Goal: Task Accomplishment & Management: Manage account settings

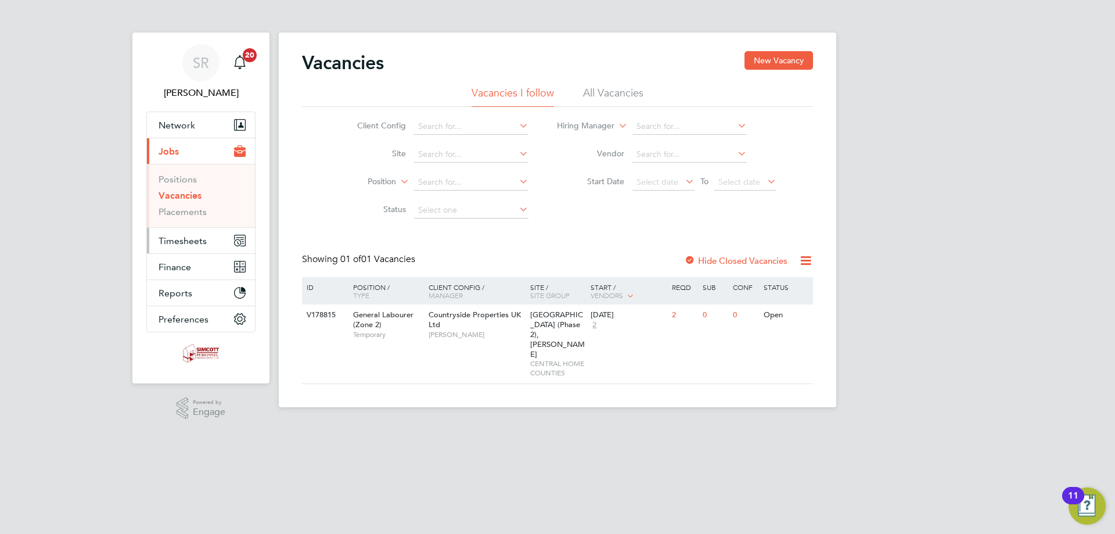
click at [184, 235] on span "Timesheets" at bounding box center [183, 240] width 48 height 11
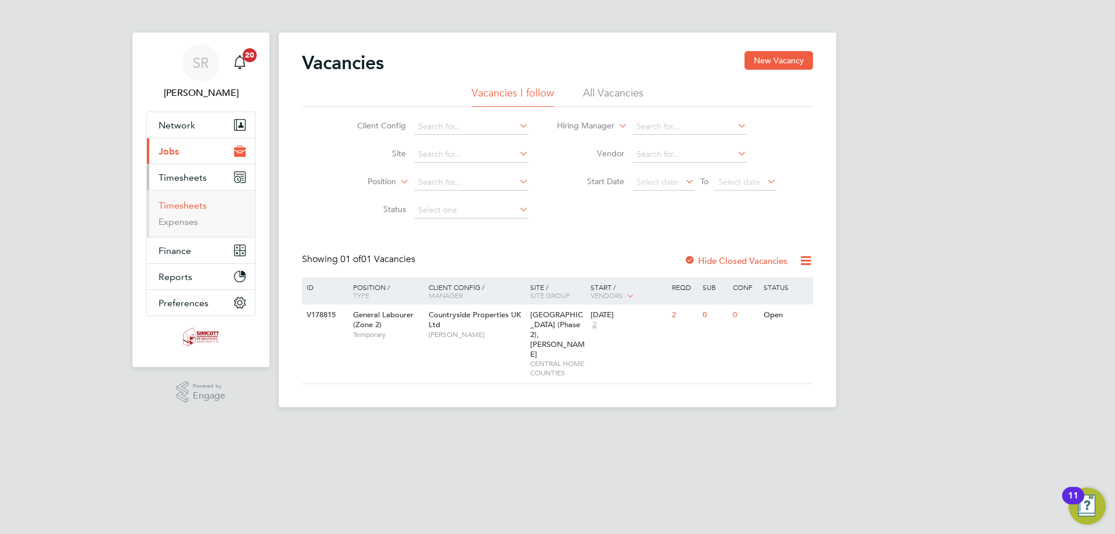
click at [184, 204] on link "Timesheets" at bounding box center [183, 205] width 48 height 11
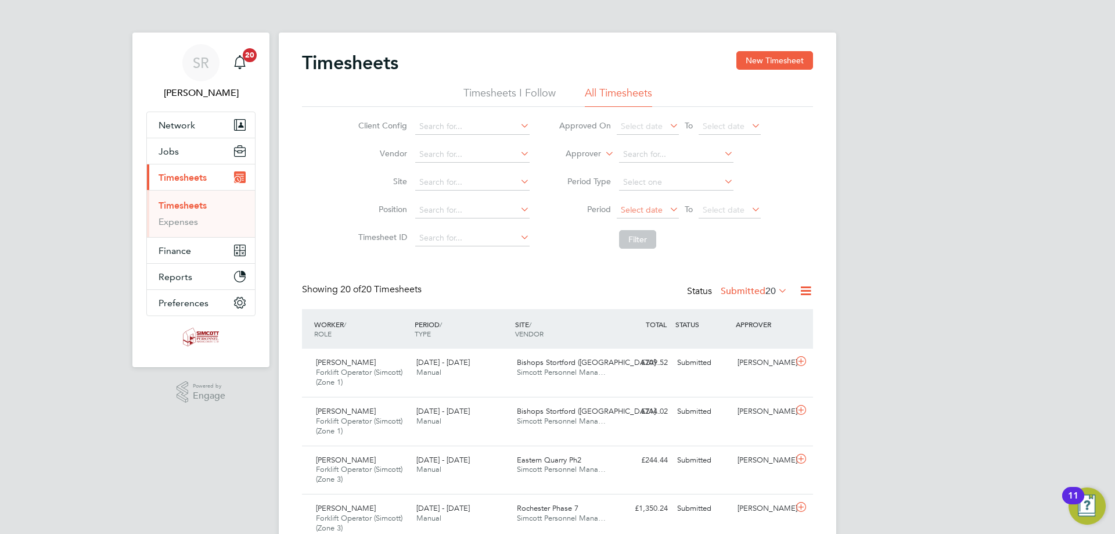
click at [639, 207] on span "Select date" at bounding box center [642, 209] width 42 height 10
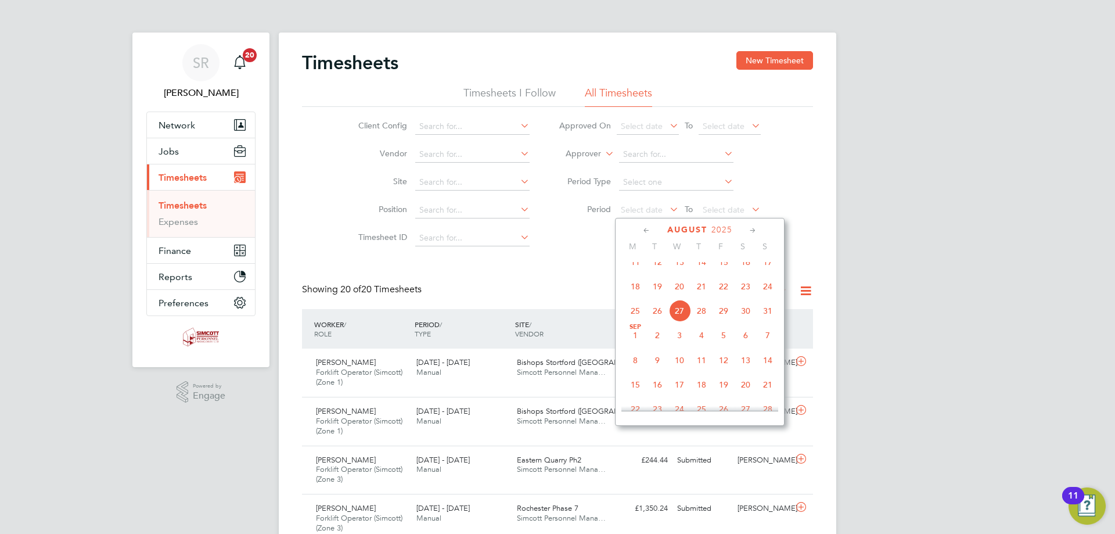
click at [635, 296] on span "18" at bounding box center [635, 286] width 22 height 22
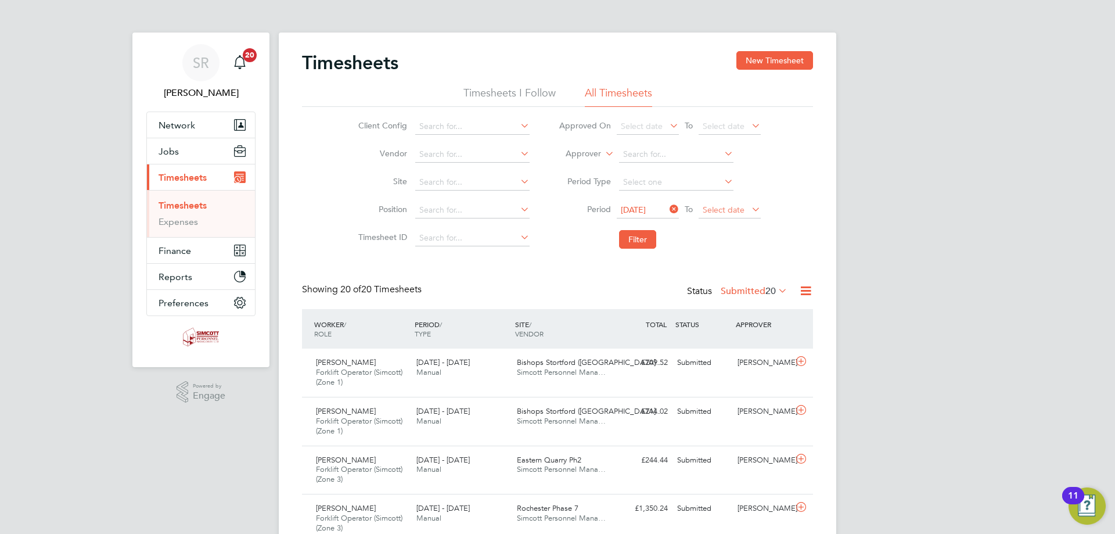
click at [735, 213] on span "Select date" at bounding box center [724, 209] width 42 height 10
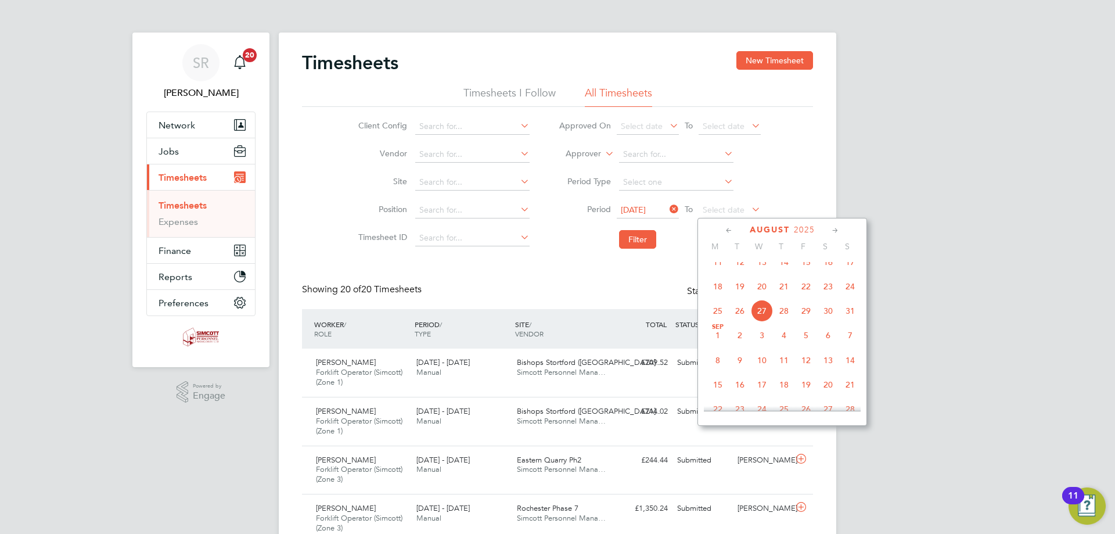
click at [851, 296] on span "24" at bounding box center [850, 286] width 22 height 22
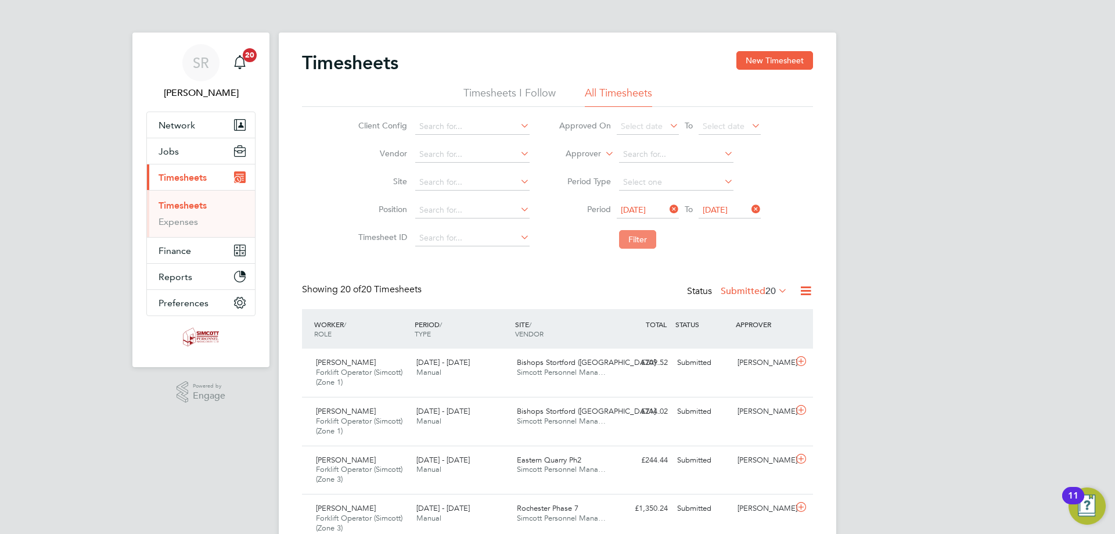
click at [622, 238] on button "Filter" at bounding box center [637, 239] width 37 height 19
click at [756, 294] on label "Submitted 9" at bounding box center [757, 291] width 62 height 12
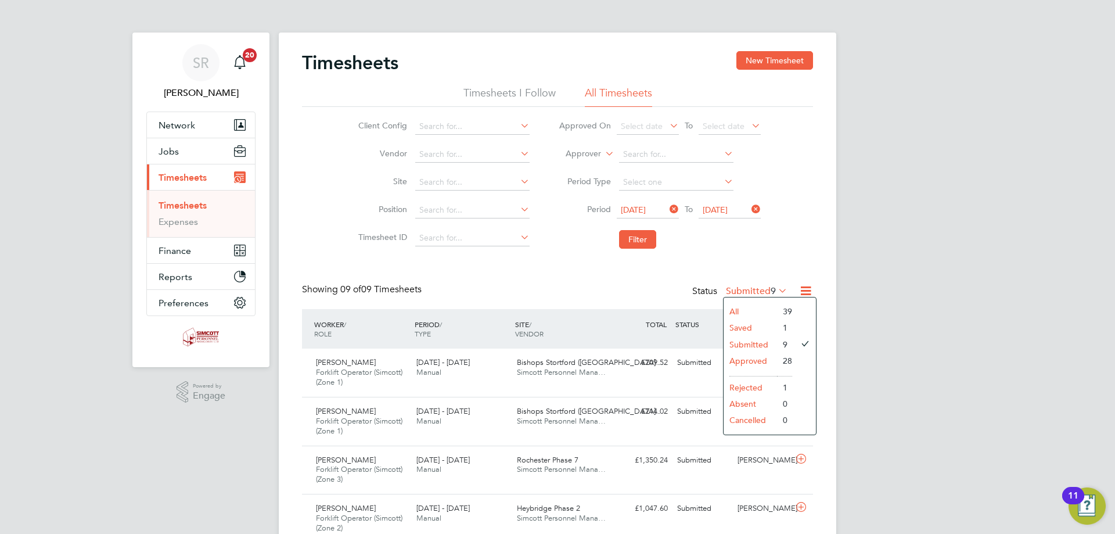
click at [765, 387] on li "Rejected" at bounding box center [749, 387] width 53 height 16
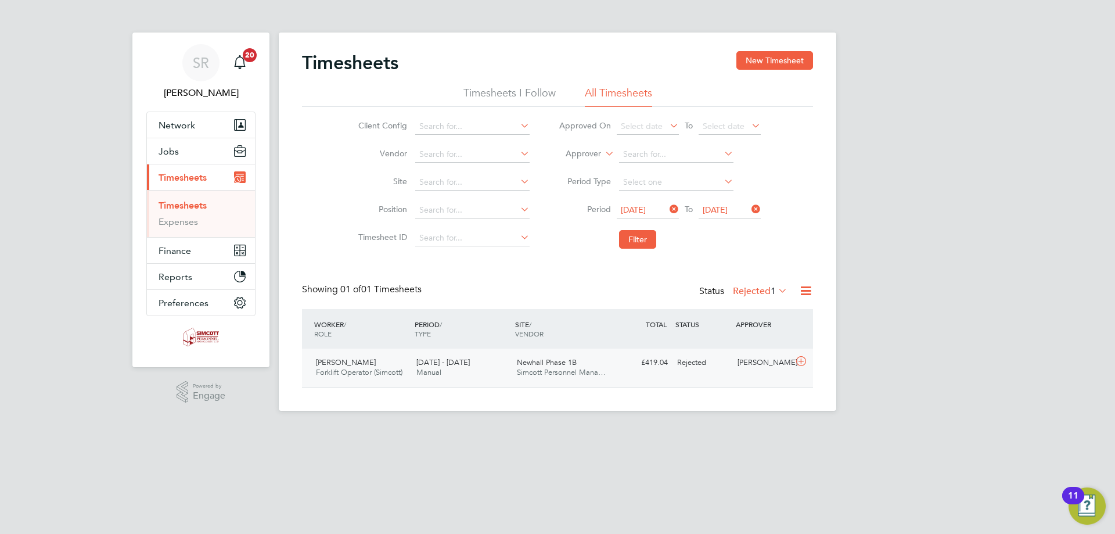
click at [586, 364] on div "Newhall Phase 1B Simcott Personnel Mana…" at bounding box center [562, 367] width 100 height 29
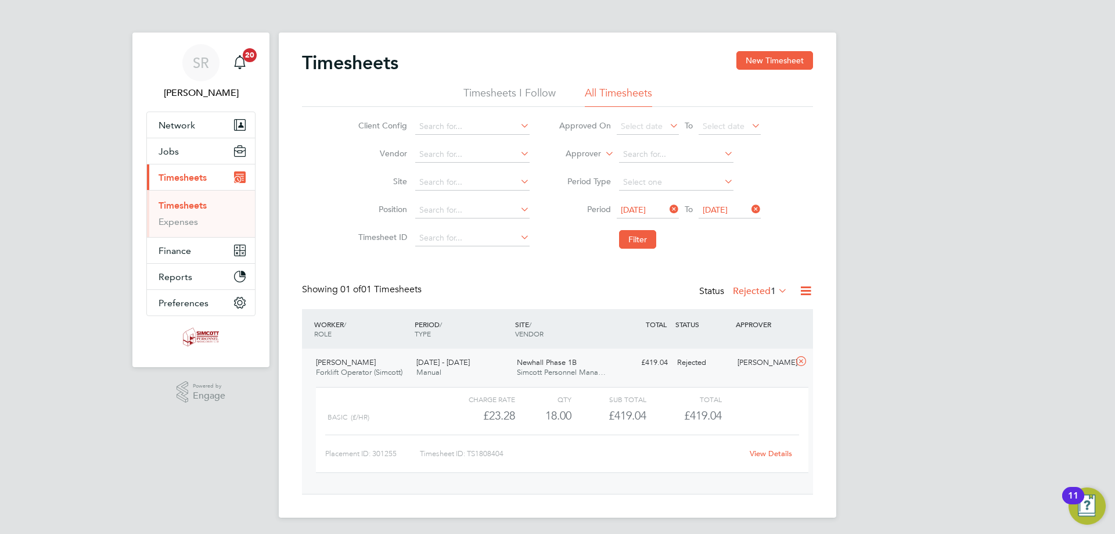
click at [586, 364] on div "Newhall Phase 1B Simcott Personnel Mana…" at bounding box center [562, 367] width 100 height 29
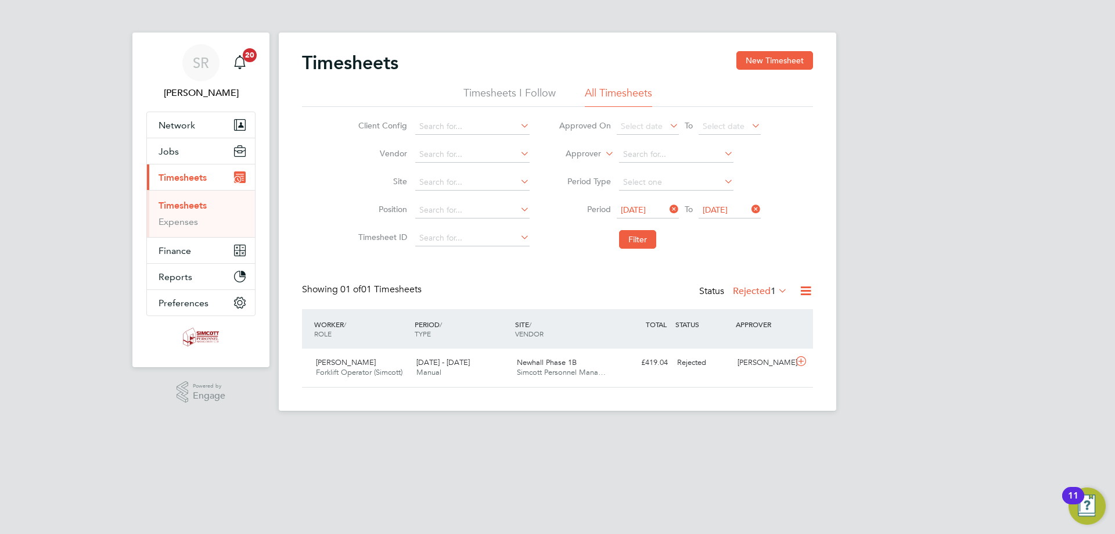
click at [772, 289] on span "1" at bounding box center [772, 291] width 5 height 12
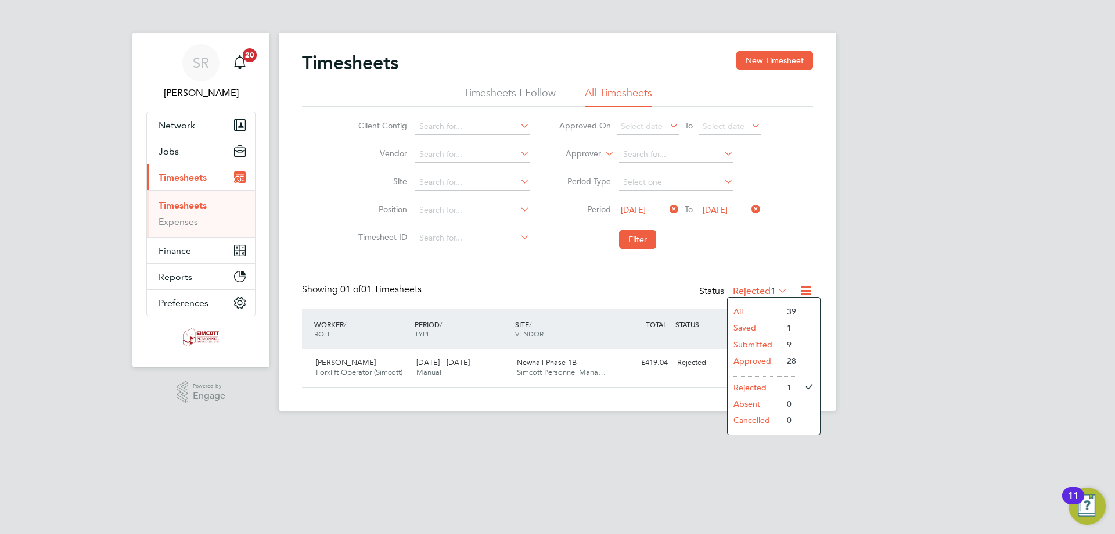
click at [753, 341] on li "Submitted" at bounding box center [753, 344] width 53 height 16
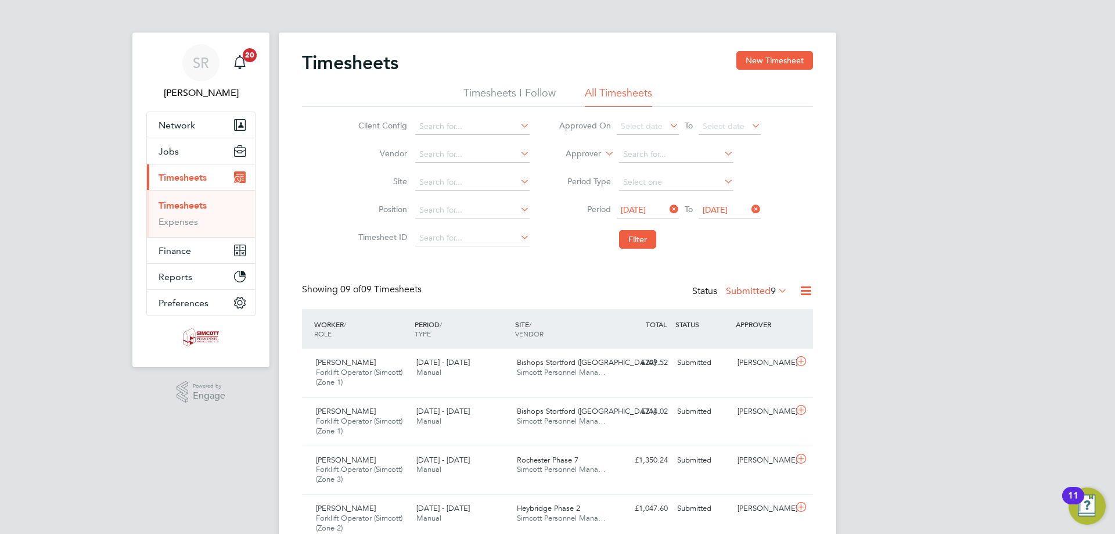
click at [754, 291] on label "Submitted 9" at bounding box center [757, 291] width 62 height 12
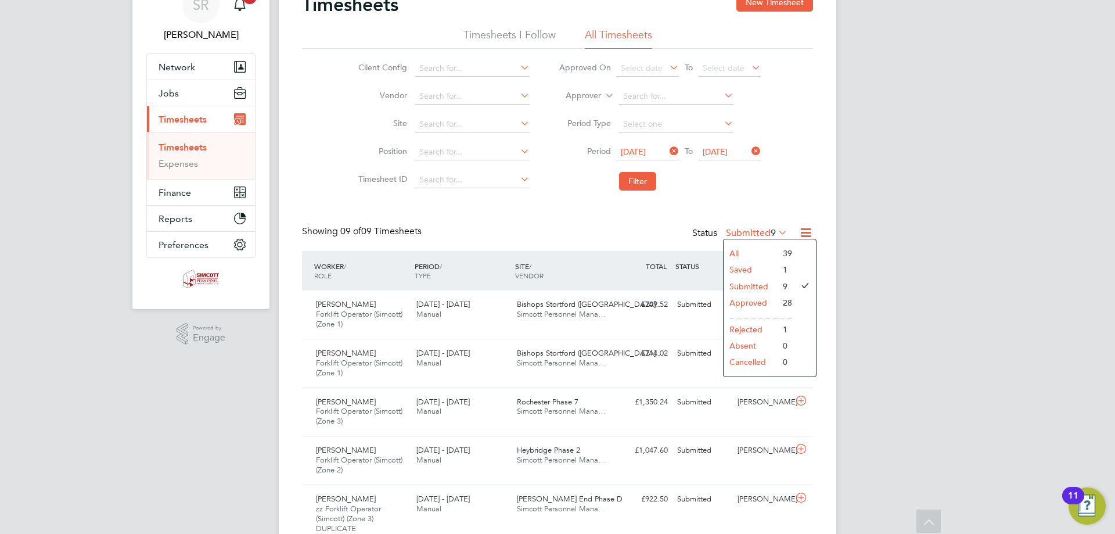
click at [752, 269] on li "Saved" at bounding box center [749, 269] width 53 height 16
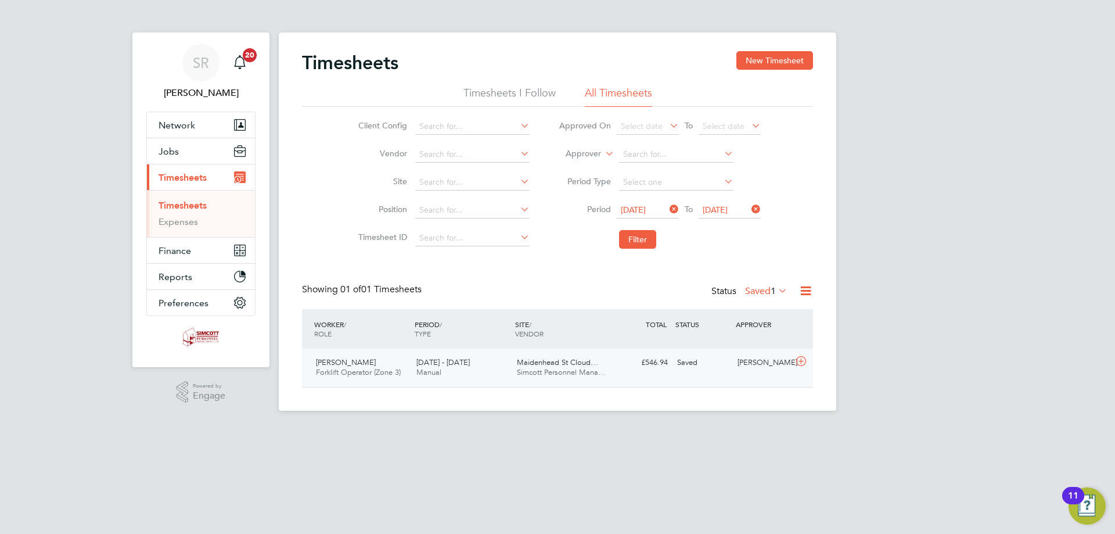
click at [608, 373] on div "Maidenhead St Cloud… Simcott Personnel Mana…" at bounding box center [562, 367] width 100 height 29
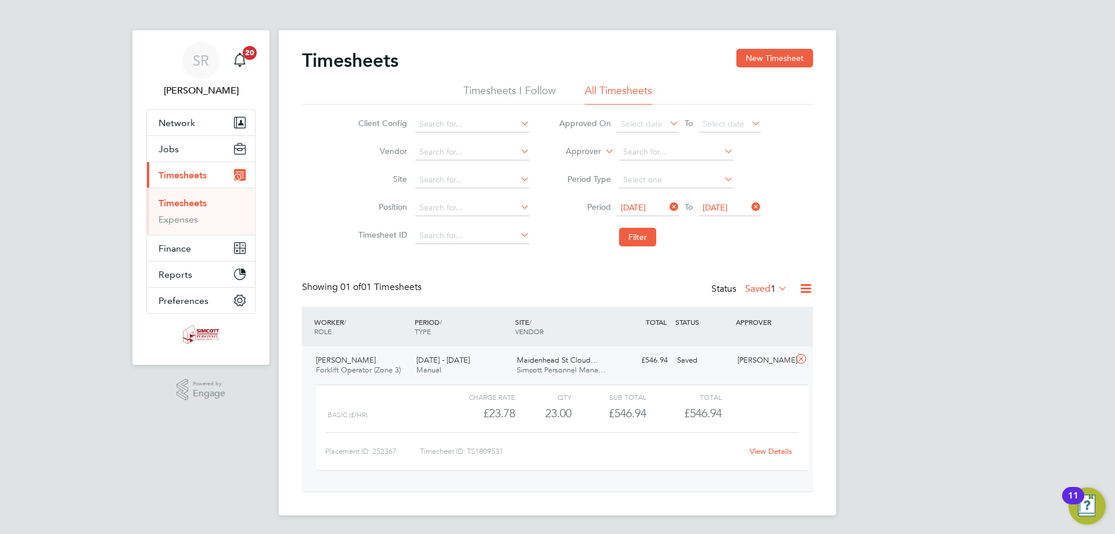
click at [766, 453] on link "View Details" at bounding box center [771, 451] width 42 height 10
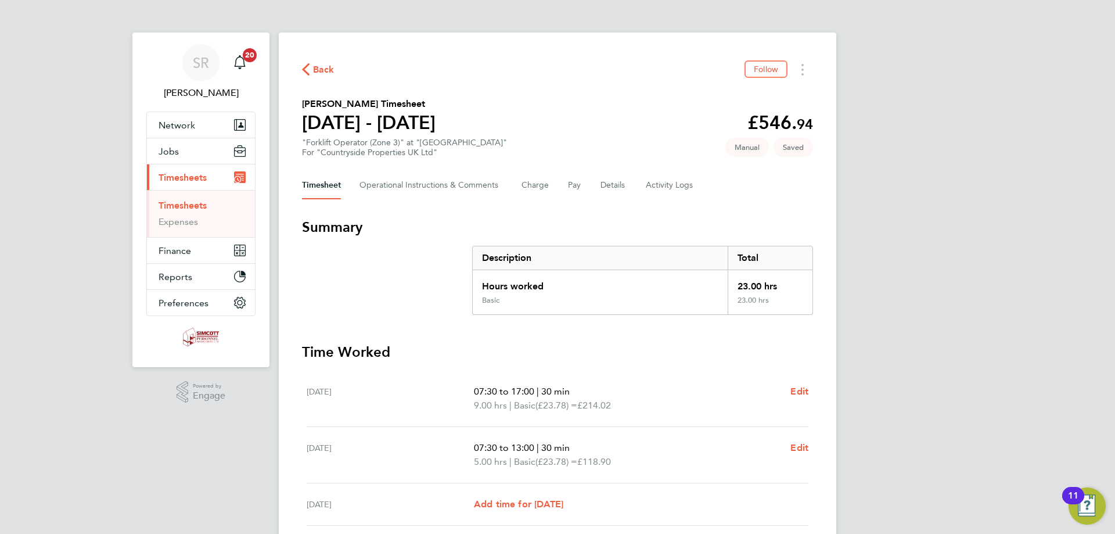
scroll to position [278, 0]
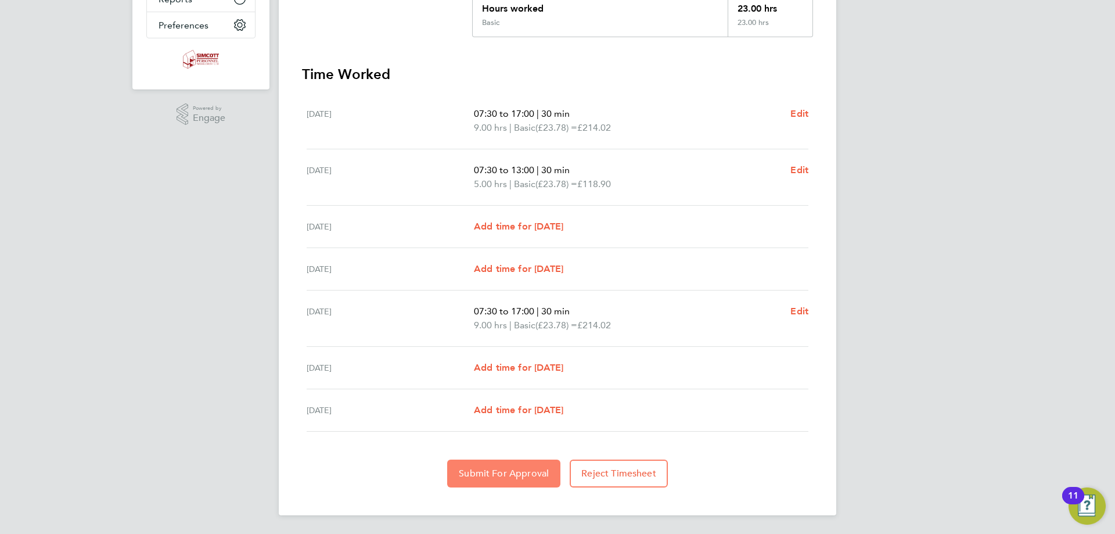
click at [477, 482] on button "Submit For Approval" at bounding box center [503, 473] width 113 height 28
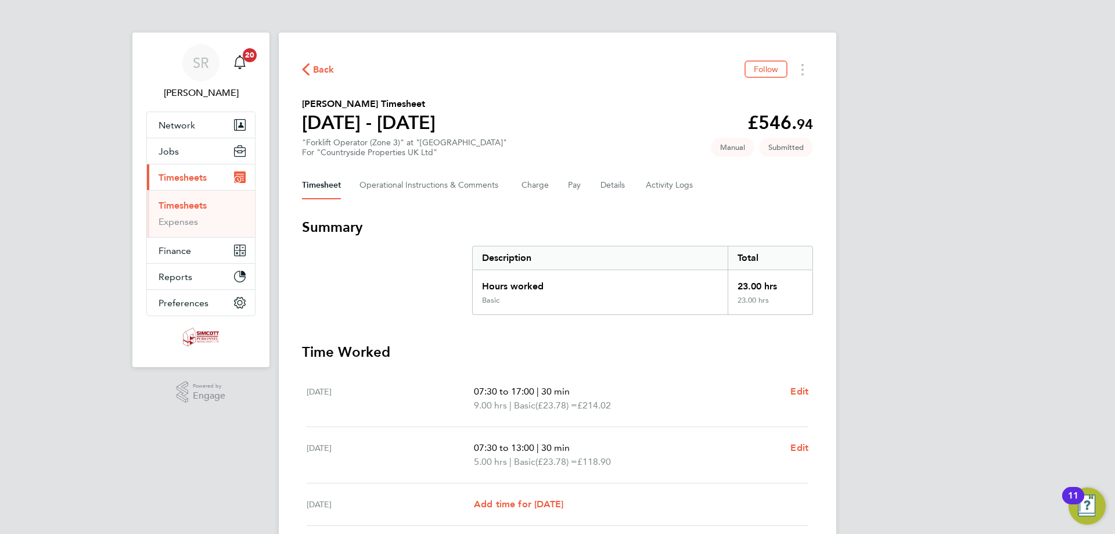
click at [197, 202] on link "Timesheets" at bounding box center [183, 205] width 48 height 11
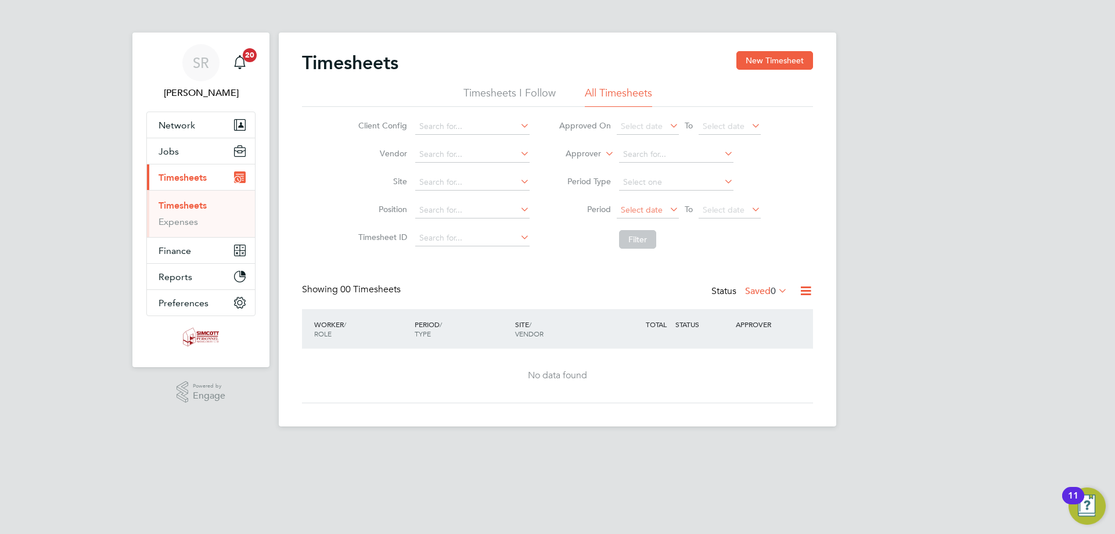
click at [650, 203] on span "Select date" at bounding box center [648, 211] width 62 height 16
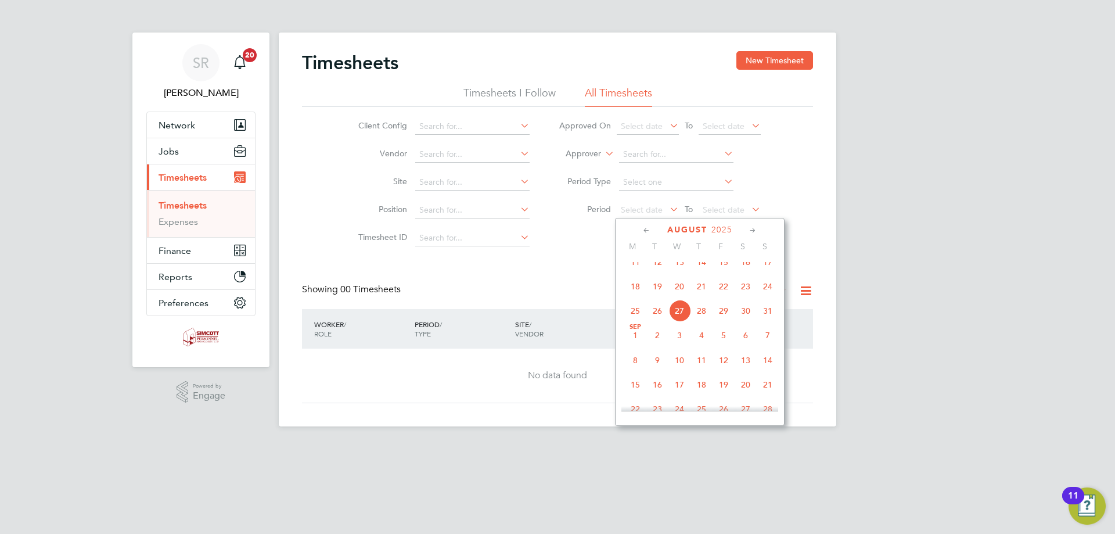
click at [639, 296] on span "18" at bounding box center [635, 286] width 22 height 22
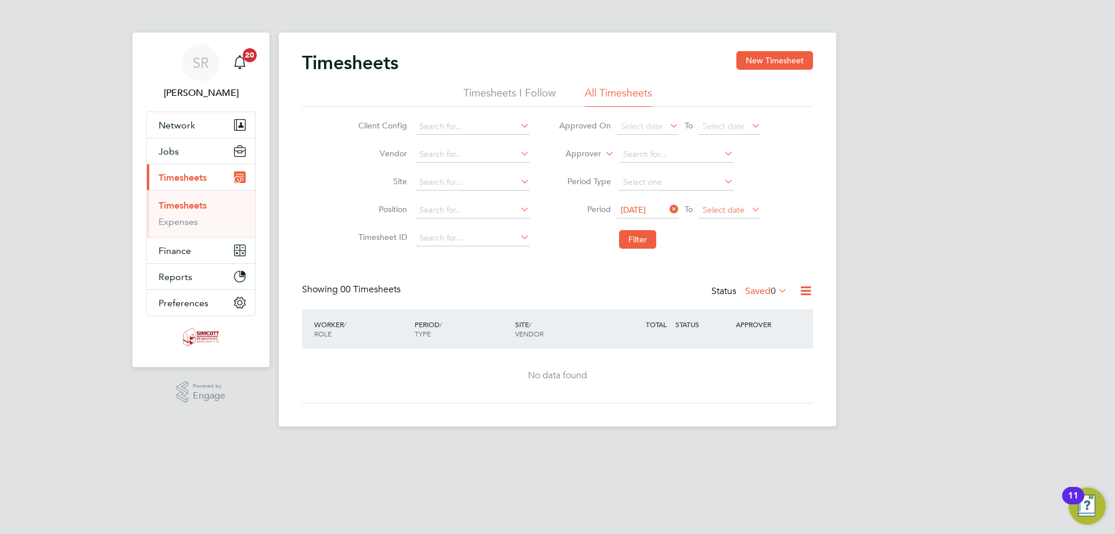
click at [734, 201] on li "Period 18 Aug 2025 To Select date" at bounding box center [659, 210] width 231 height 28
click at [749, 214] on icon at bounding box center [749, 209] width 0 height 16
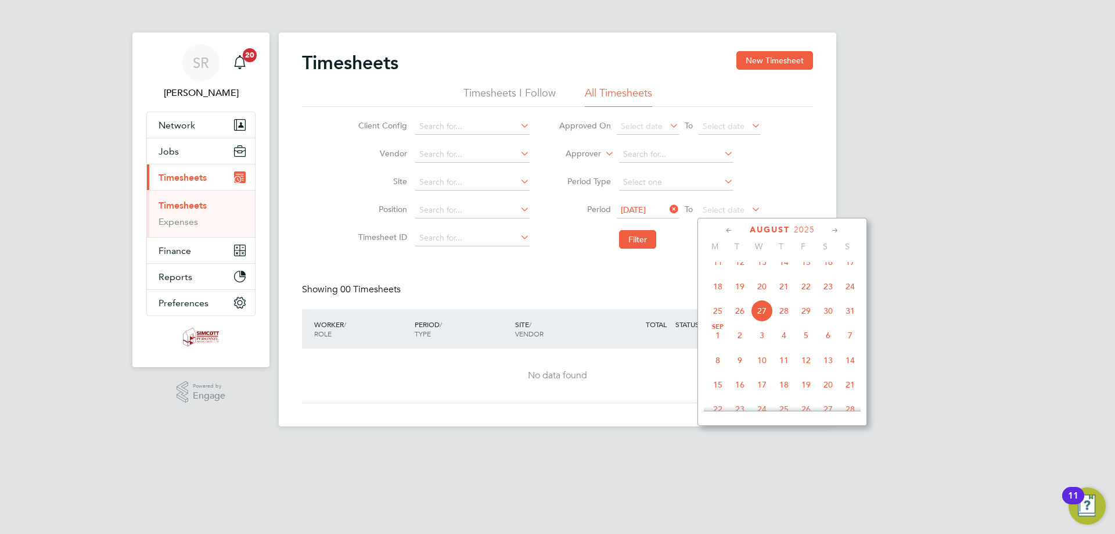
click at [852, 297] on span "24" at bounding box center [850, 286] width 22 height 22
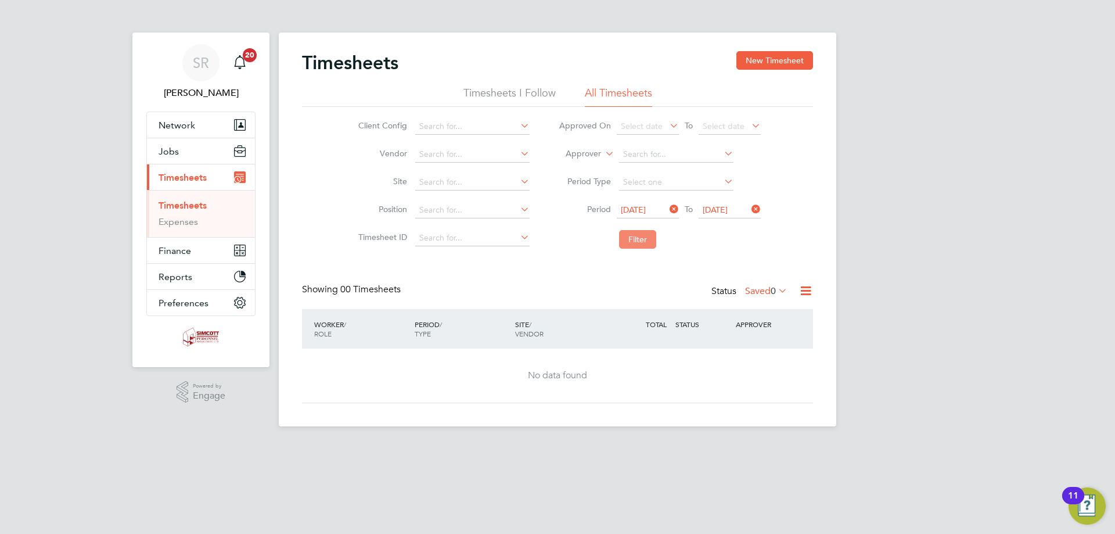
click at [646, 244] on button "Filter" at bounding box center [637, 239] width 37 height 19
click at [754, 291] on label "Saved 0" at bounding box center [766, 291] width 42 height 12
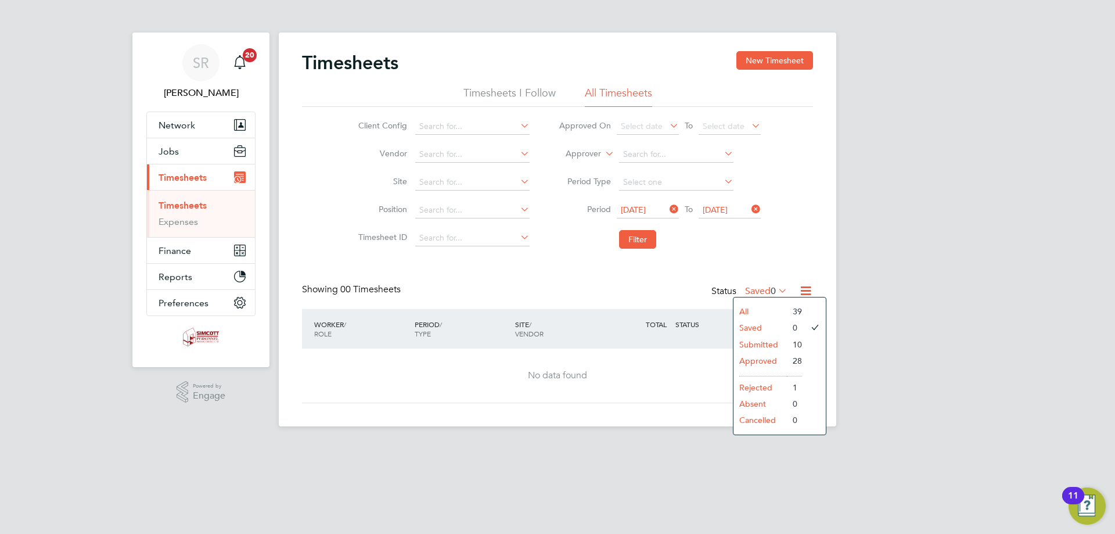
click at [768, 342] on li "Submitted" at bounding box center [759, 344] width 53 height 16
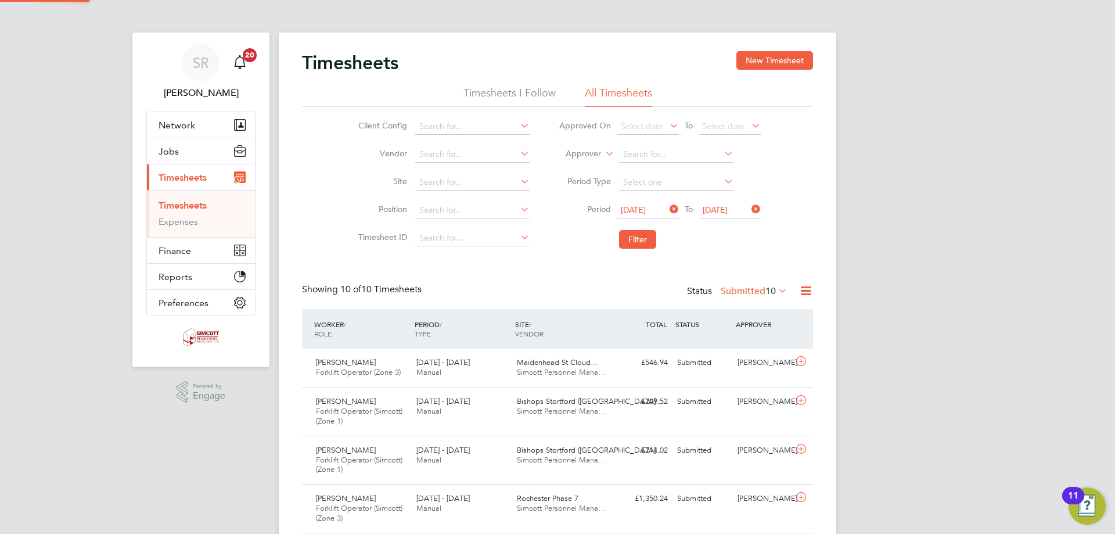
scroll to position [0, 0]
click at [765, 293] on span "10" at bounding box center [770, 291] width 10 height 12
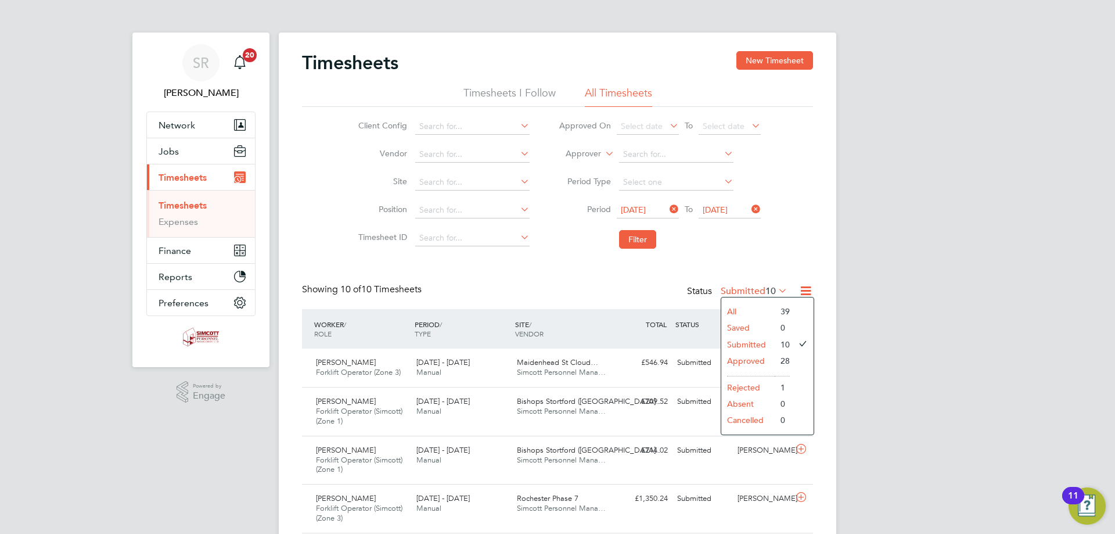
click at [753, 362] on li "Approved" at bounding box center [747, 360] width 53 height 16
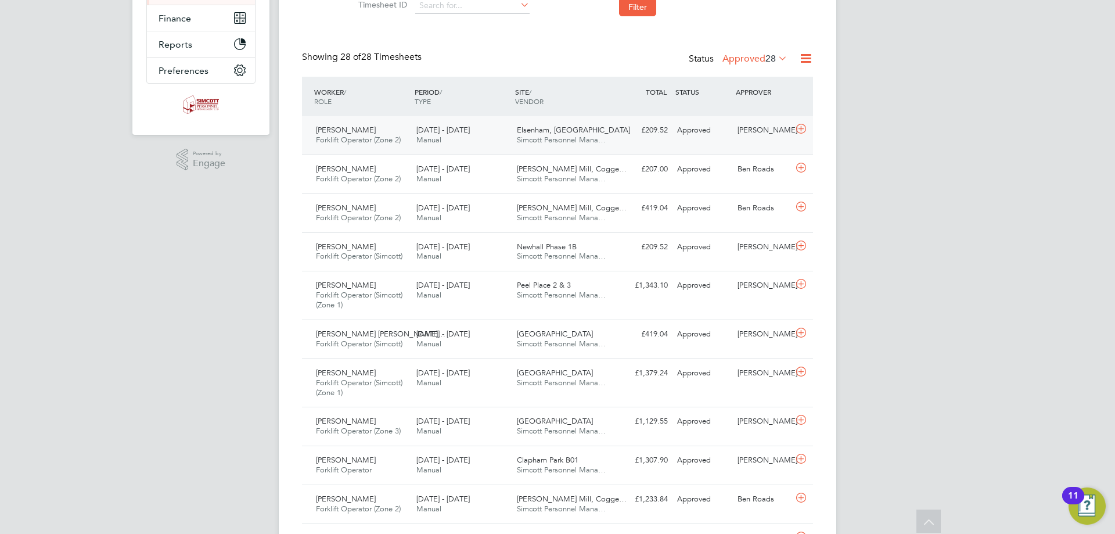
click at [503, 132] on div "18 - 24 Aug 2025 Manual" at bounding box center [462, 135] width 100 height 29
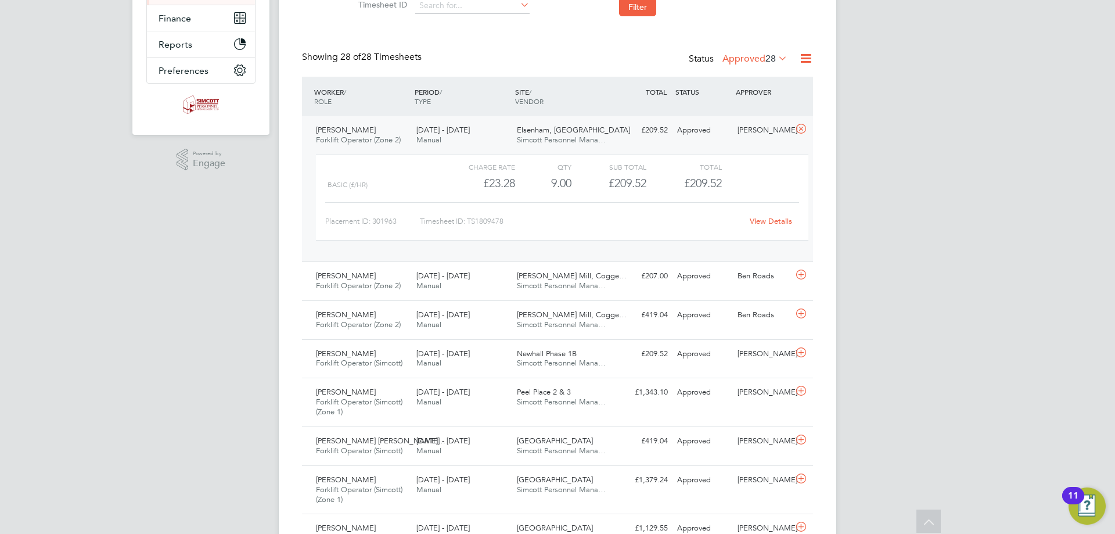
click at [553, 127] on span "Elsenham, Hall Road" at bounding box center [573, 130] width 113 height 10
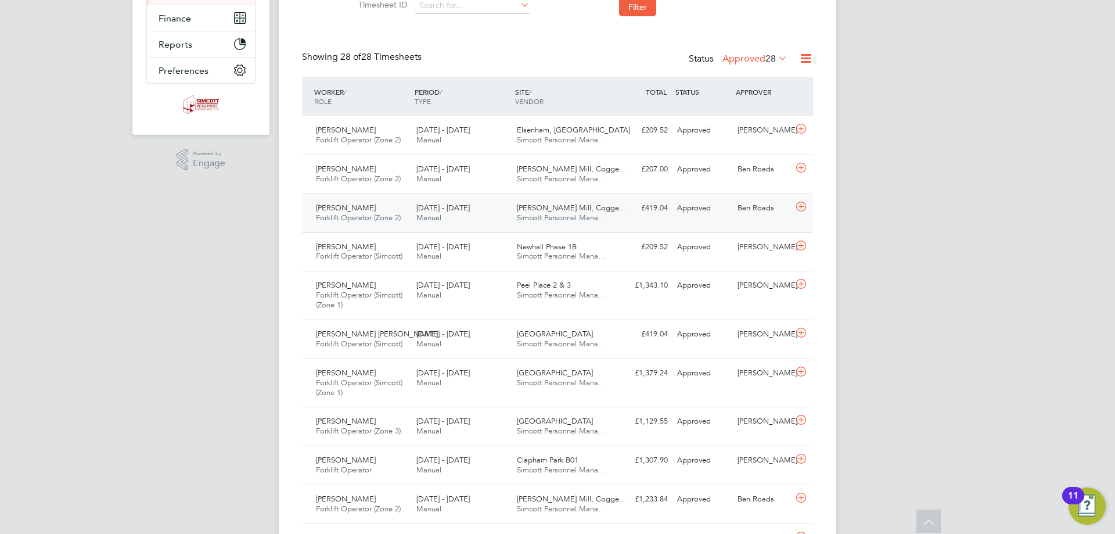
click at [559, 201] on div "Coggeshall Mill, Cogge… Simcott Personnel Mana…" at bounding box center [562, 213] width 100 height 29
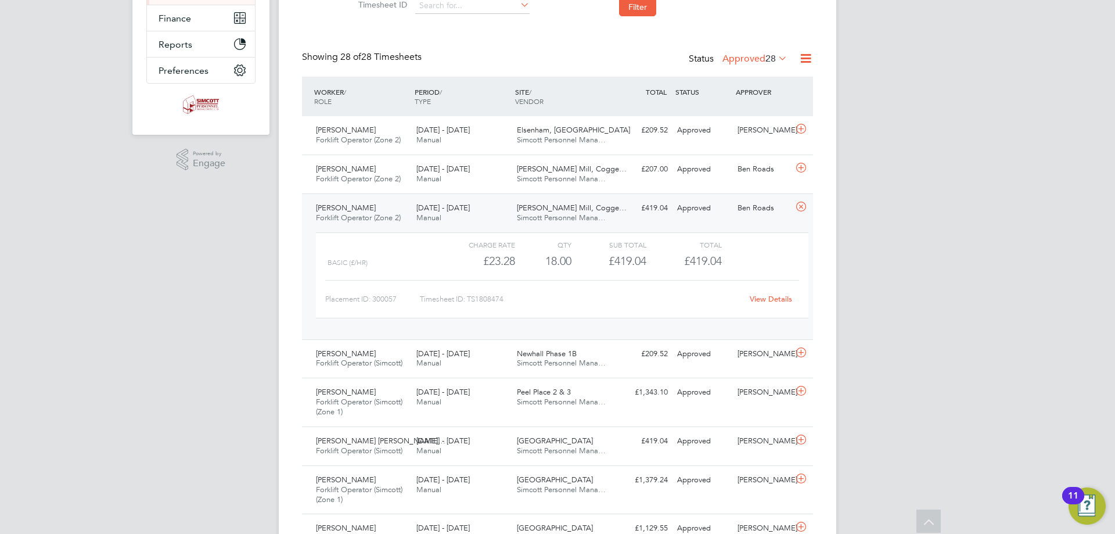
click at [559, 201] on div "Coggeshall Mill, Cogge… Simcott Personnel Mana…" at bounding box center [562, 213] width 100 height 29
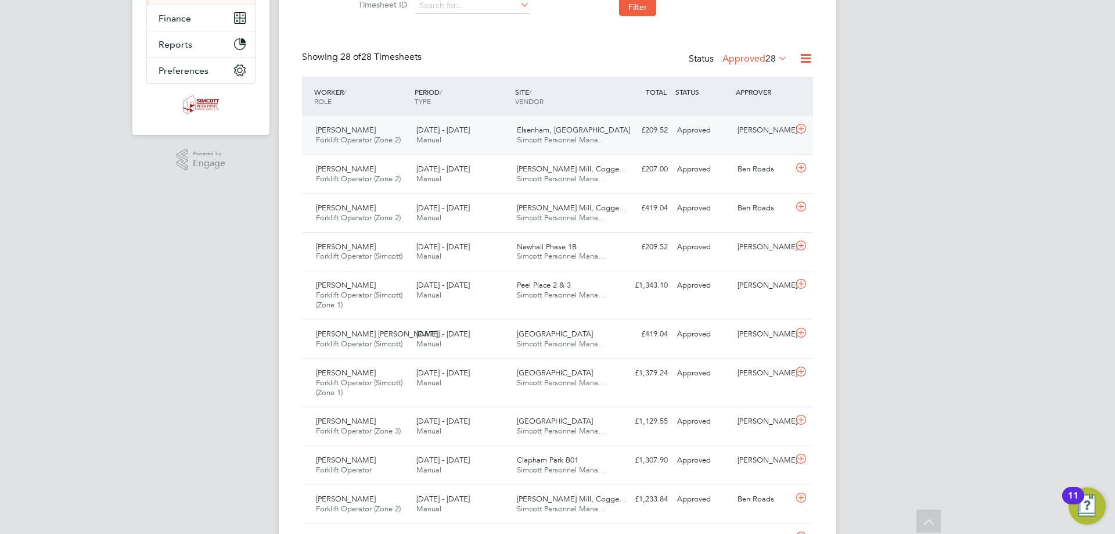
click at [383, 135] on div "Paul Martin Forklift Operator (Zone 2) 18 - 24 Aug 2025" at bounding box center [361, 135] width 100 height 29
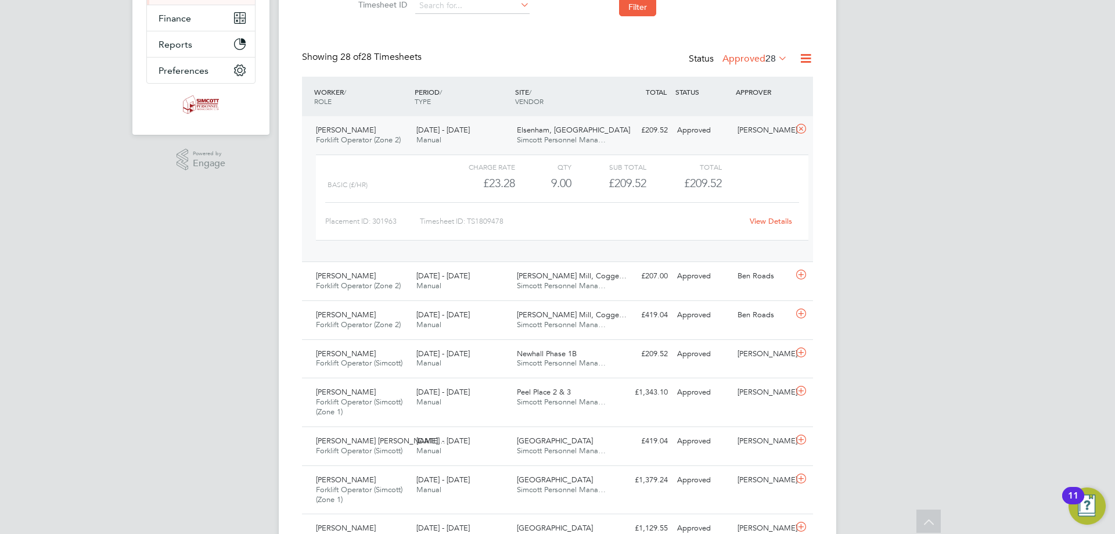
click at [765, 222] on link "View Details" at bounding box center [771, 221] width 42 height 10
click at [402, 129] on div "Paul Martin Forklift Operator (Zone 2) 18 - 24 Aug 2025" at bounding box center [361, 135] width 100 height 29
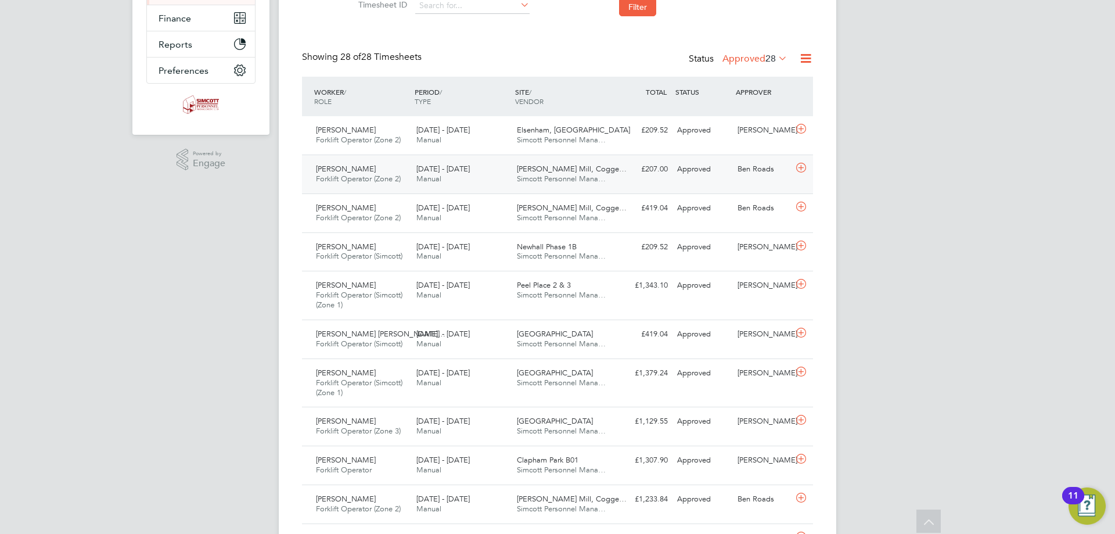
click at [412, 175] on div "18 - 24 Aug 2025 Manual" at bounding box center [462, 174] width 100 height 29
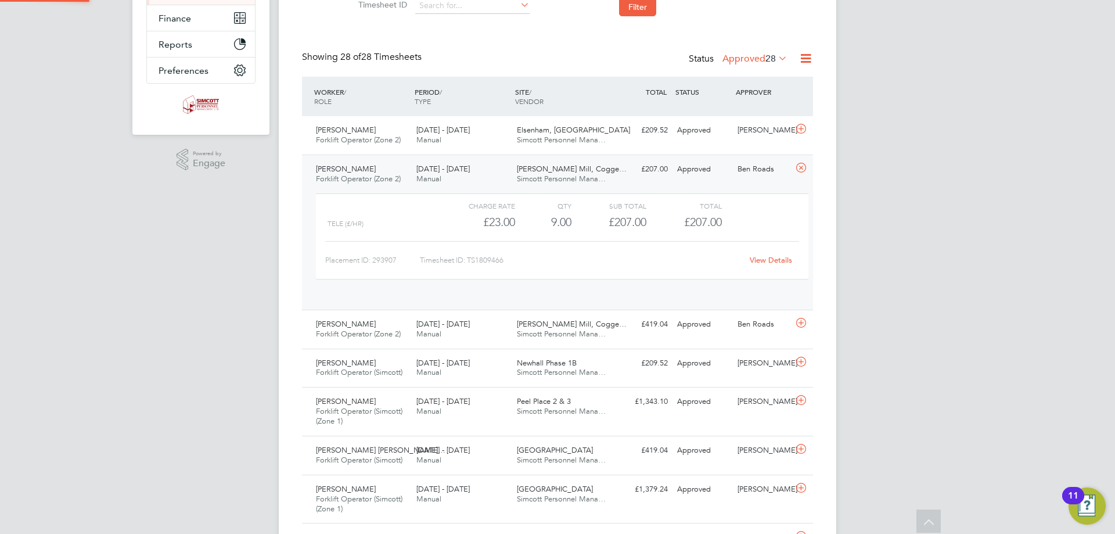
scroll to position [20, 113]
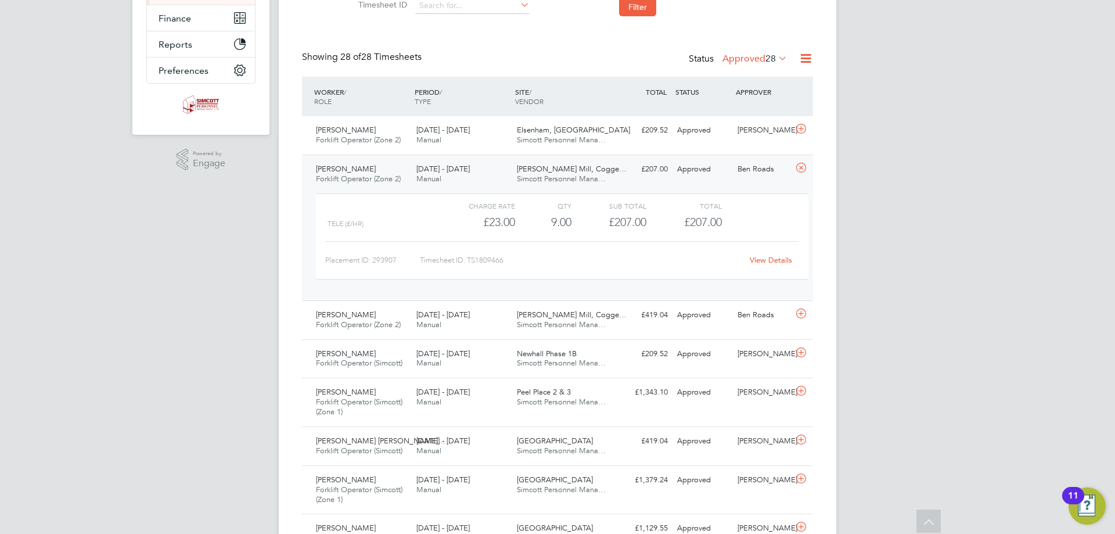
click at [775, 261] on link "View Details" at bounding box center [771, 260] width 42 height 10
click at [397, 174] on span "Forklift Operator (Zone 2)" at bounding box center [358, 179] width 85 height 10
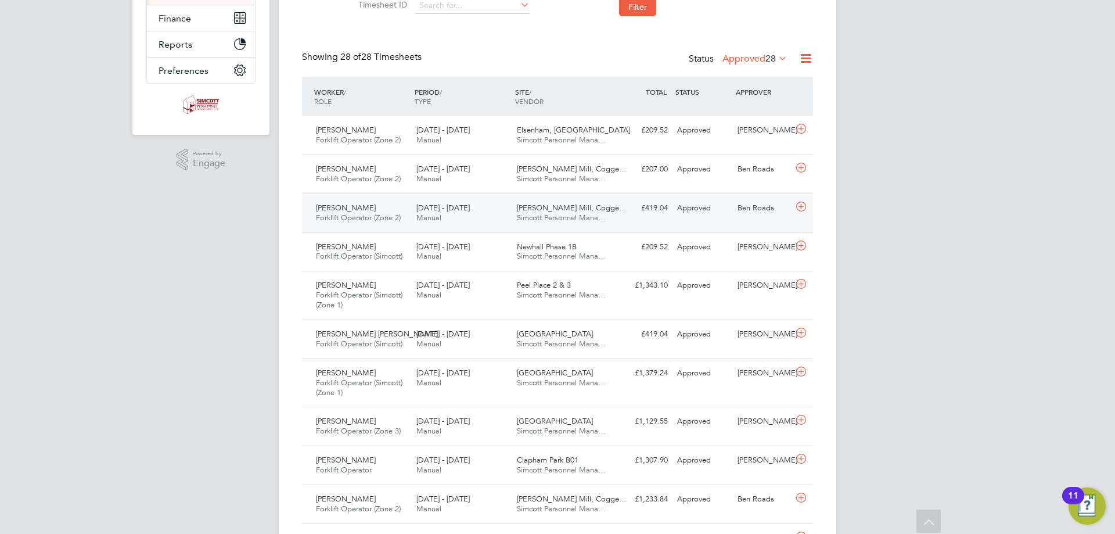
click at [391, 218] on span "Forklift Operator (Zone 2)" at bounding box center [358, 218] width 85 height 10
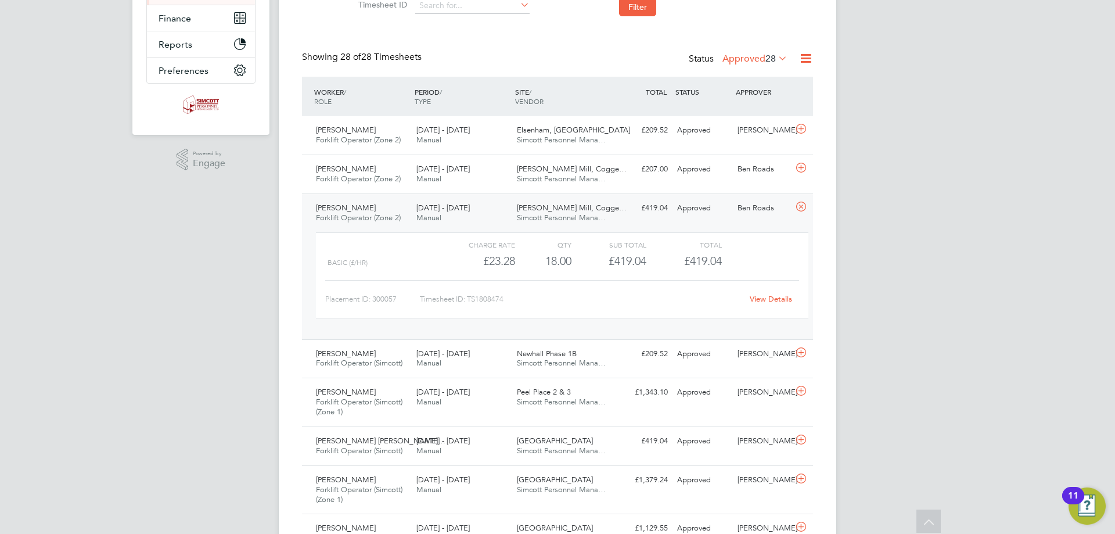
click at [419, 222] on span "Manual" at bounding box center [428, 218] width 25 height 10
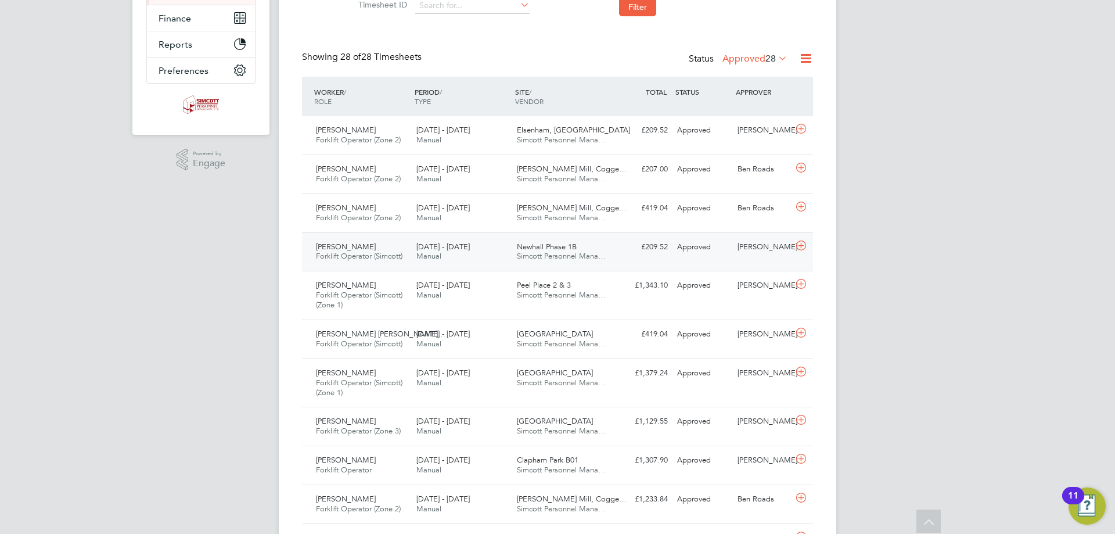
click at [419, 258] on span "Manual" at bounding box center [428, 256] width 25 height 10
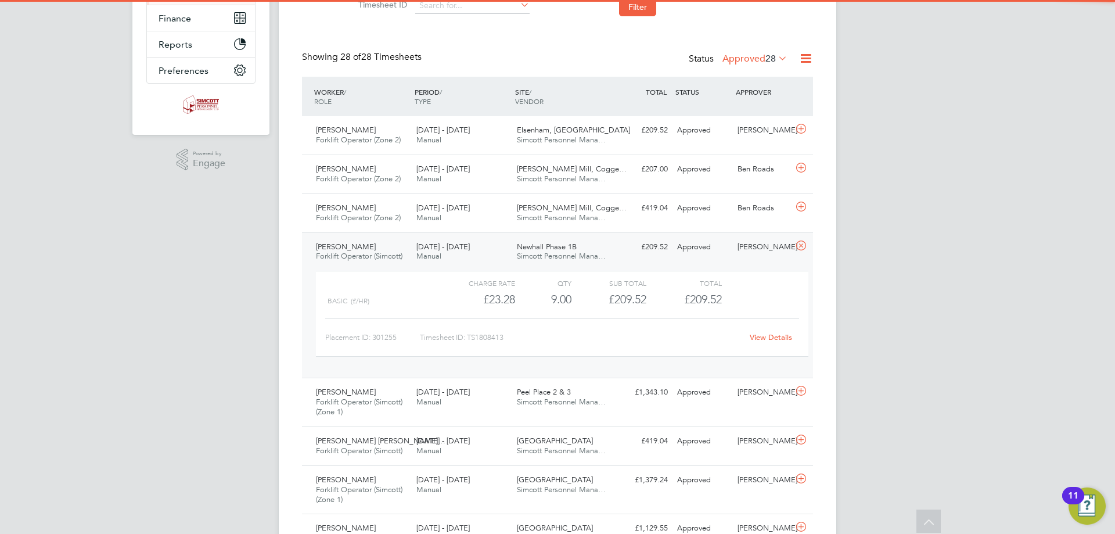
scroll to position [290, 0]
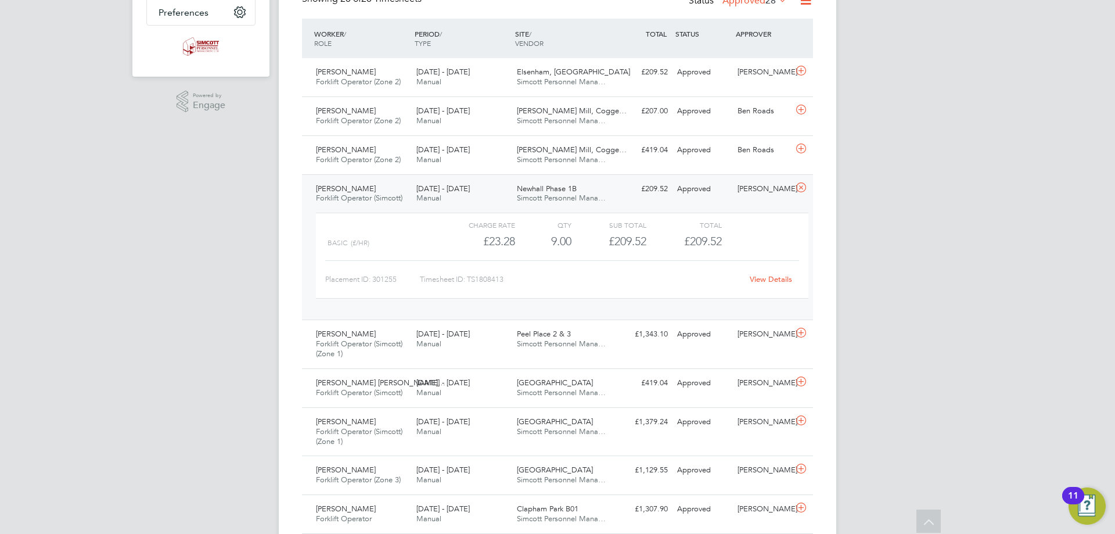
click at [488, 198] on div "18 - 24 Aug 2025 Manual" at bounding box center [462, 193] width 100 height 29
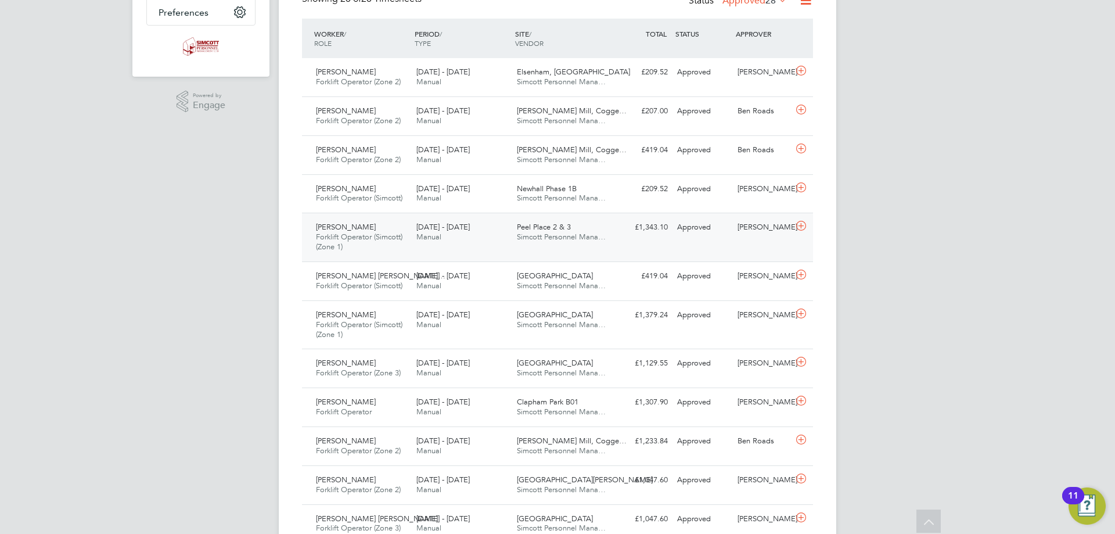
click at [462, 236] on div "18 - 24 Aug 2025 Manual" at bounding box center [462, 232] width 100 height 29
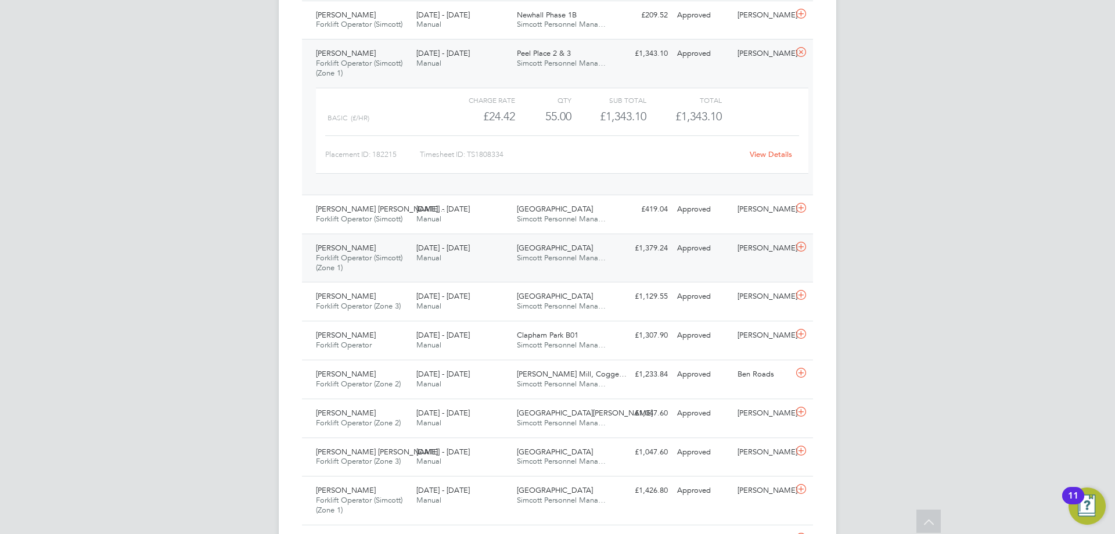
scroll to position [464, 0]
click at [443, 225] on div "18 - 24 Aug 2025 Manual" at bounding box center [462, 213] width 100 height 29
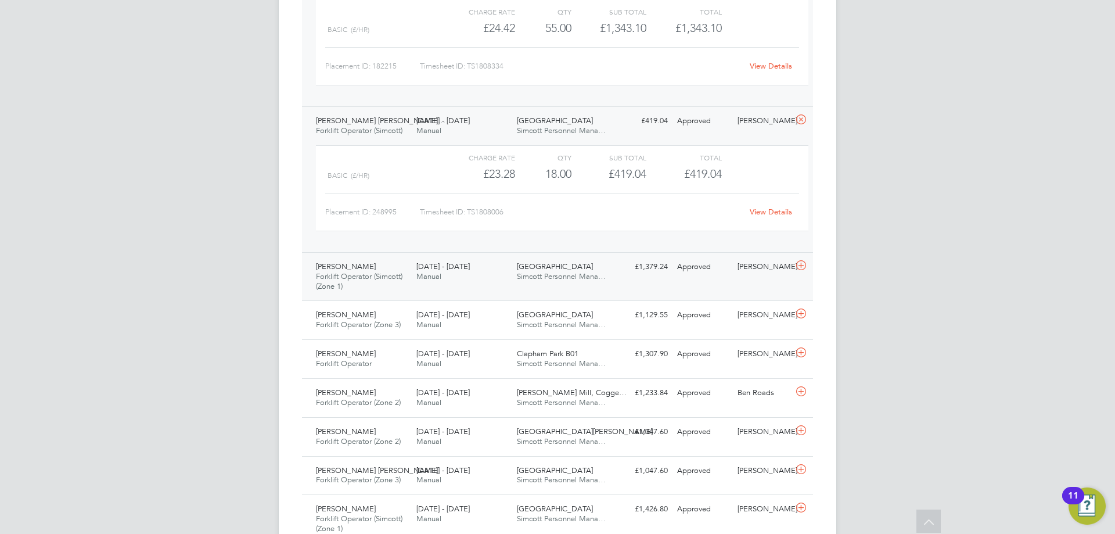
scroll to position [581, 0]
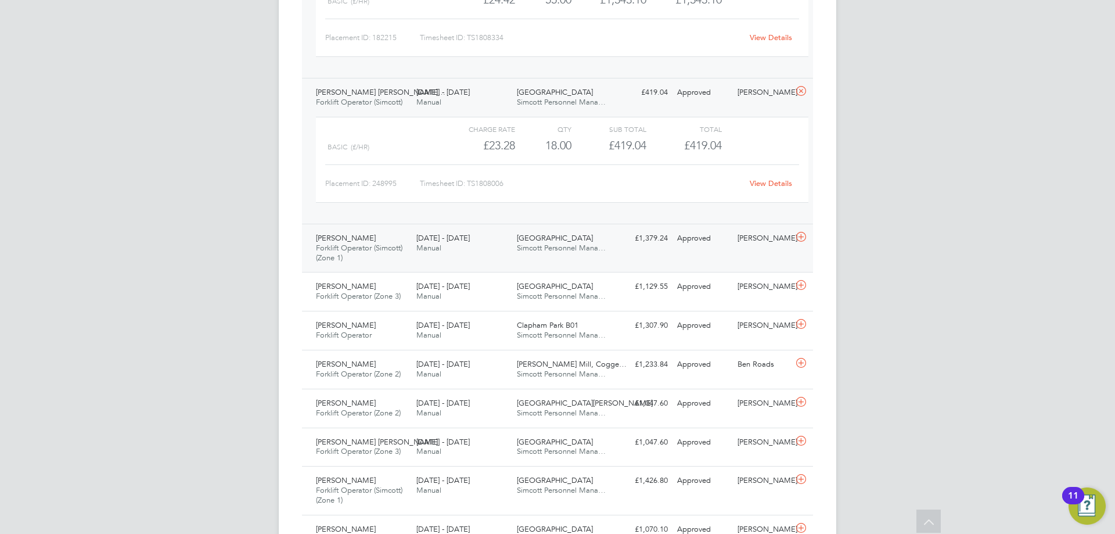
click at [405, 247] on div "John Ballantyne Forklift Operator (Simcott) (Zone 1) 18 - 24 Aug 2025" at bounding box center [361, 248] width 100 height 39
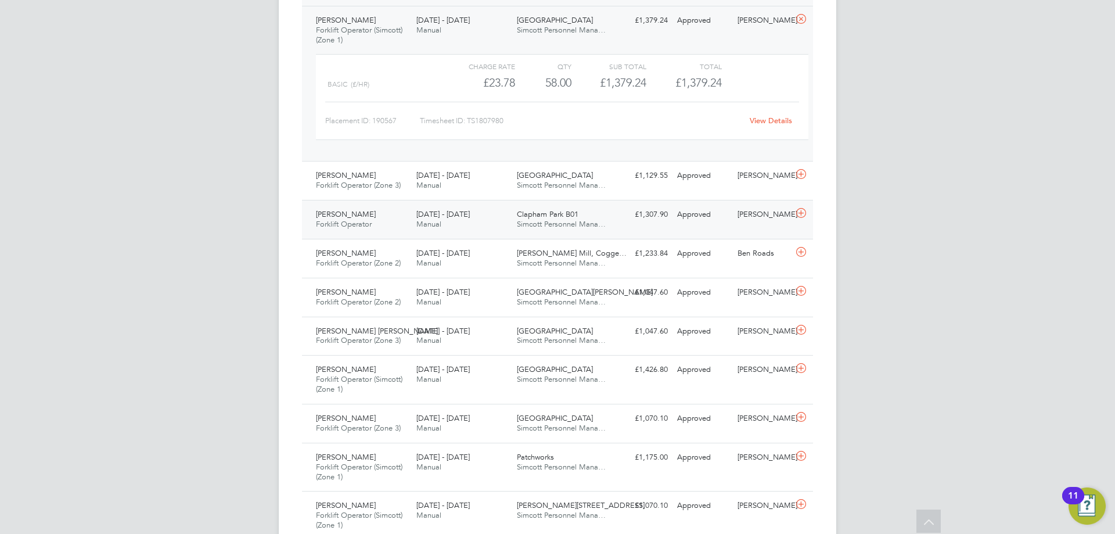
scroll to position [813, 0]
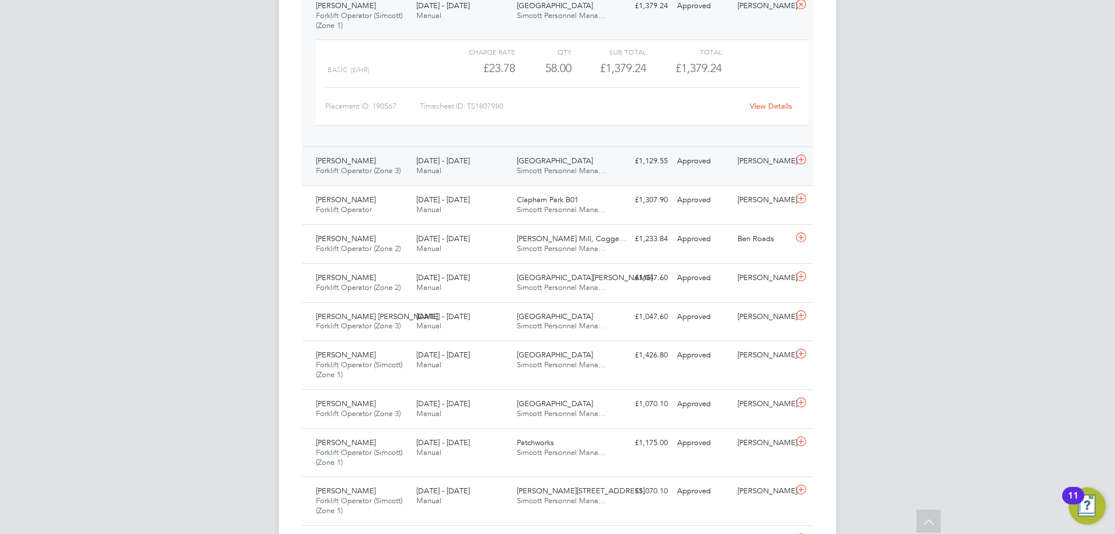
click at [433, 173] on span "Manual" at bounding box center [428, 170] width 25 height 10
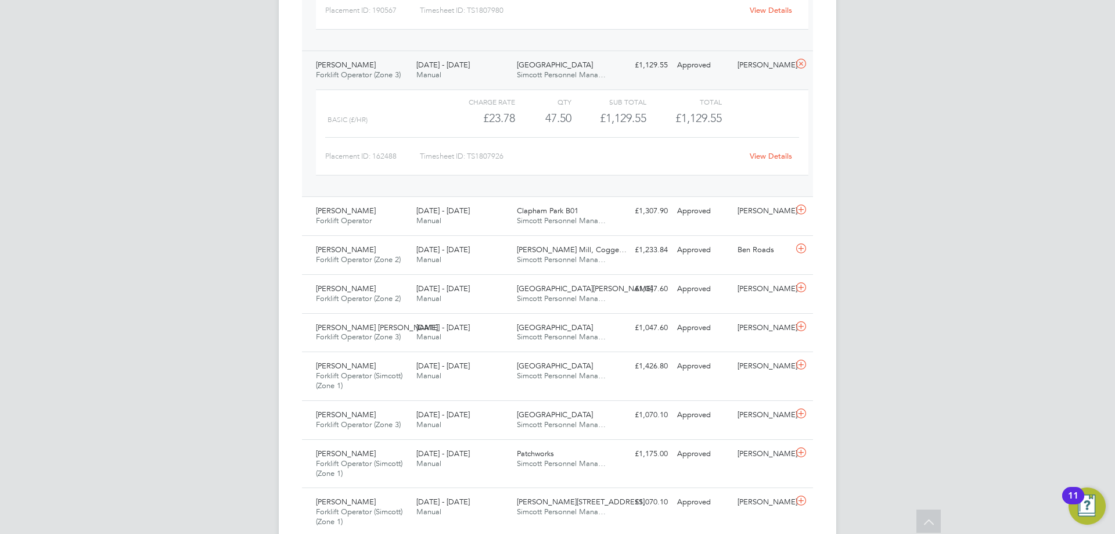
scroll to position [929, 0]
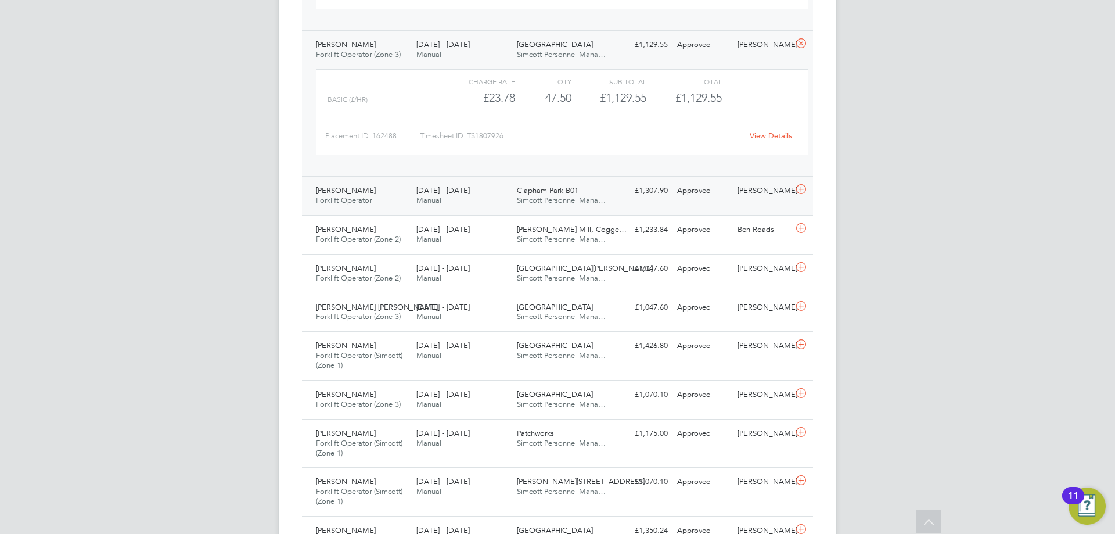
click at [468, 191] on span "[DATE] - [DATE]" at bounding box center [442, 190] width 53 height 10
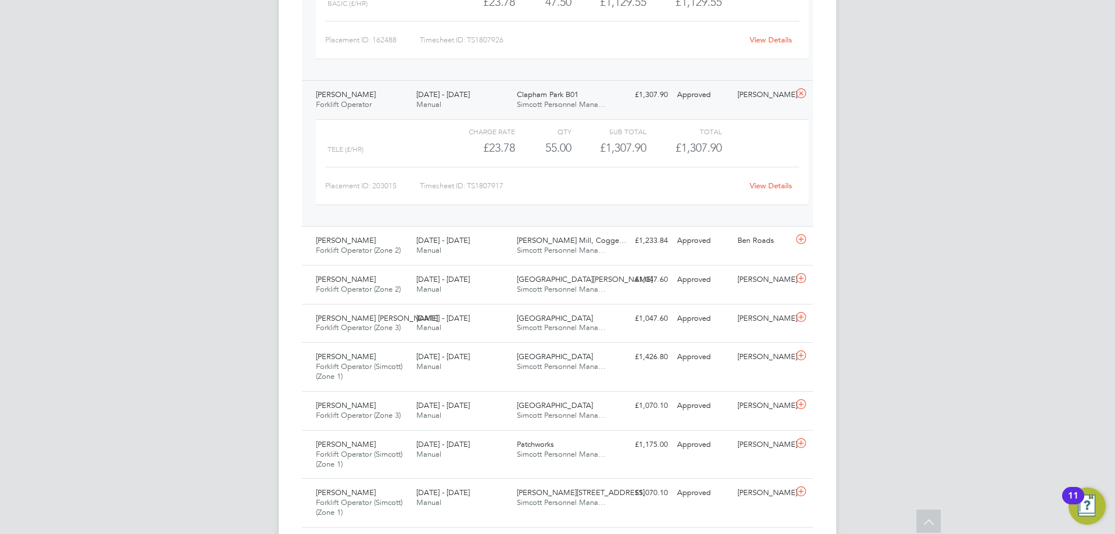
scroll to position [1045, 0]
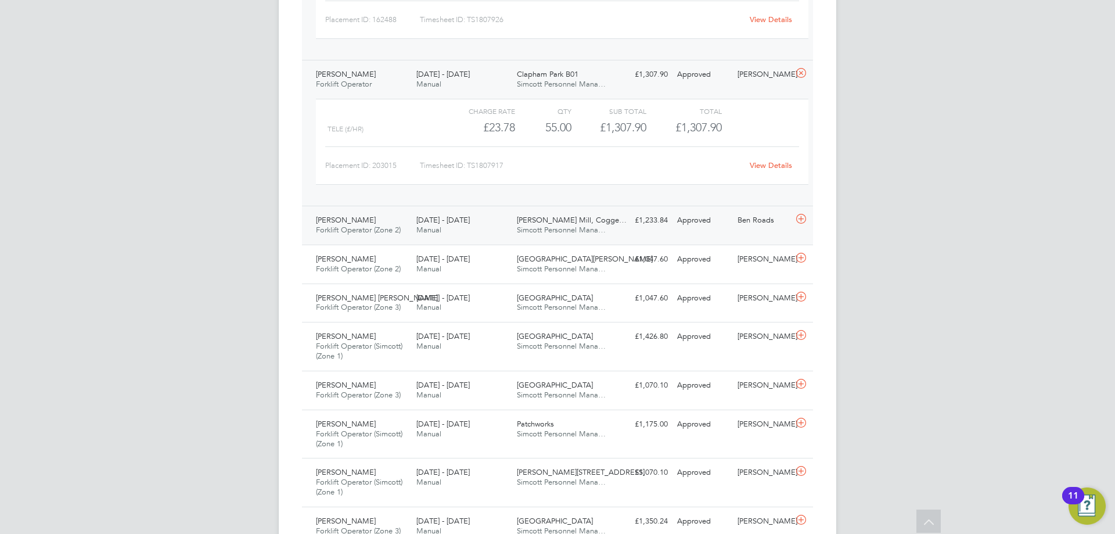
click at [393, 218] on div "David Dumitru Forklift Operator (Zone 2) 18 - 24 Aug 2025" at bounding box center [361, 225] width 100 height 29
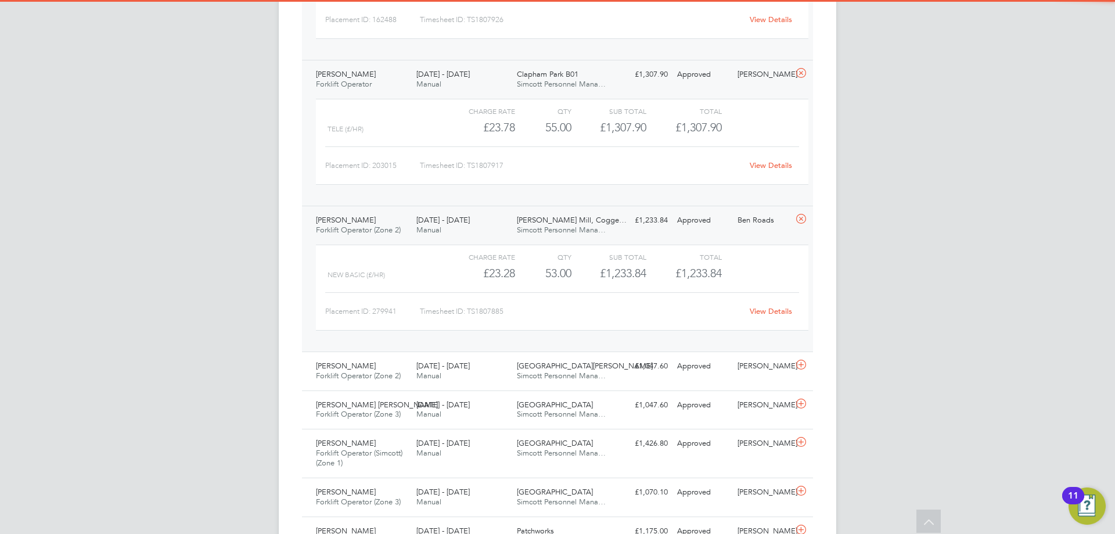
scroll to position [1103, 0]
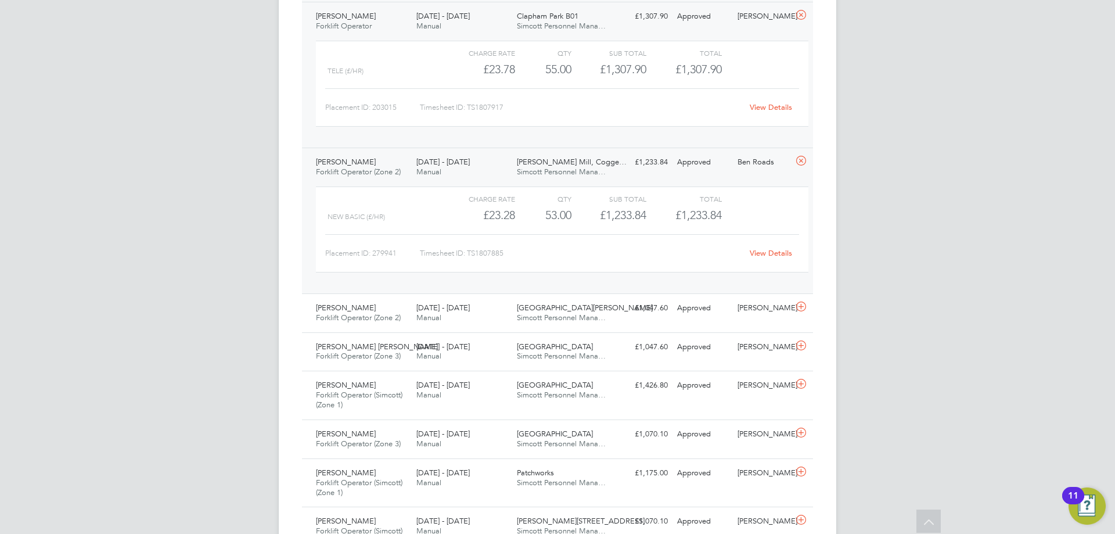
click at [398, 168] on span "Forklift Operator (Zone 2)" at bounding box center [358, 172] width 85 height 10
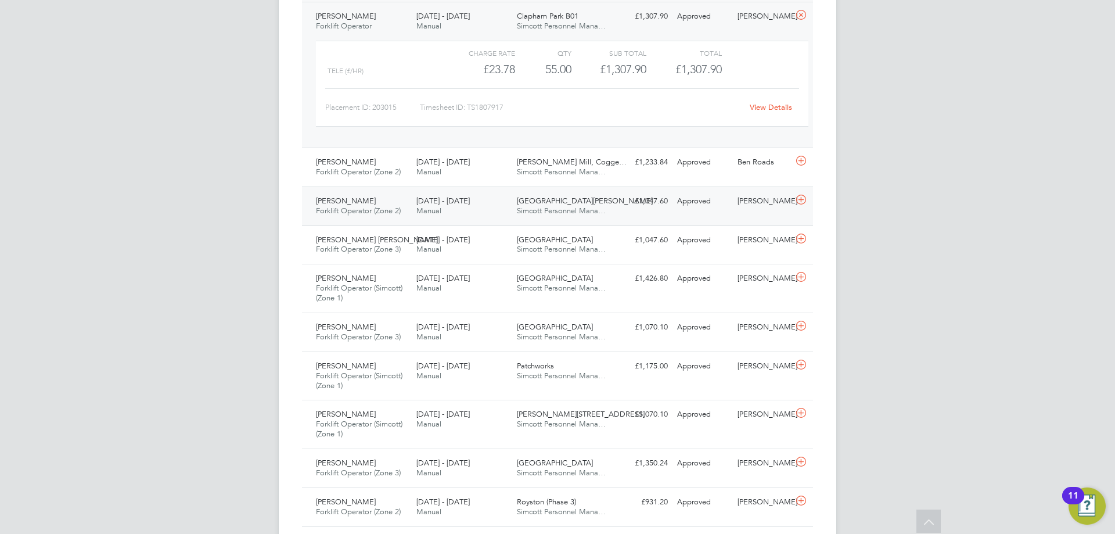
click at [367, 208] on span "Forklift Operator (Zone 2)" at bounding box center [358, 211] width 85 height 10
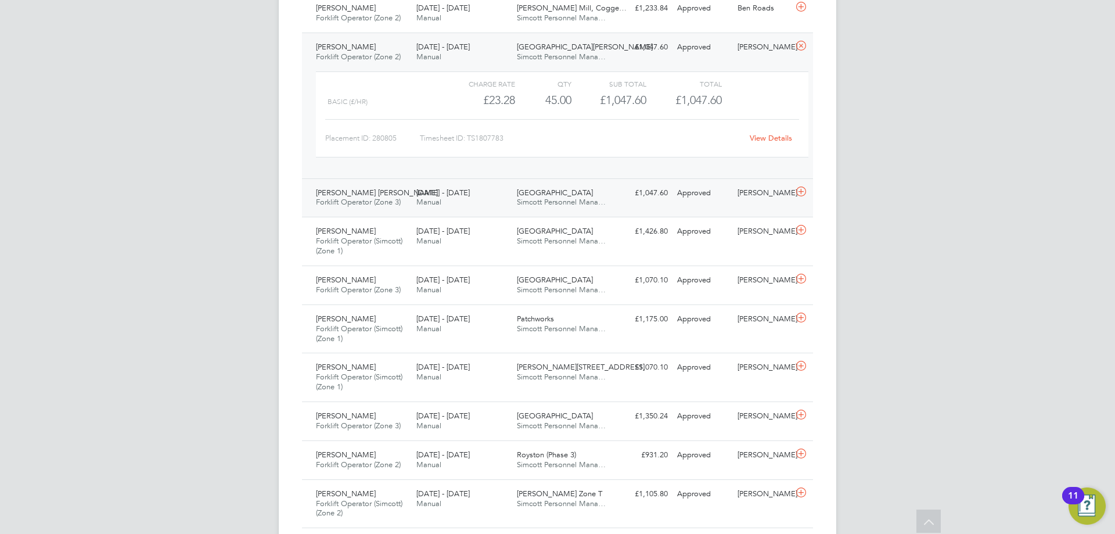
scroll to position [1277, 0]
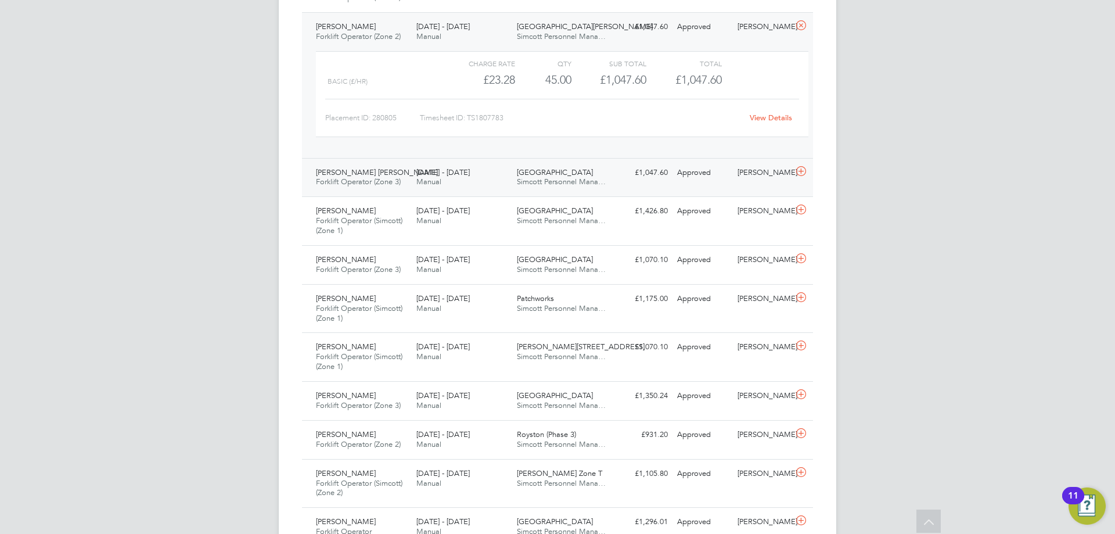
click at [454, 186] on div "18 - 24 Aug 2025 Manual" at bounding box center [462, 177] width 100 height 29
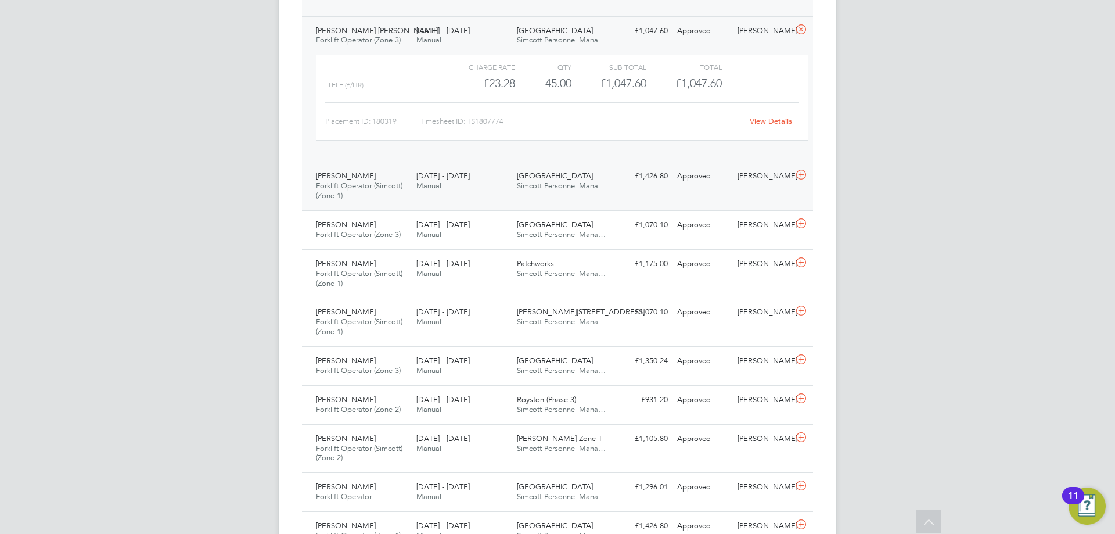
scroll to position [1452, 0]
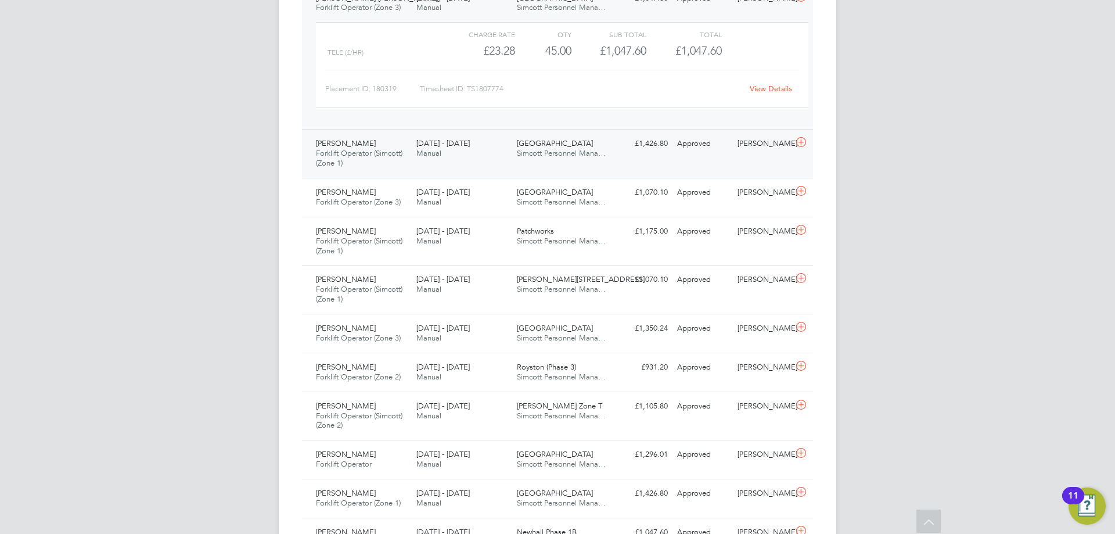
click at [395, 161] on div "Alexo Vaz Forklift Operator (Simcott) (Zone 1) 18 - 24 Aug 2025" at bounding box center [361, 153] width 100 height 39
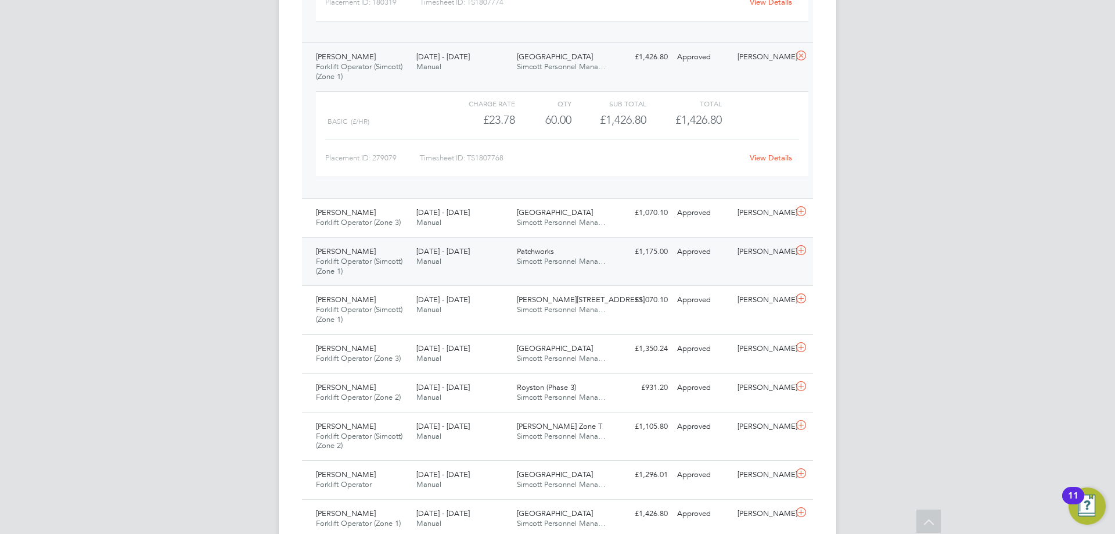
scroll to position [1568, 0]
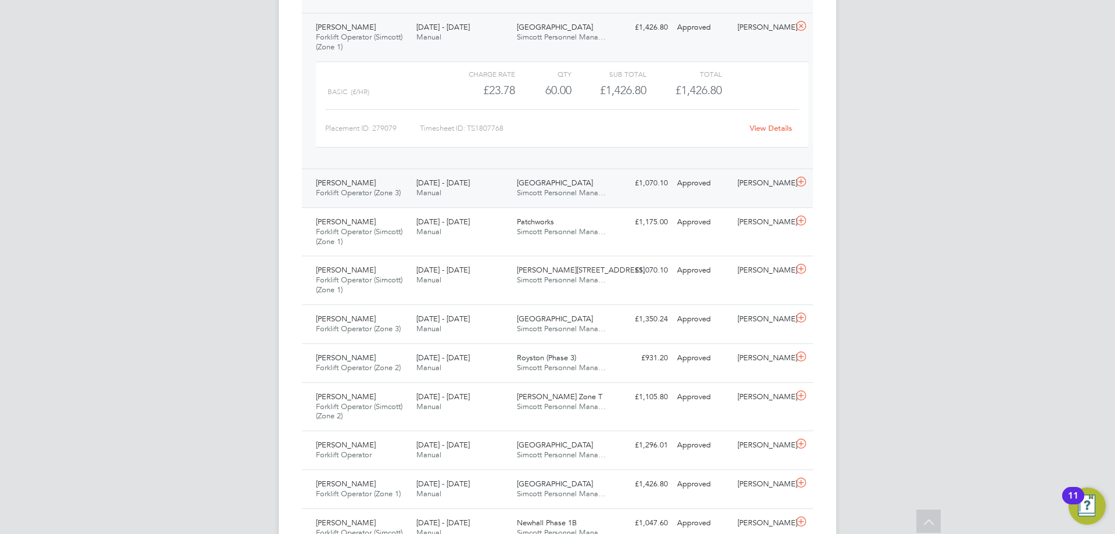
click at [424, 196] on span "Manual" at bounding box center [428, 193] width 25 height 10
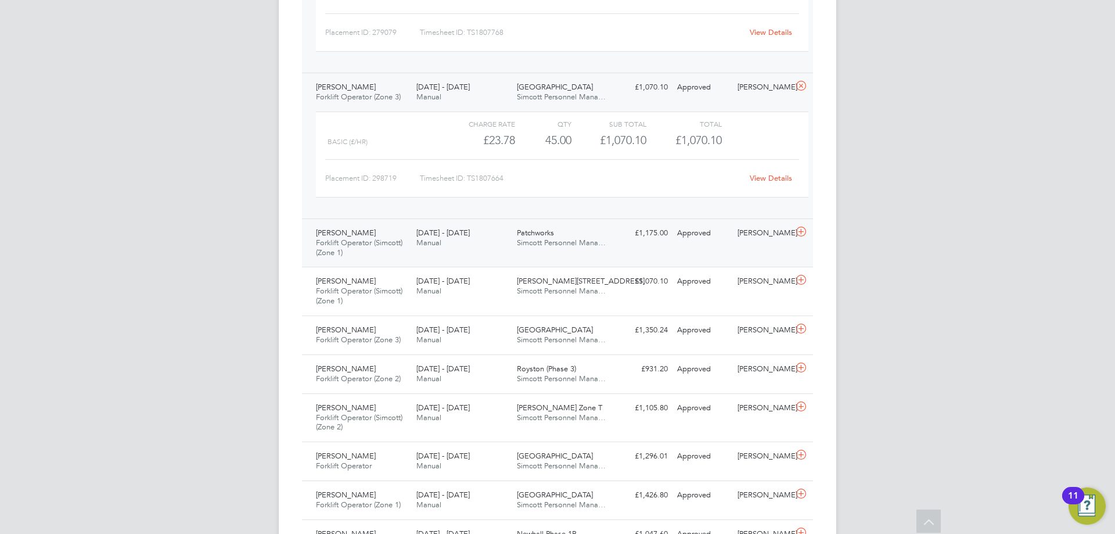
scroll to position [1742, 0]
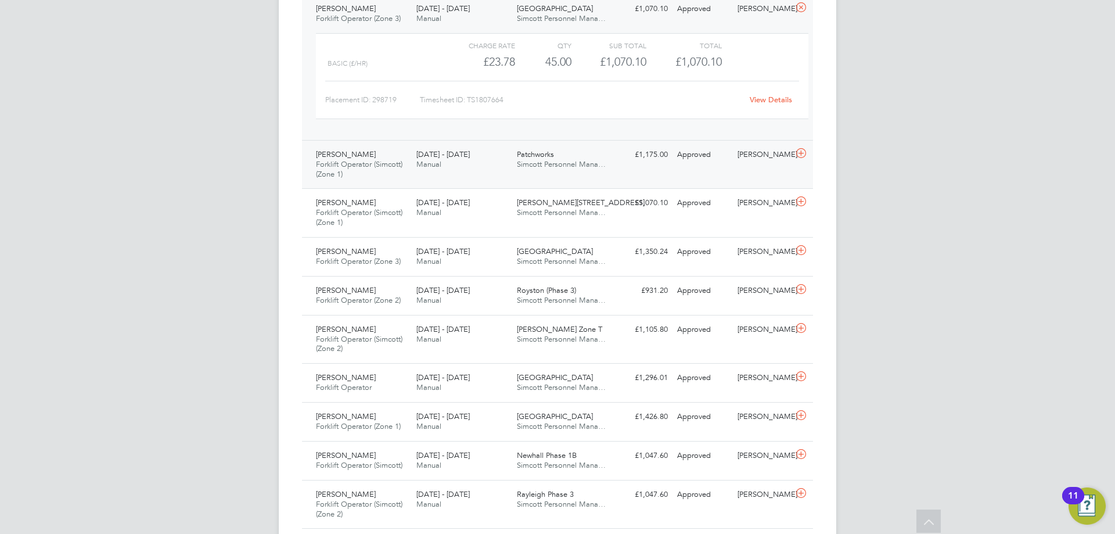
click at [378, 169] on div "Dean Mcleod Forklift Operator (Simcott) (Zone 1) 18 - 24 Aug 2025" at bounding box center [361, 164] width 100 height 39
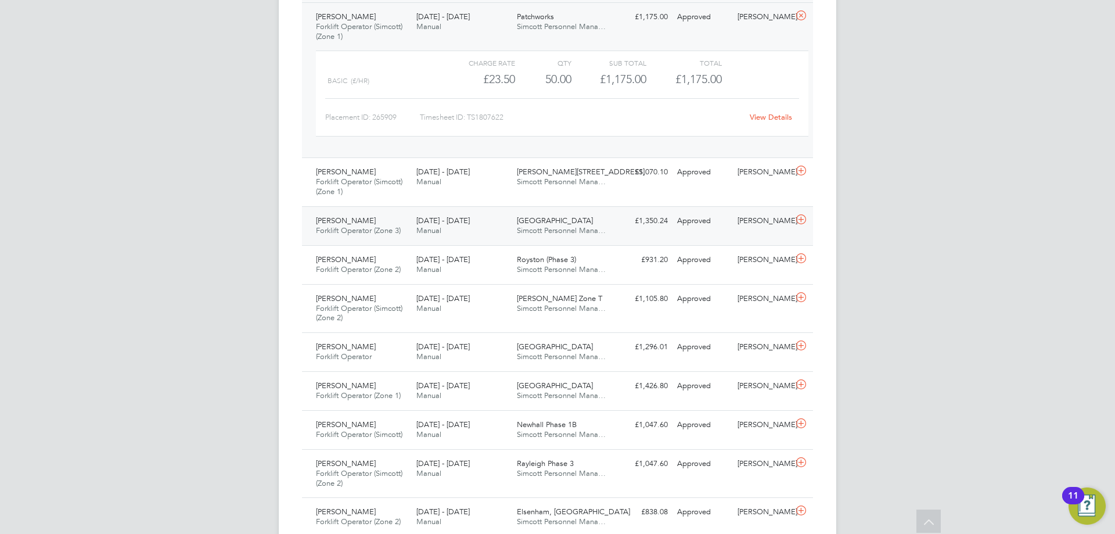
scroll to position [1916, 0]
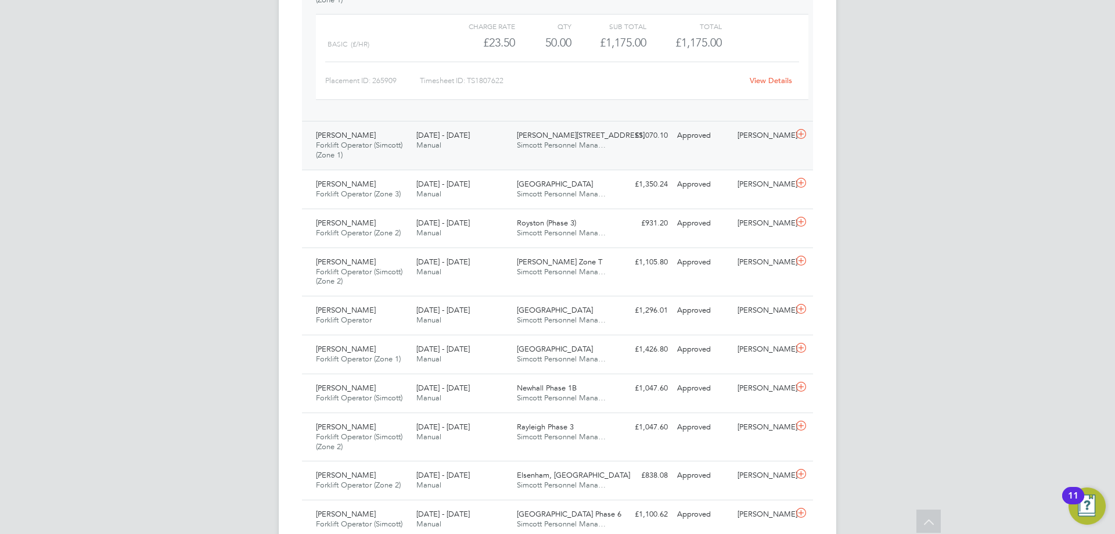
click at [435, 138] on span "[DATE] - [DATE]" at bounding box center [442, 135] width 53 height 10
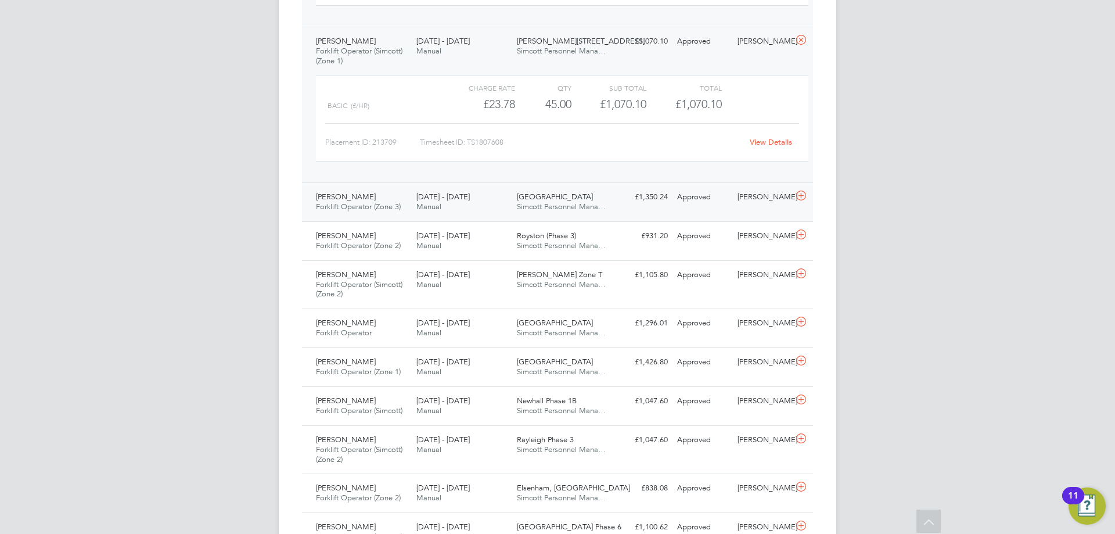
scroll to position [2032, 0]
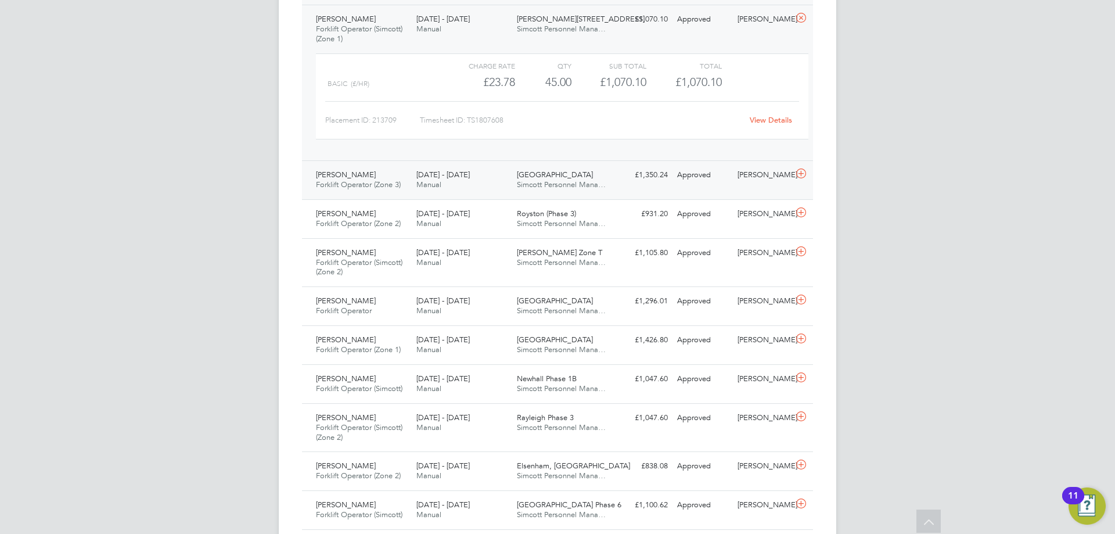
click at [428, 186] on span "Manual" at bounding box center [428, 184] width 25 height 10
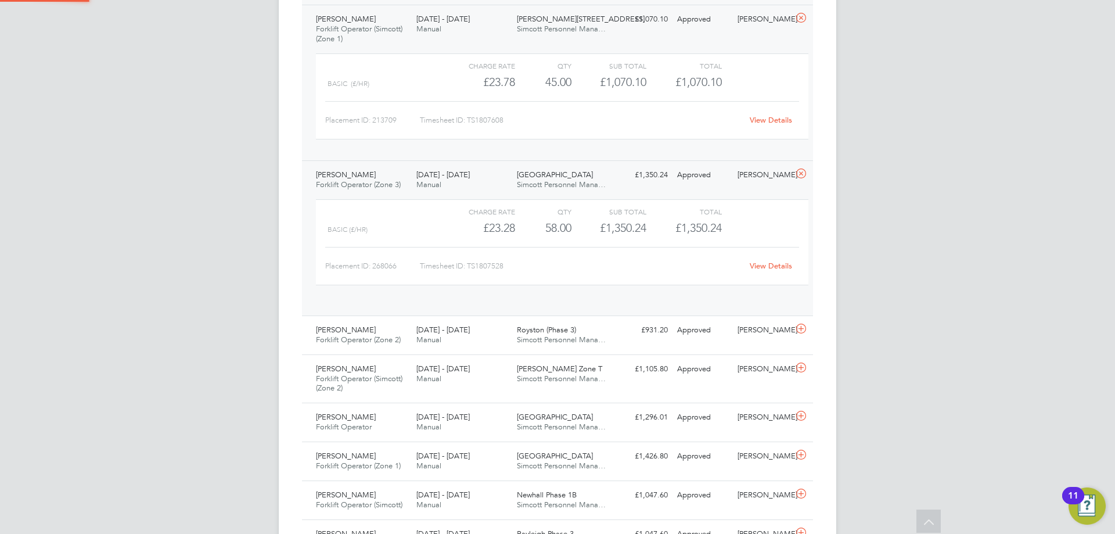
scroll to position [20, 113]
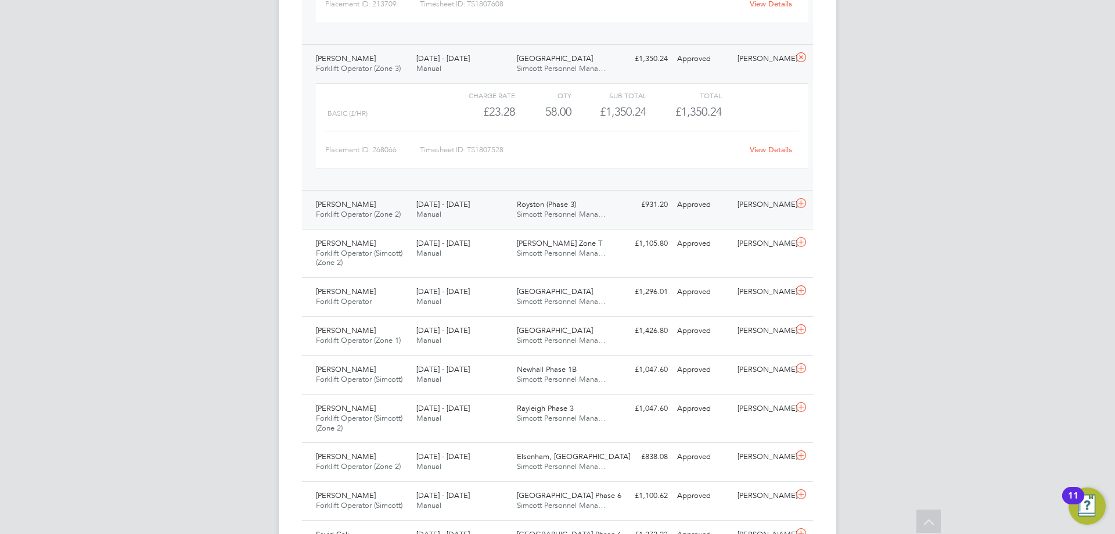
click at [441, 205] on span "[DATE] - [DATE]" at bounding box center [442, 204] width 53 height 10
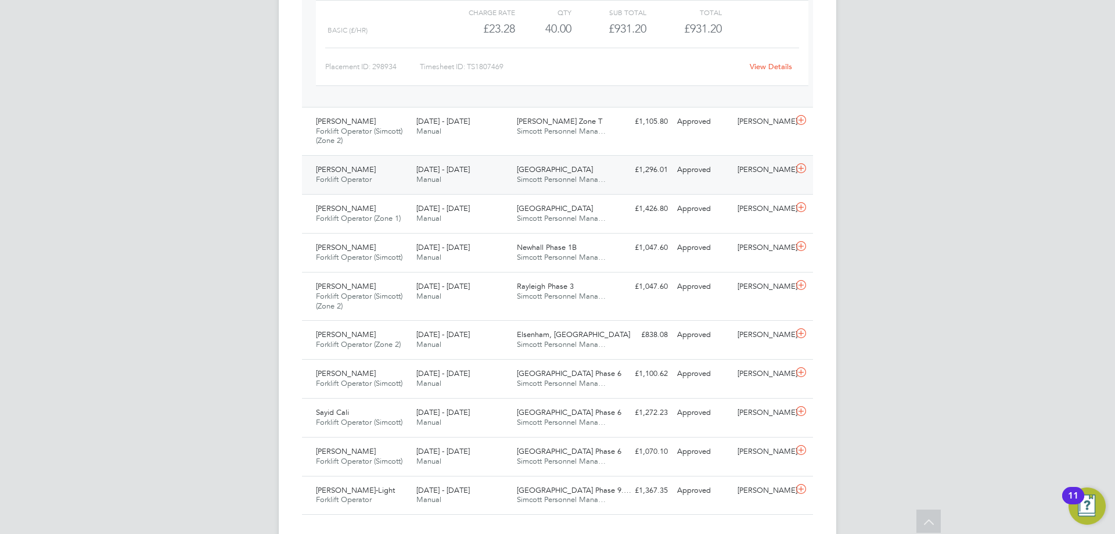
scroll to position [2380, 0]
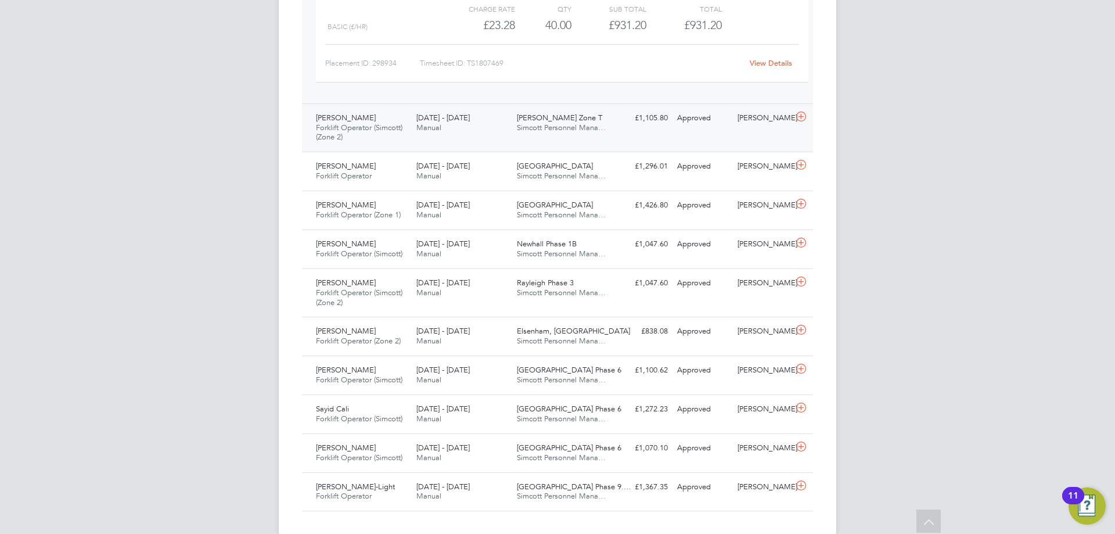
click at [407, 123] on div "Warren Rayner Forklift Operator (Simcott) (Zone 2) 18 - 24 Aug 2025" at bounding box center [361, 128] width 100 height 39
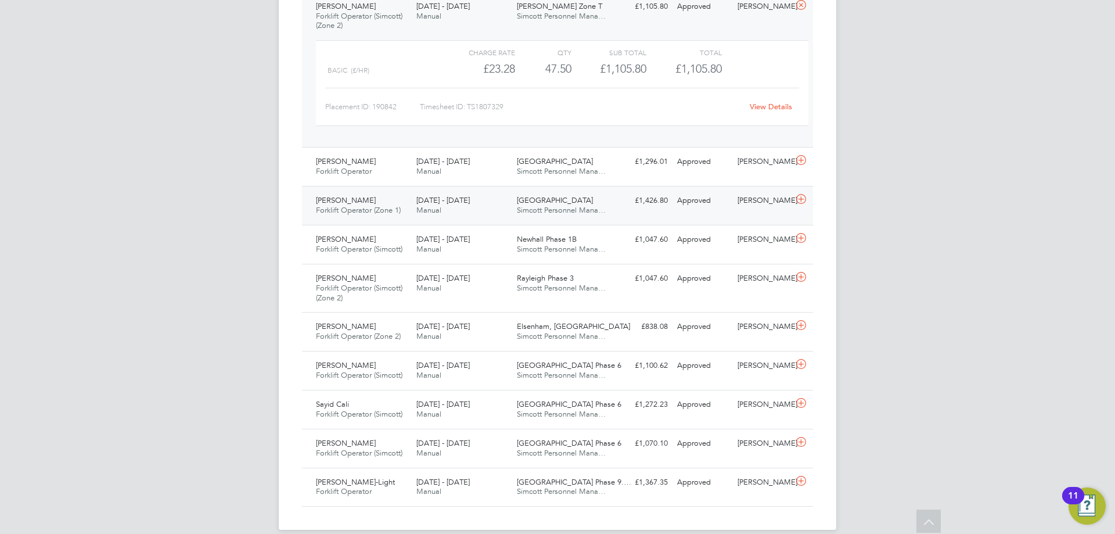
scroll to position [2497, 0]
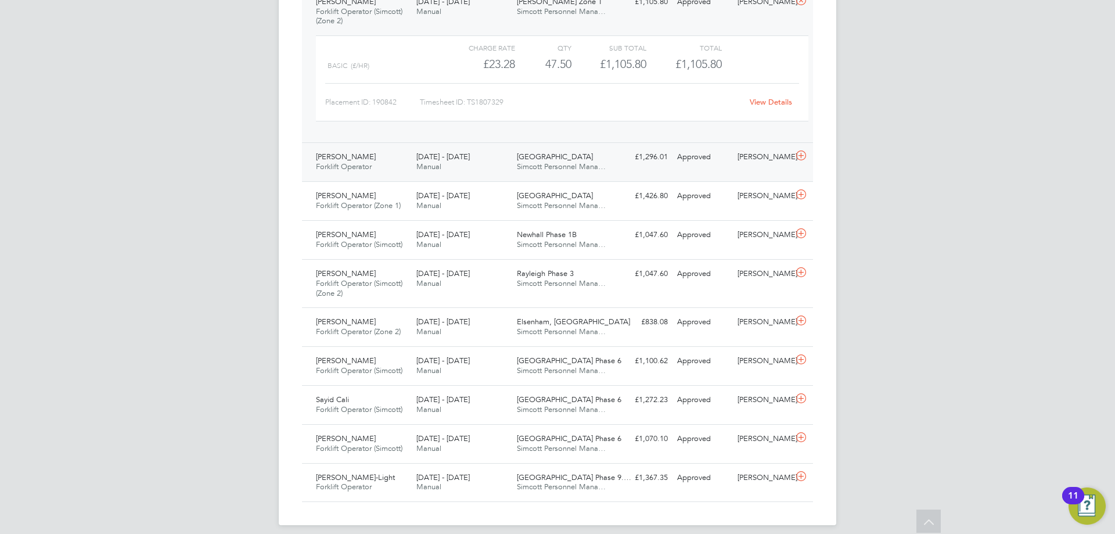
click at [404, 171] on div "Simone Hamilton - Welsh Forklift Operator 18 - 24 Aug 2025" at bounding box center [361, 161] width 100 height 29
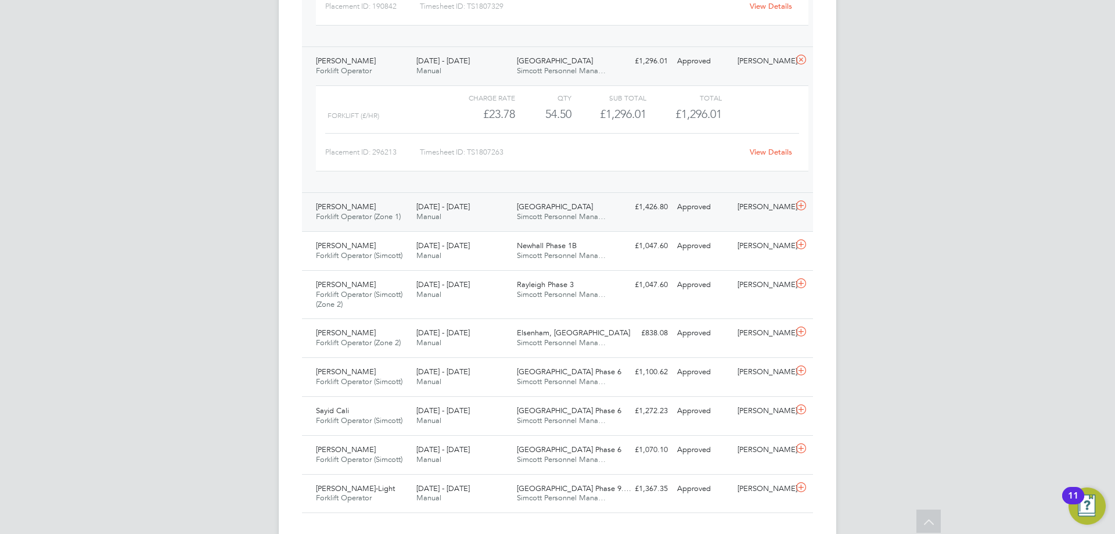
scroll to position [2613, 0]
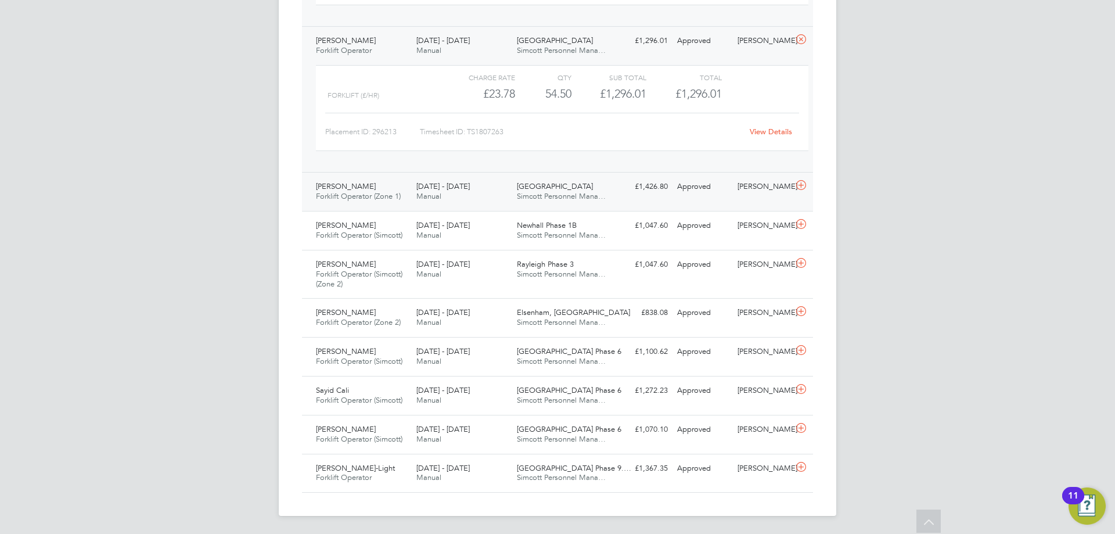
click at [416, 201] on div "18 - 24 Aug 2025 Manual" at bounding box center [462, 191] width 100 height 29
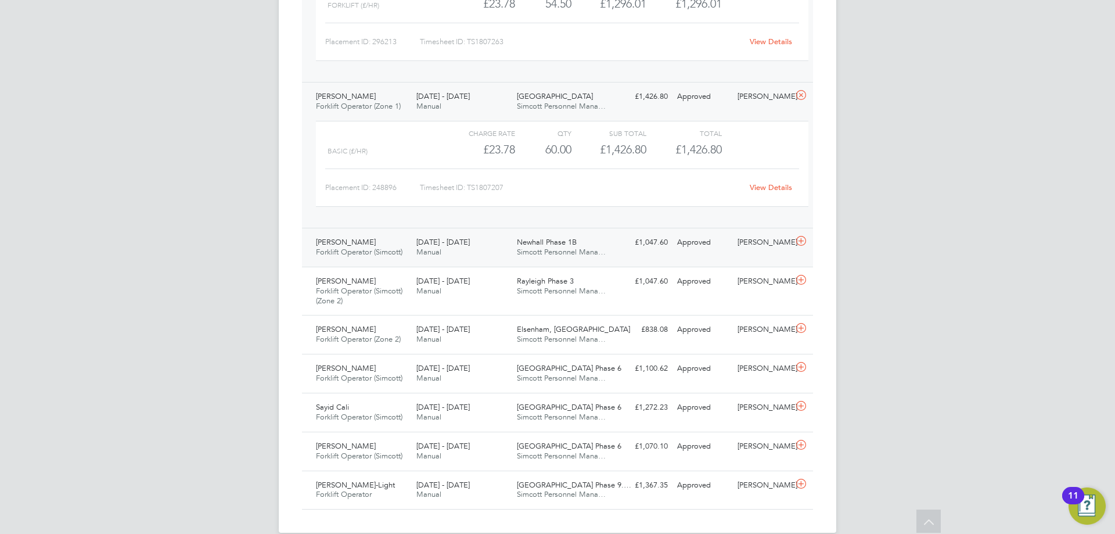
scroll to position [2720, 0]
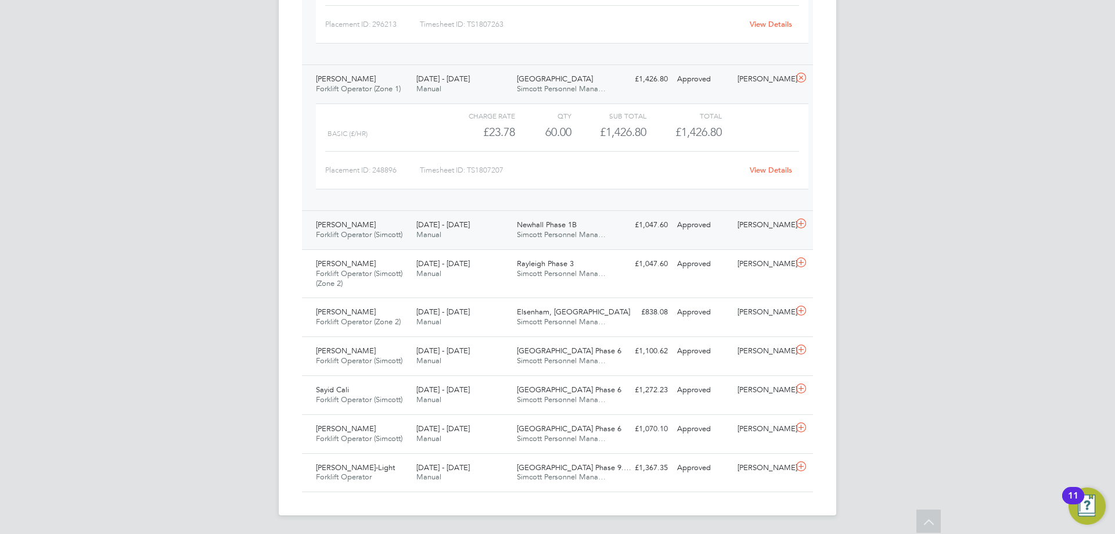
click at [406, 228] on div "Gintas Kunigelis Forklift Operator (Simcott) 18 - 24 Aug 2025" at bounding box center [361, 229] width 100 height 29
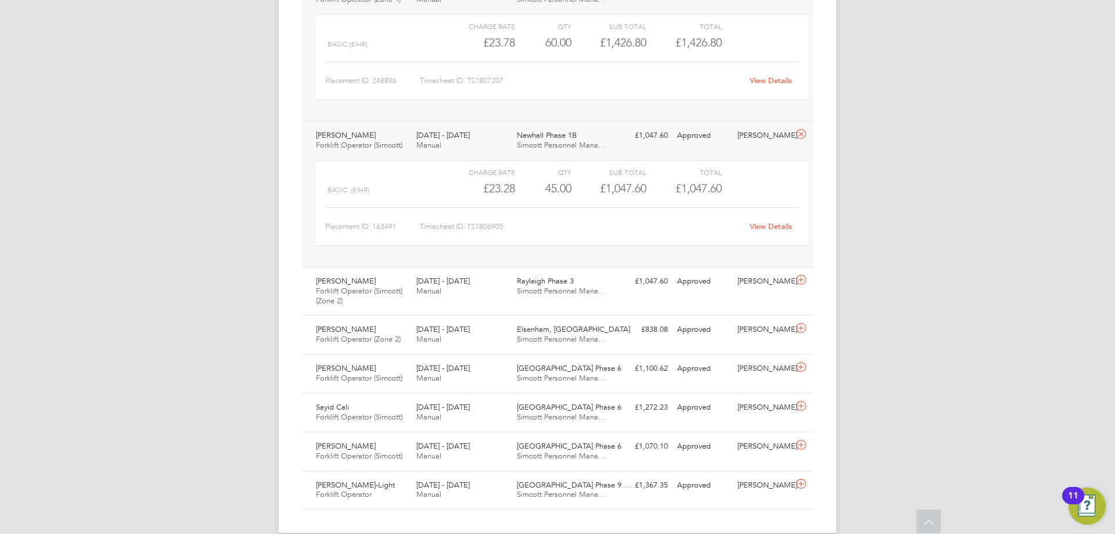
scroll to position [2827, 0]
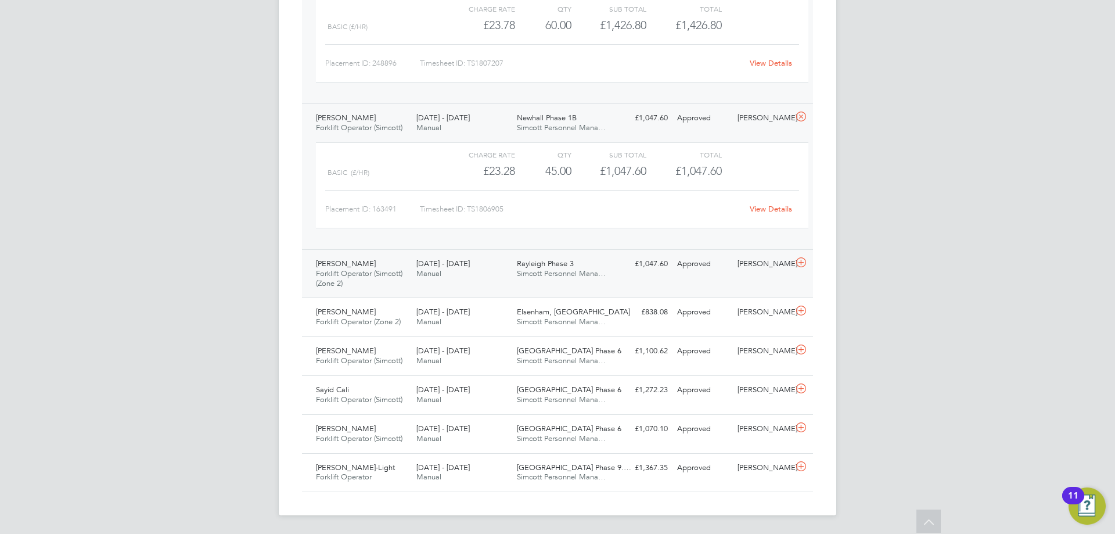
click at [388, 276] on span "Forklift Operator (Simcott) (Zone 2)" at bounding box center [359, 278] width 87 height 20
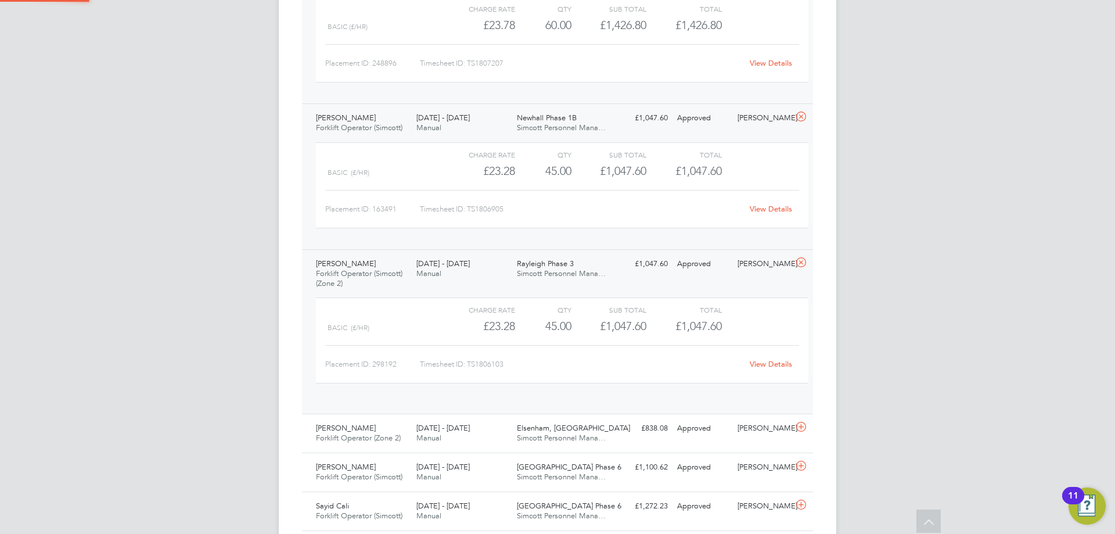
scroll to position [6, 6]
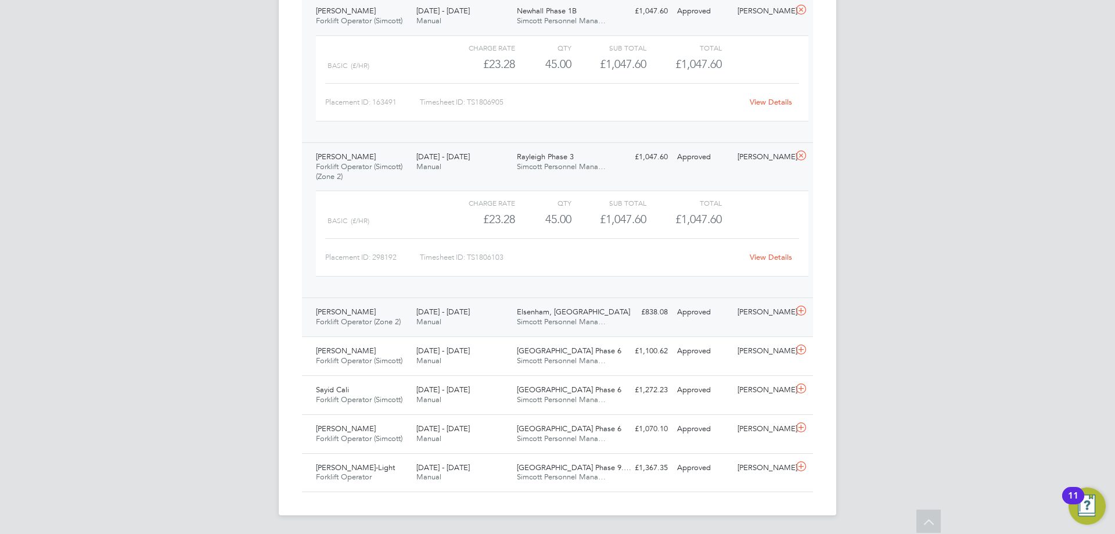
click at [438, 307] on span "[DATE] - [DATE]" at bounding box center [442, 312] width 53 height 10
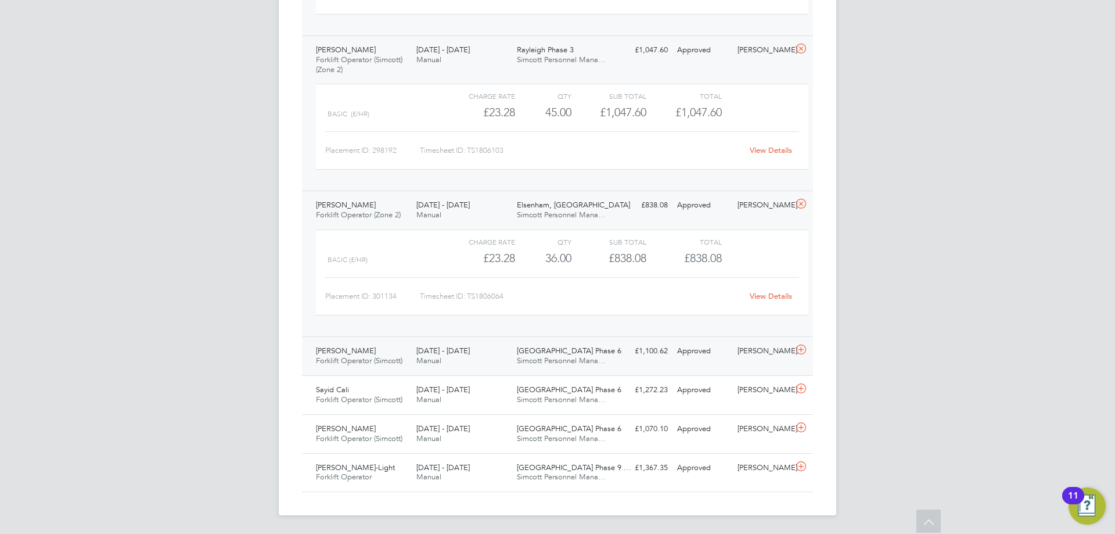
click at [412, 350] on div "18 - 24 Aug 2025 Manual" at bounding box center [462, 355] width 100 height 29
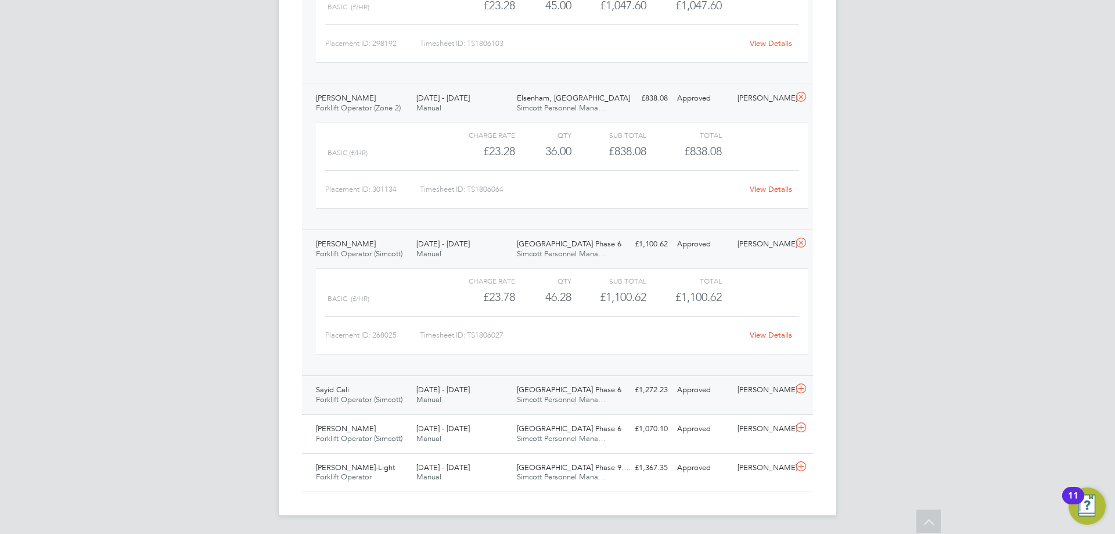
click at [424, 382] on div "18 - 24 Aug 2025 Manual" at bounding box center [462, 394] width 100 height 29
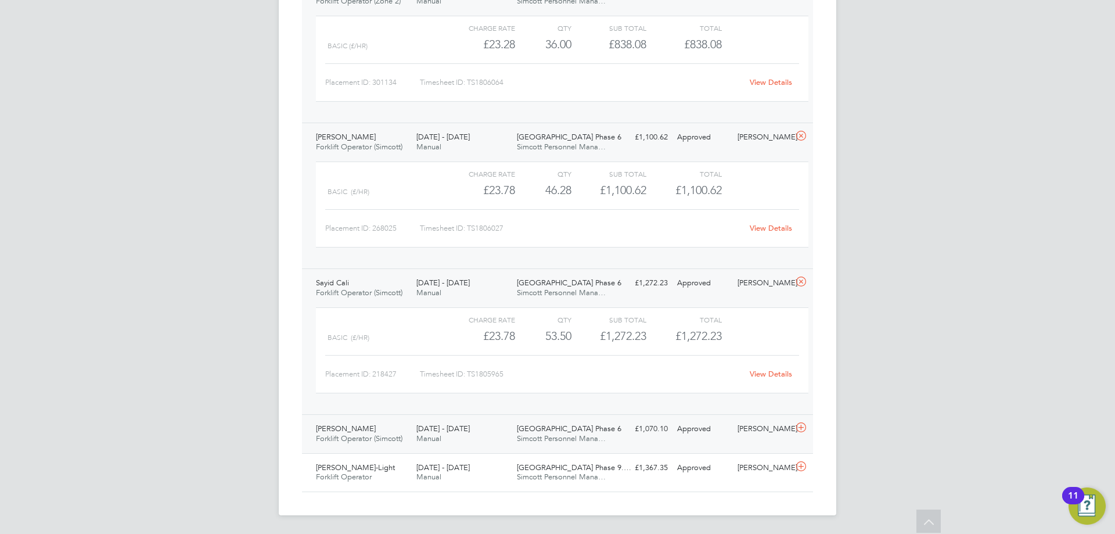
click at [422, 430] on span "[DATE] - [DATE]" at bounding box center [442, 428] width 53 height 10
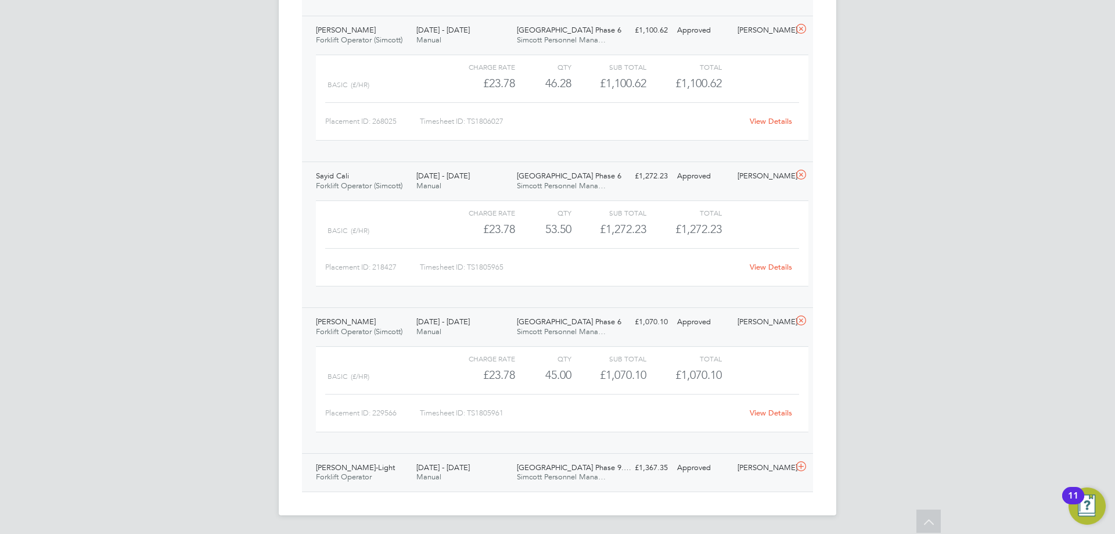
click at [495, 456] on div "Audie Matheson-Light Forklift Operator 18 - 24 Aug 2025 18 - 24 Aug 2025 Manual…" at bounding box center [557, 472] width 511 height 39
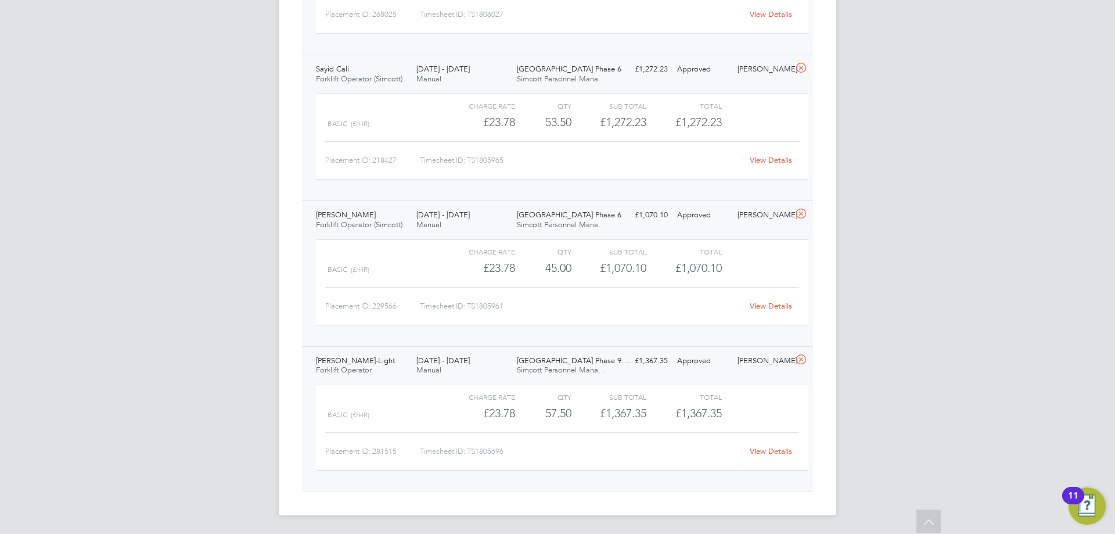
click at [772, 449] on link "View Details" at bounding box center [771, 451] width 42 height 10
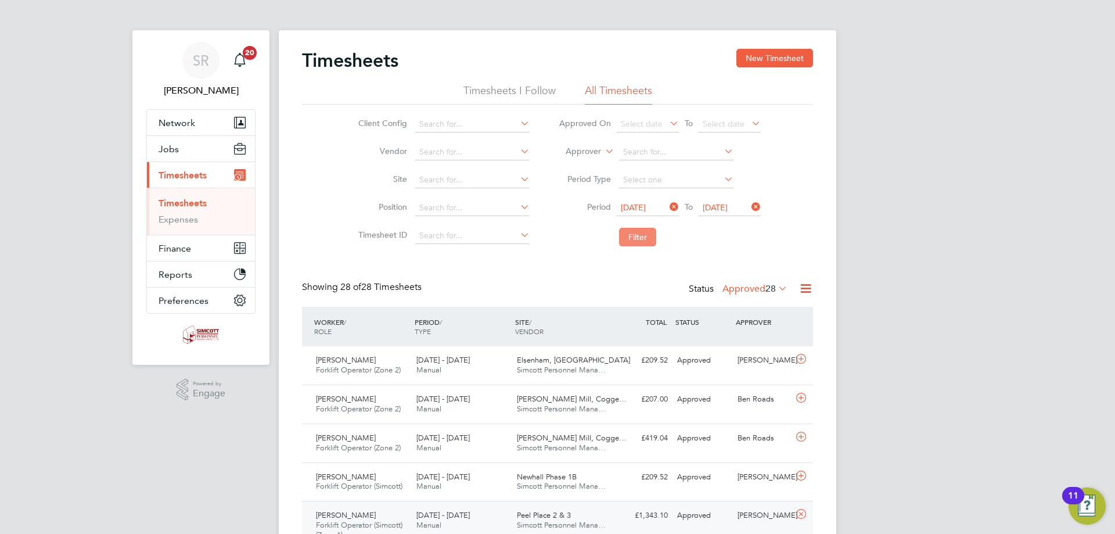
scroll to position [0, 0]
click at [765, 285] on span "28" at bounding box center [770, 291] width 10 height 12
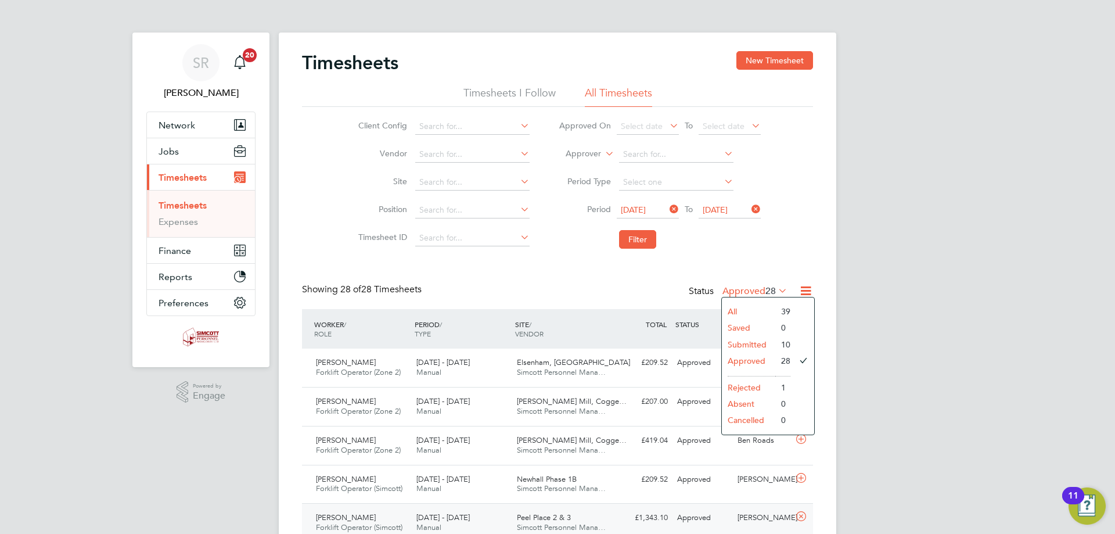
click at [756, 347] on li "Submitted" at bounding box center [748, 344] width 53 height 16
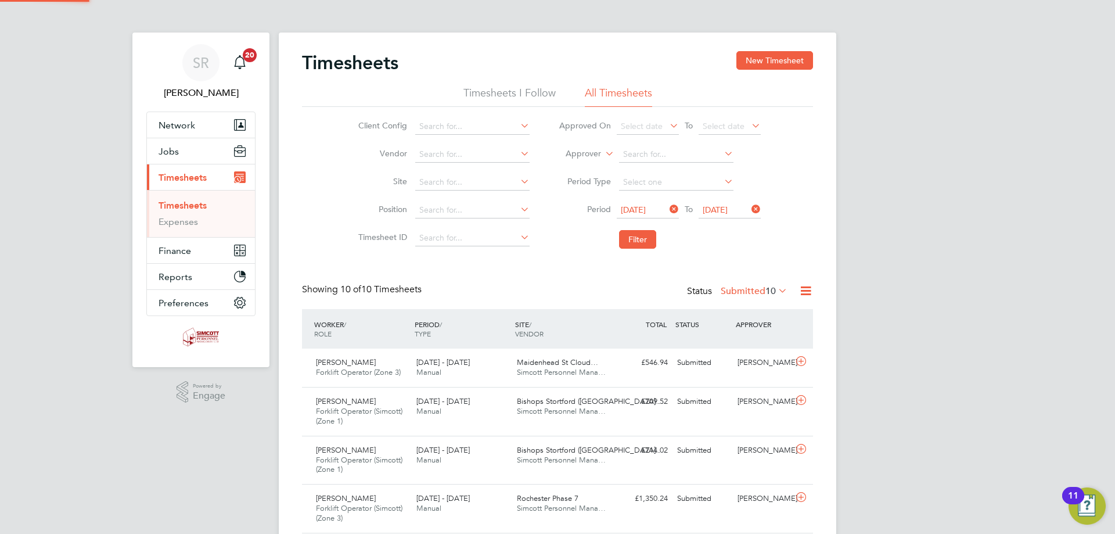
scroll to position [39, 101]
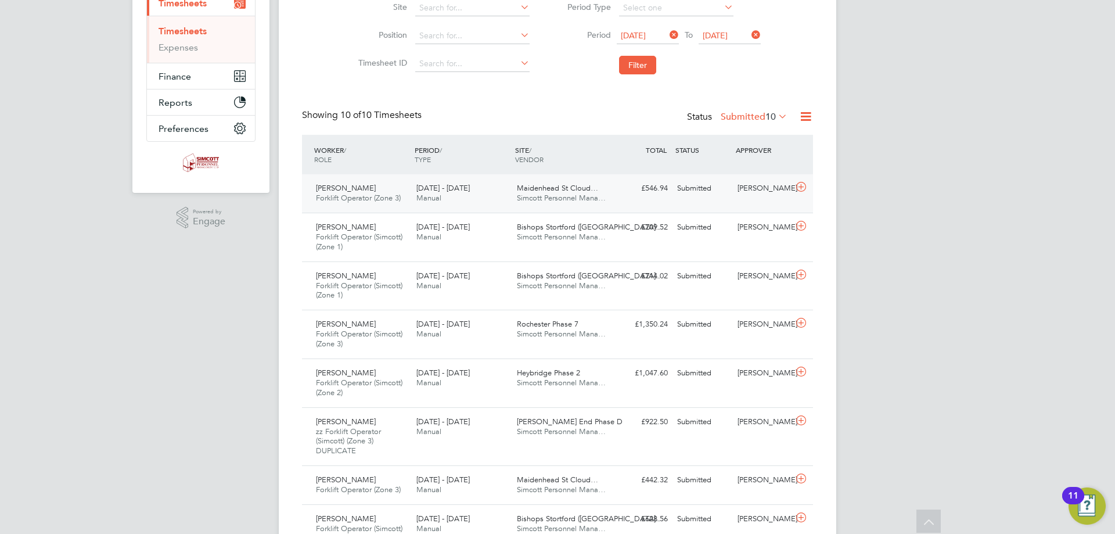
click at [474, 200] on div "18 - 24 Aug 2025 Manual" at bounding box center [462, 193] width 100 height 29
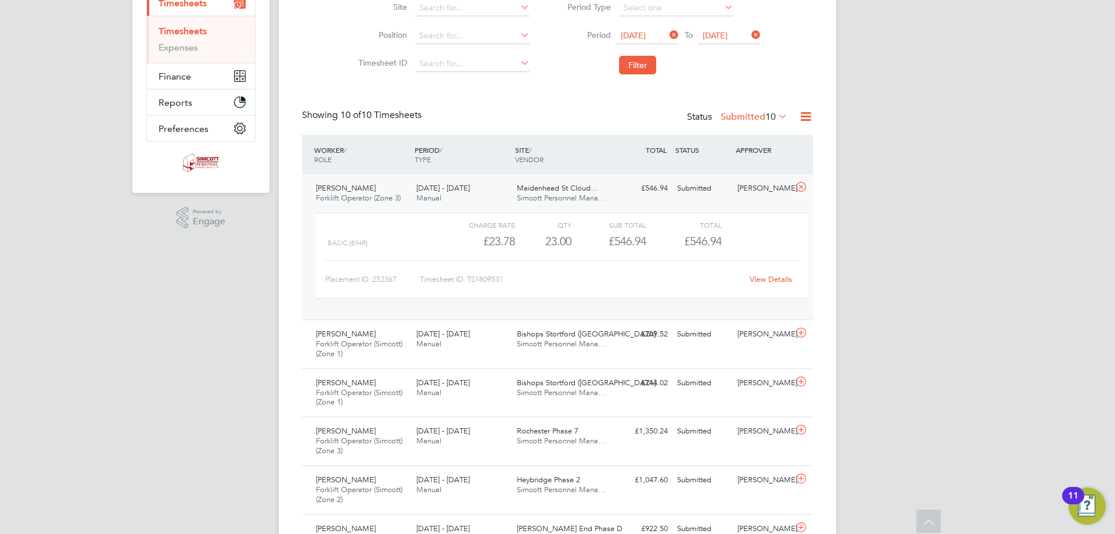
click at [778, 275] on link "View Details" at bounding box center [771, 279] width 42 height 10
click at [416, 192] on span "[DATE] - [DATE]" at bounding box center [442, 188] width 53 height 10
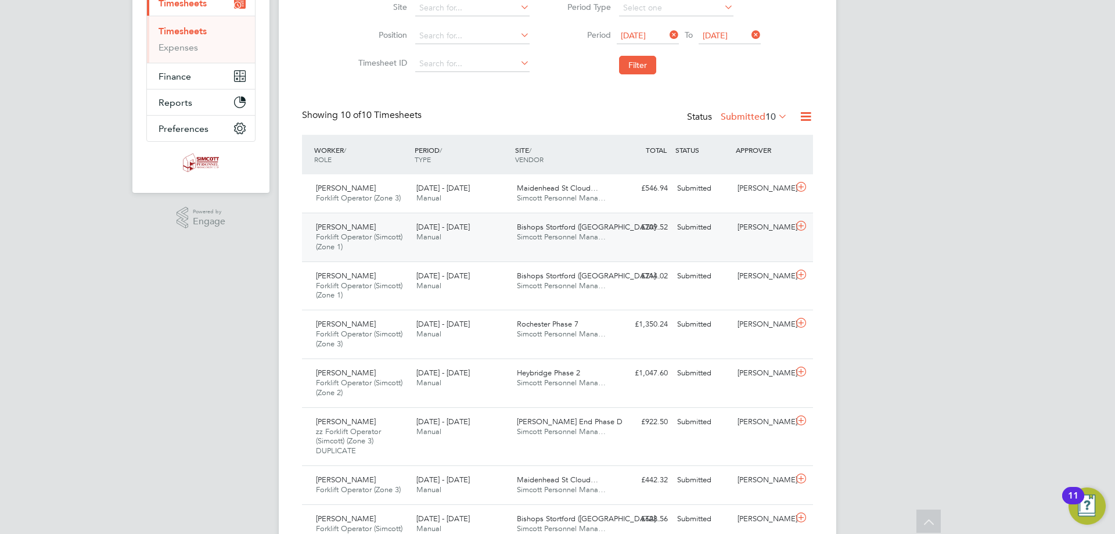
click at [442, 234] on div "18 - 24 Aug 2025 Manual" at bounding box center [462, 232] width 100 height 29
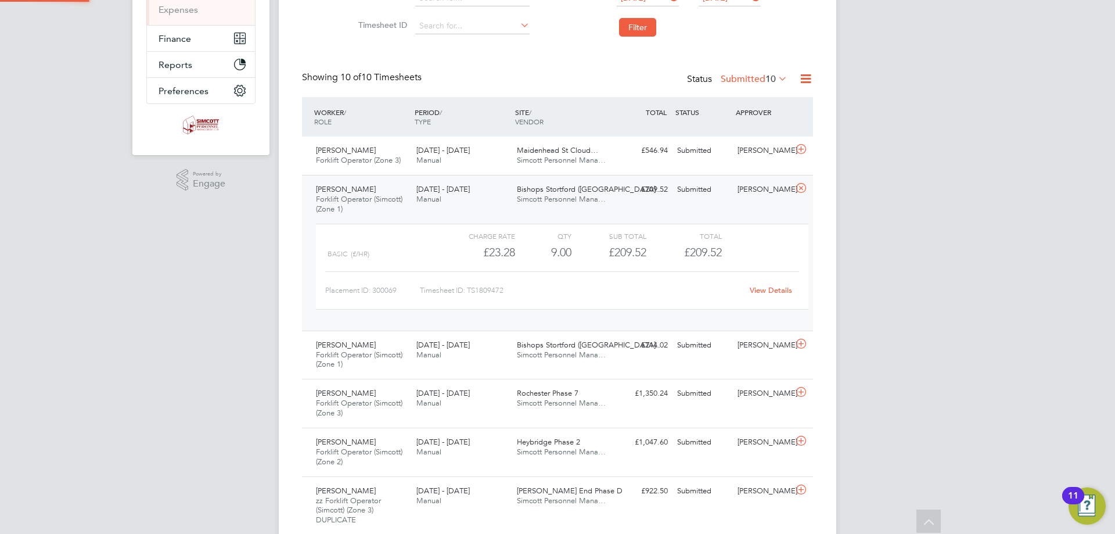
scroll to position [232, 0]
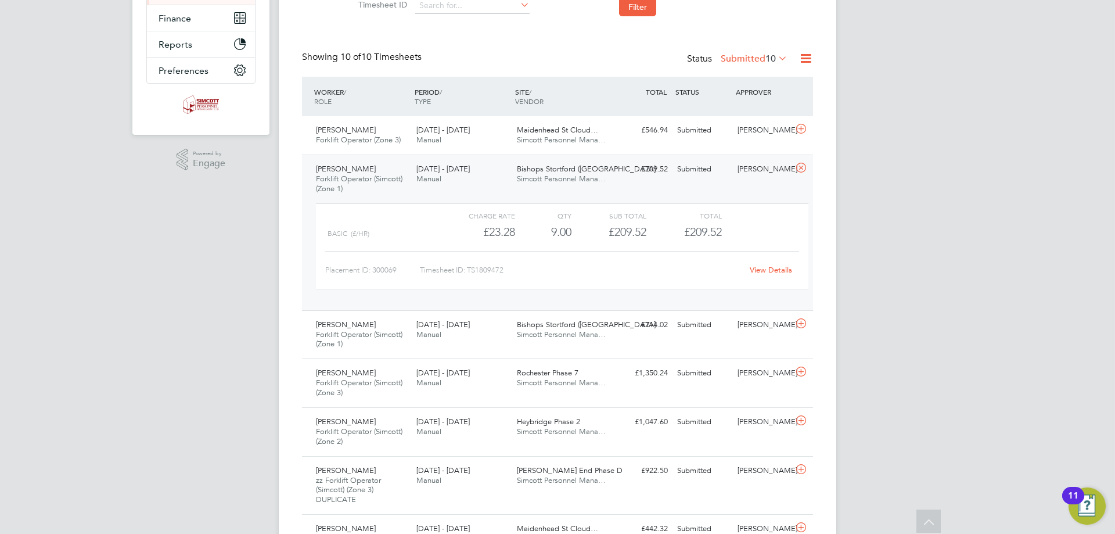
click at [780, 268] on link "View Details" at bounding box center [771, 270] width 42 height 10
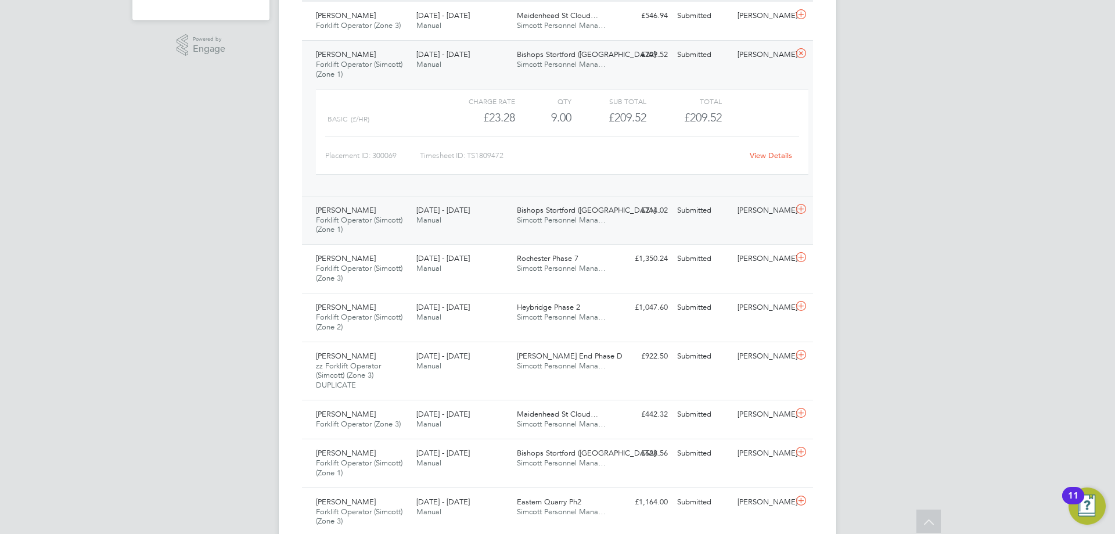
scroll to position [348, 0]
click at [453, 232] on div "David Bushnell Forklift Operator (Simcott) (Zone 1) 18 - 24 Aug 2025 18 - 24 Au…" at bounding box center [557, 218] width 511 height 49
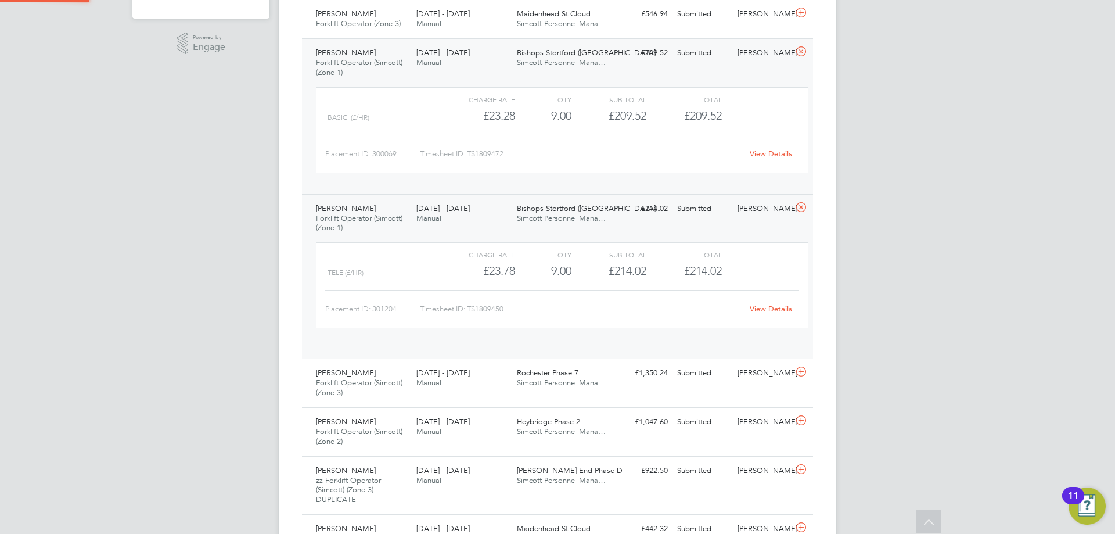
scroll to position [20, 113]
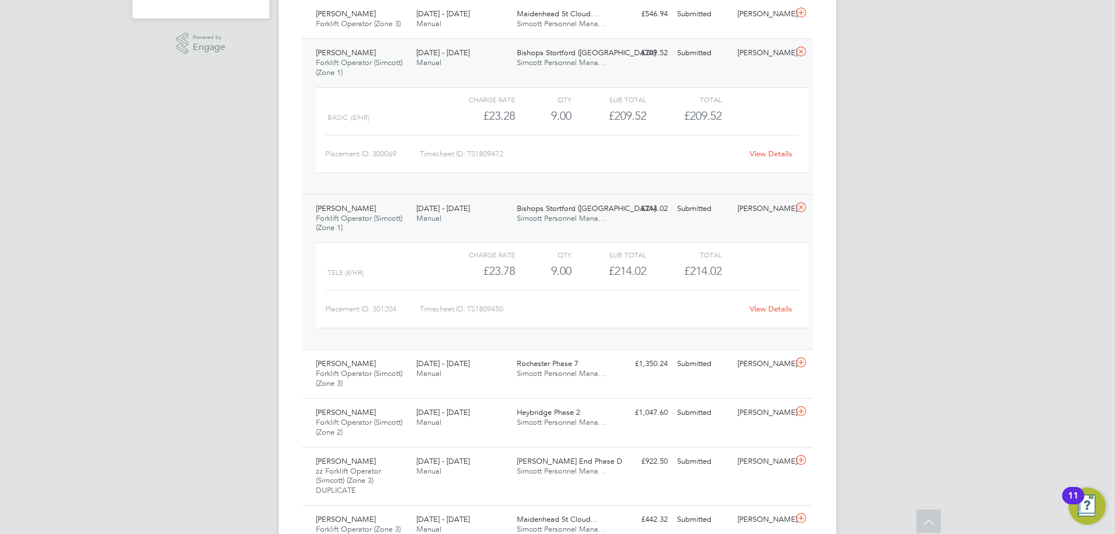
click at [768, 311] on link "View Details" at bounding box center [771, 309] width 42 height 10
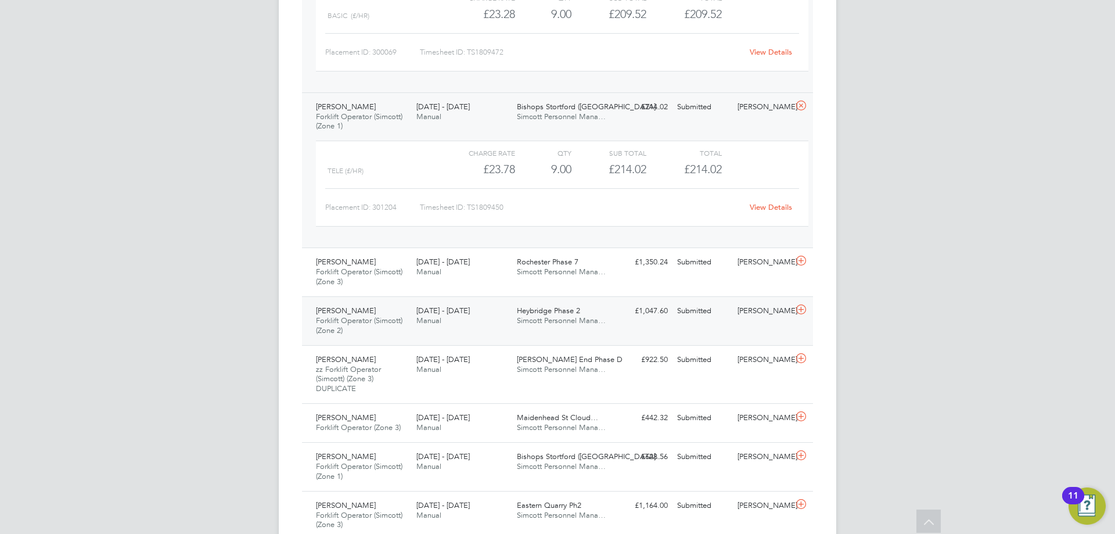
scroll to position [464, 0]
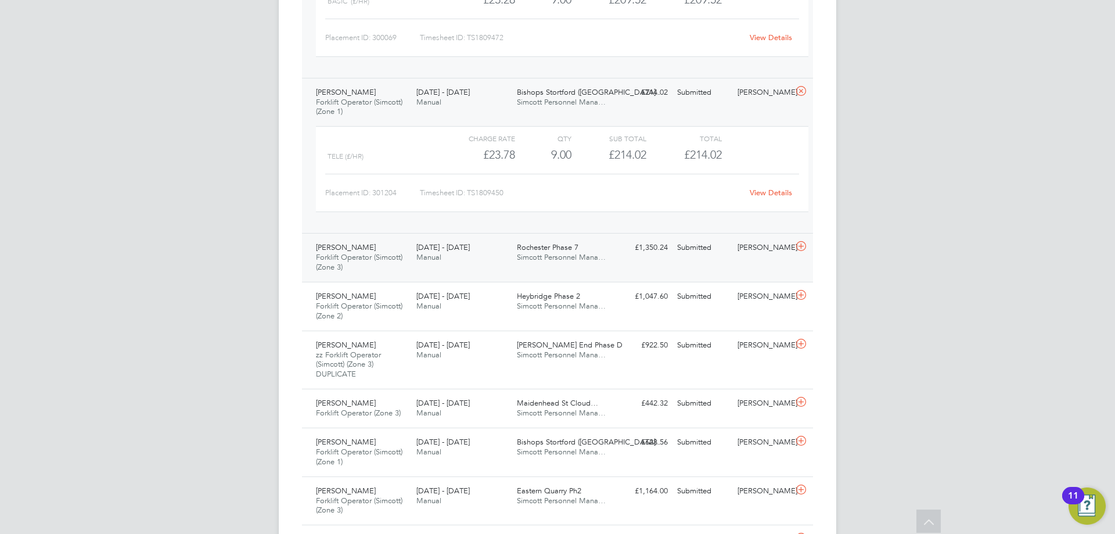
click at [476, 268] on div "Aleksander Atanasov Forklift Operator (Simcott) (Zone 3) 18 - 24 Aug 2025 18 - …" at bounding box center [557, 257] width 511 height 49
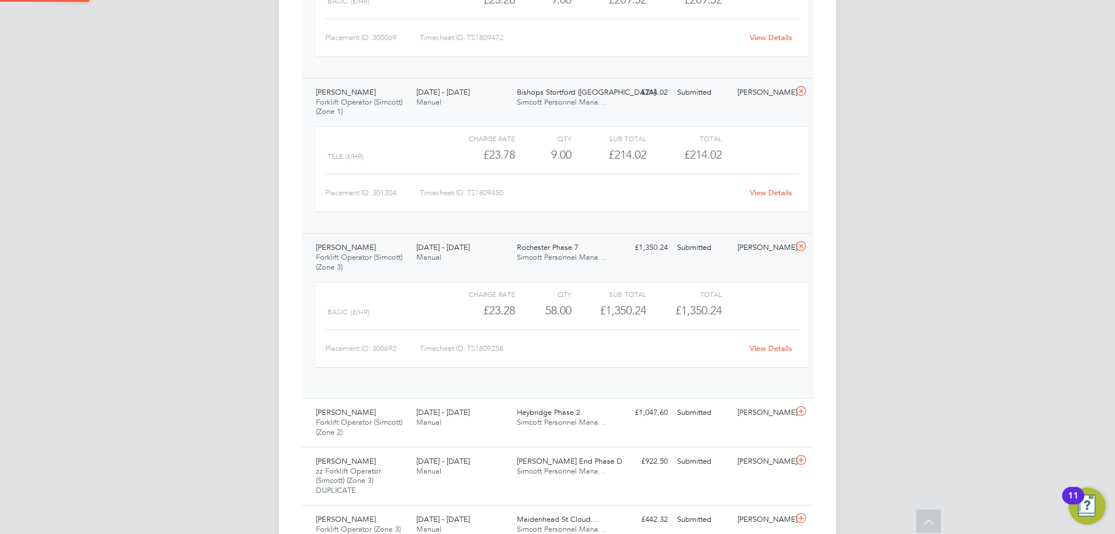
scroll to position [20, 113]
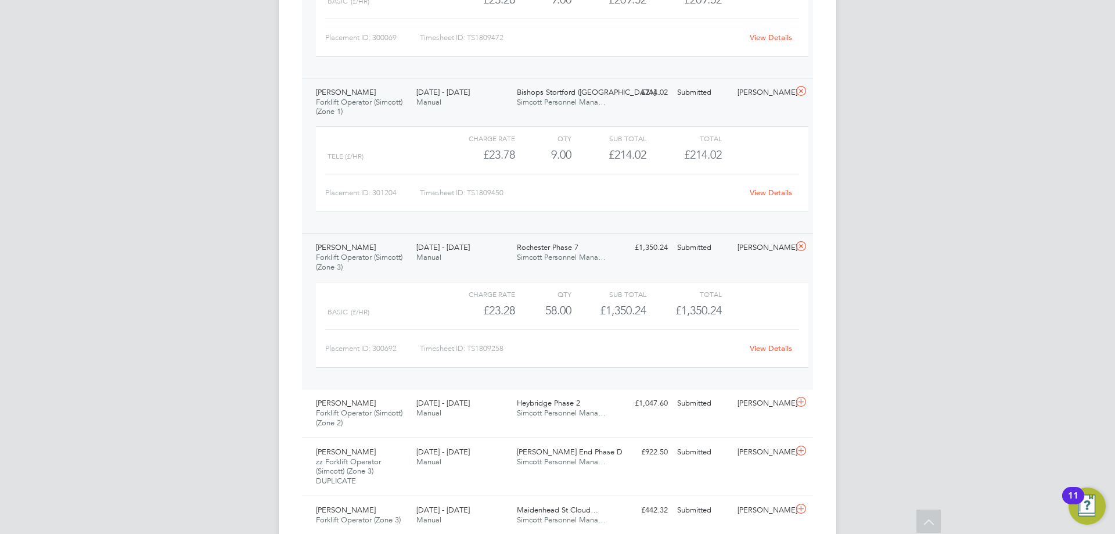
click at [770, 347] on link "View Details" at bounding box center [771, 348] width 42 height 10
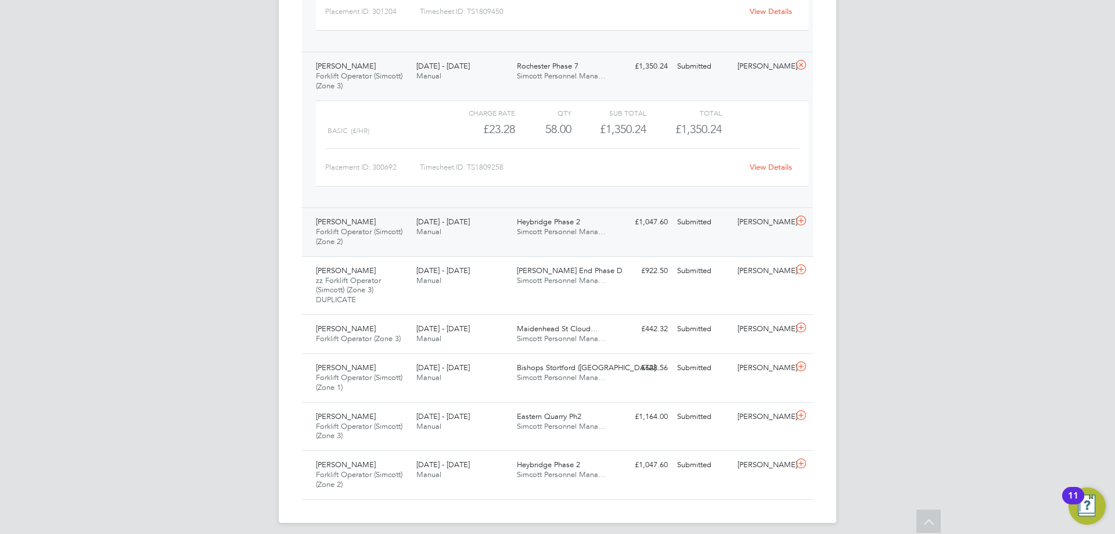
scroll to position [653, 0]
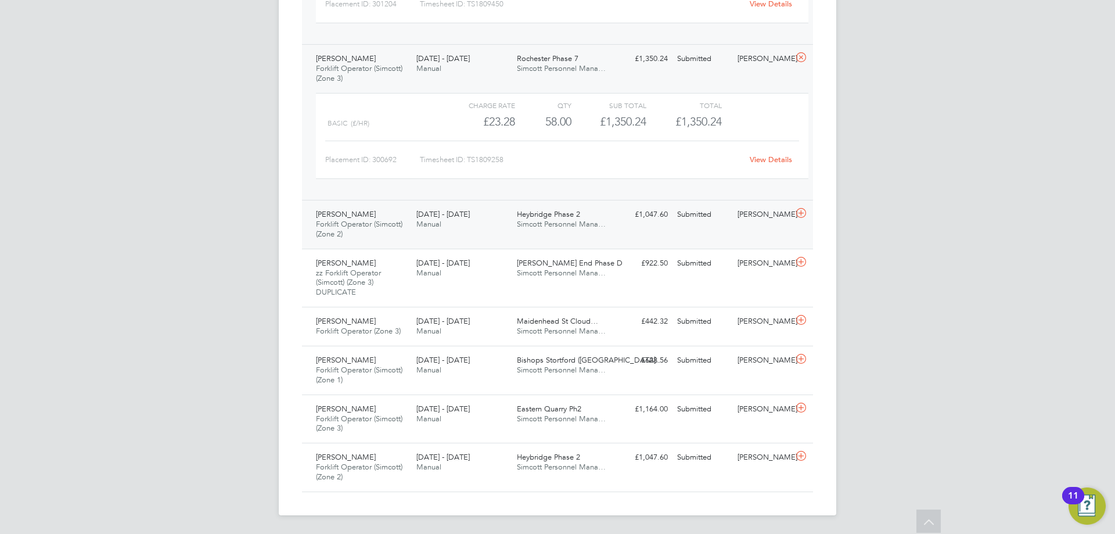
click at [438, 218] on span "[DATE] - [DATE]" at bounding box center [442, 214] width 53 height 10
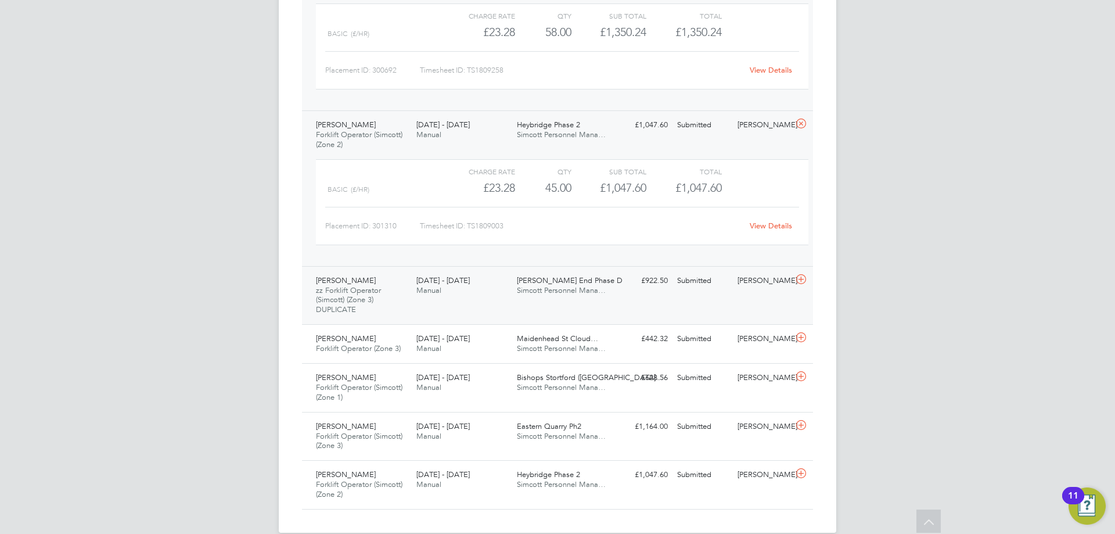
scroll to position [760, 0]
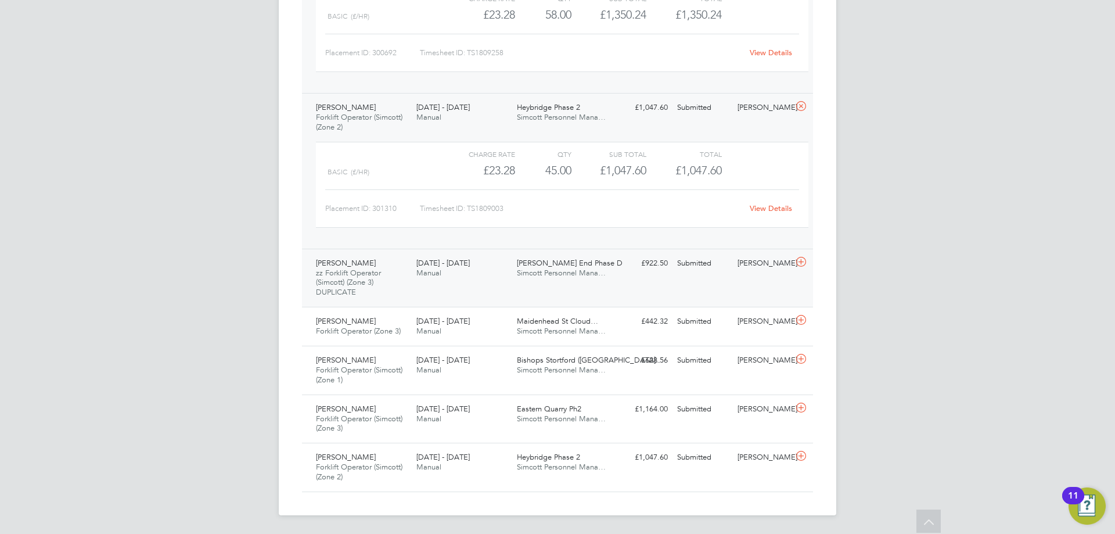
click at [453, 274] on div "18 - 24 Aug 2025 Manual" at bounding box center [462, 268] width 100 height 29
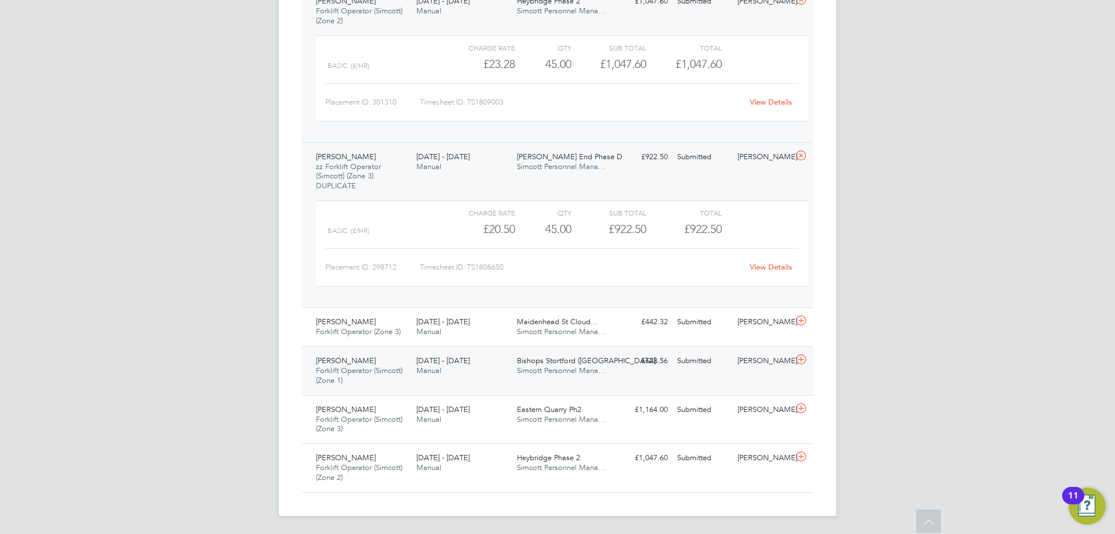
scroll to position [867, 0]
click at [372, 337] on div "Alin Barbieru Forklift Operator (Zone 3) 18 - 24 Aug 2025" at bounding box center [361, 326] width 100 height 29
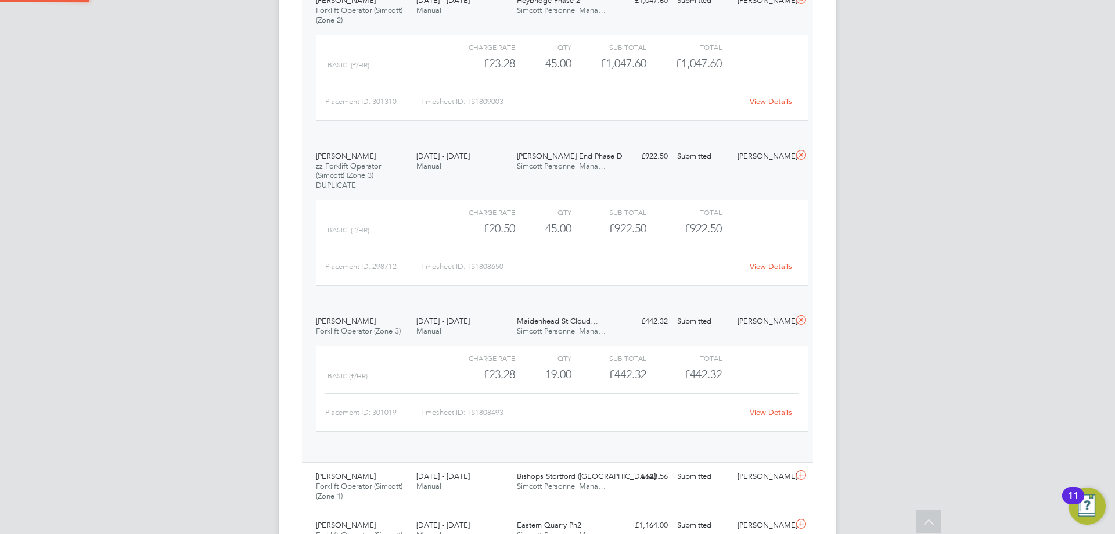
scroll to position [20, 113]
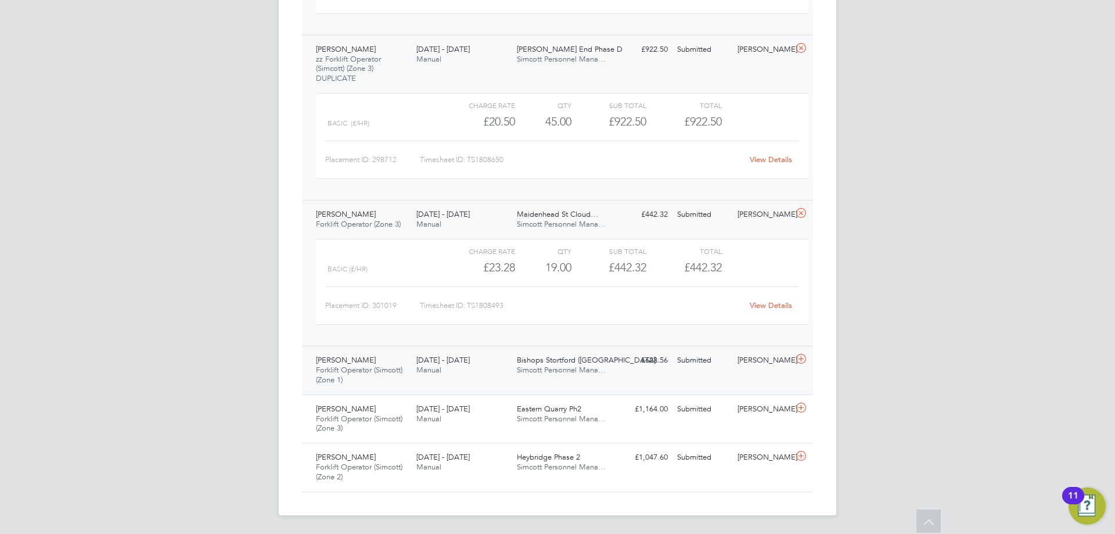
drag, startPoint x: 431, startPoint y: 364, endPoint x: 449, endPoint y: 364, distance: 18.6
click at [431, 364] on span "[DATE] - [DATE]" at bounding box center [442, 360] width 53 height 10
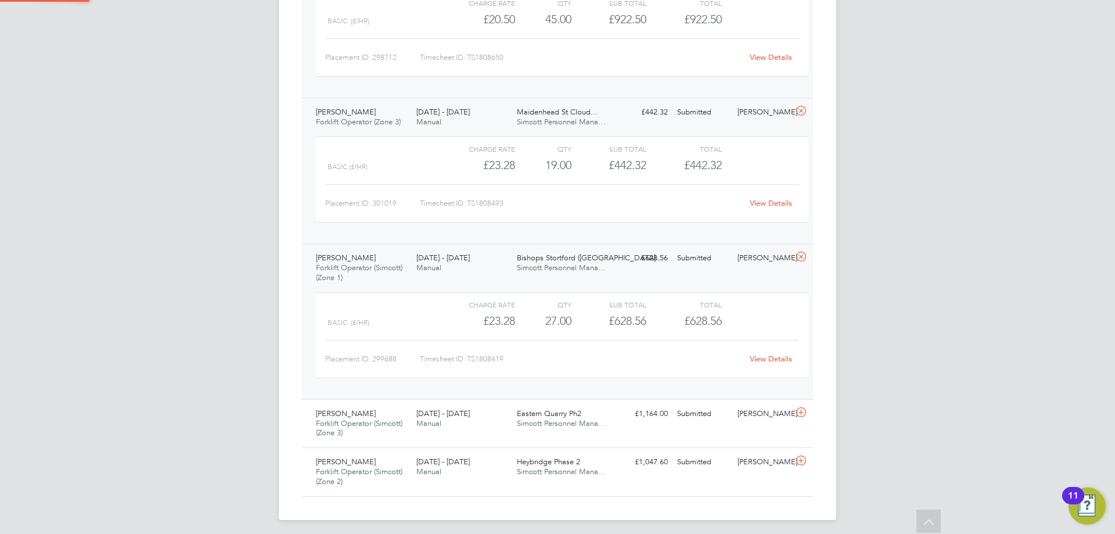
scroll to position [1081, 0]
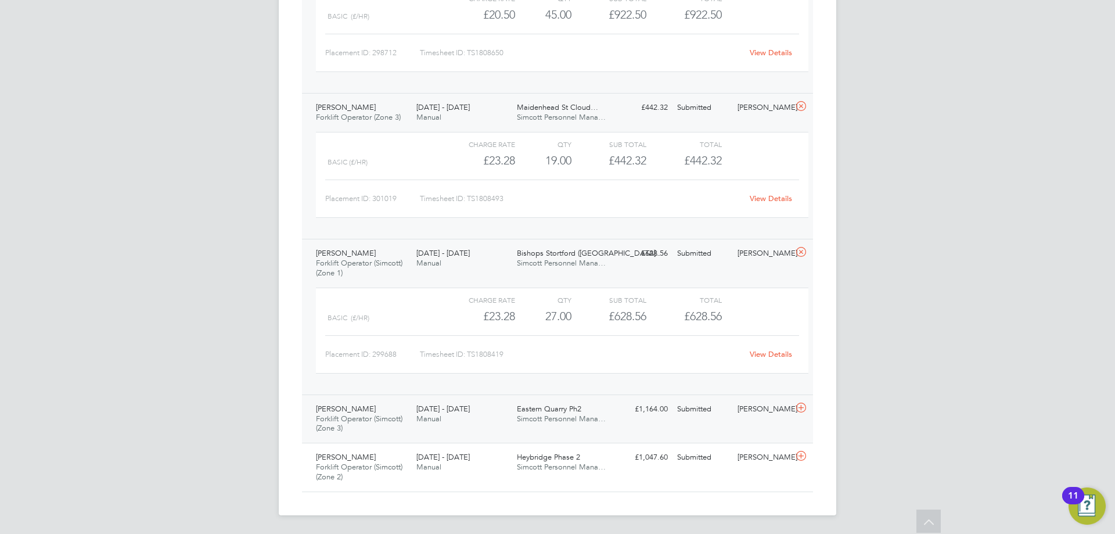
click at [405, 421] on div "Josh Parmenter Forklift Operator (Simcott) (Zone 3) 18 - 24 Aug 2025" at bounding box center [361, 418] width 100 height 39
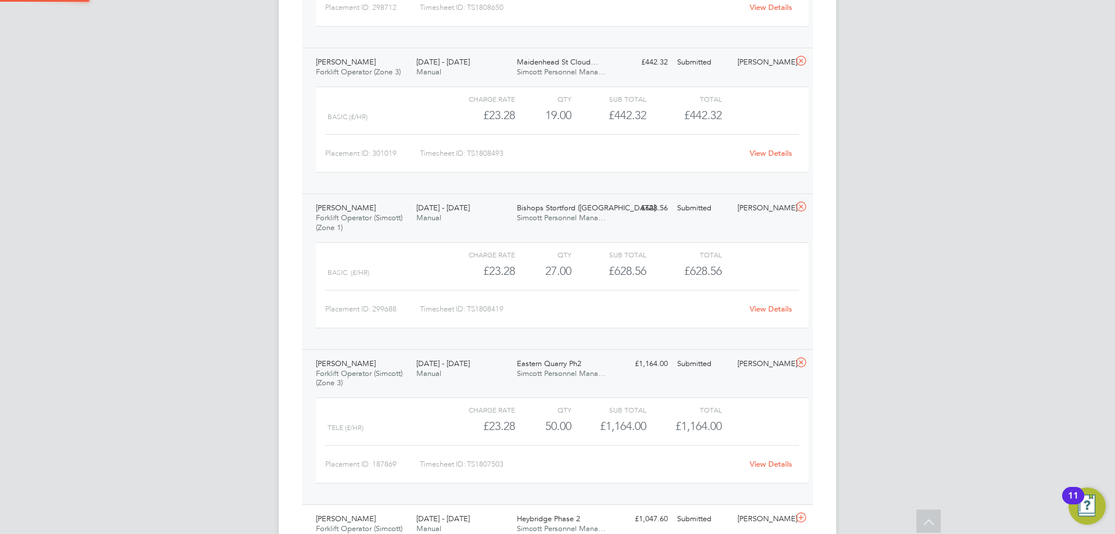
scroll to position [1187, 0]
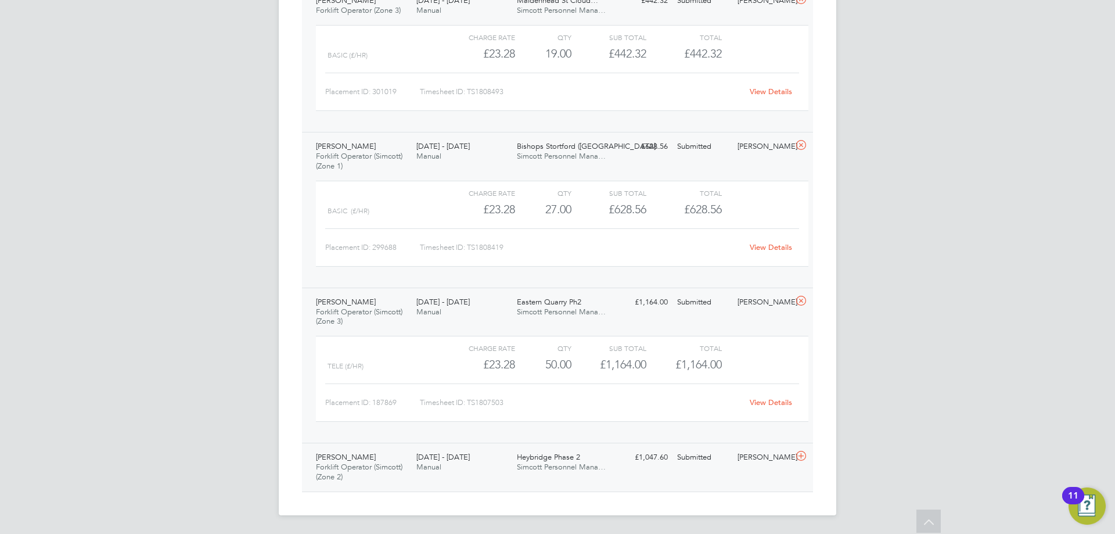
click at [405, 465] on div "Daniel Willingham Forklift Operator (Simcott) (Zone 2) 18 - 24 Aug 2025" at bounding box center [361, 467] width 100 height 39
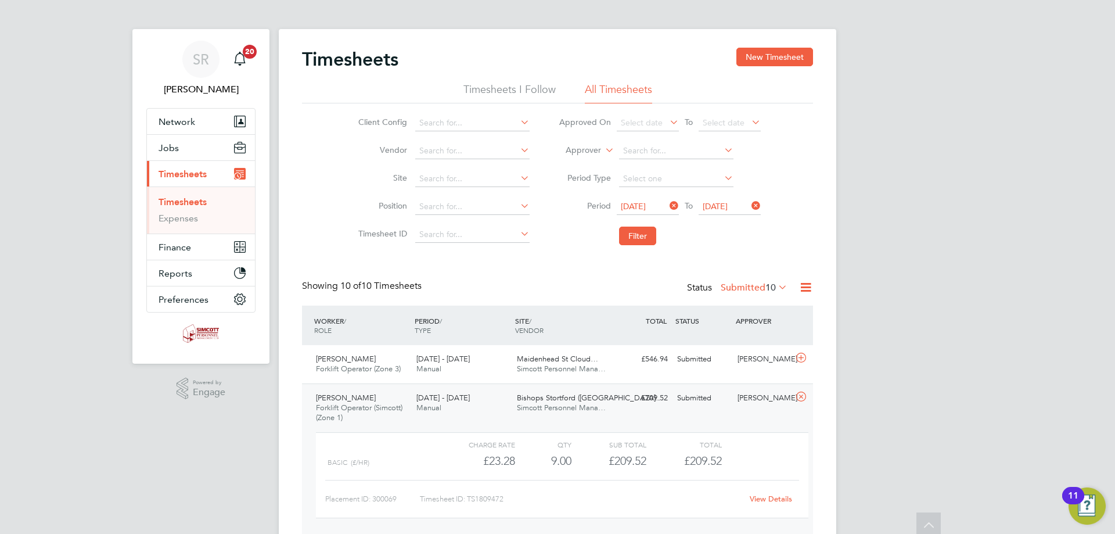
scroll to position [0, 0]
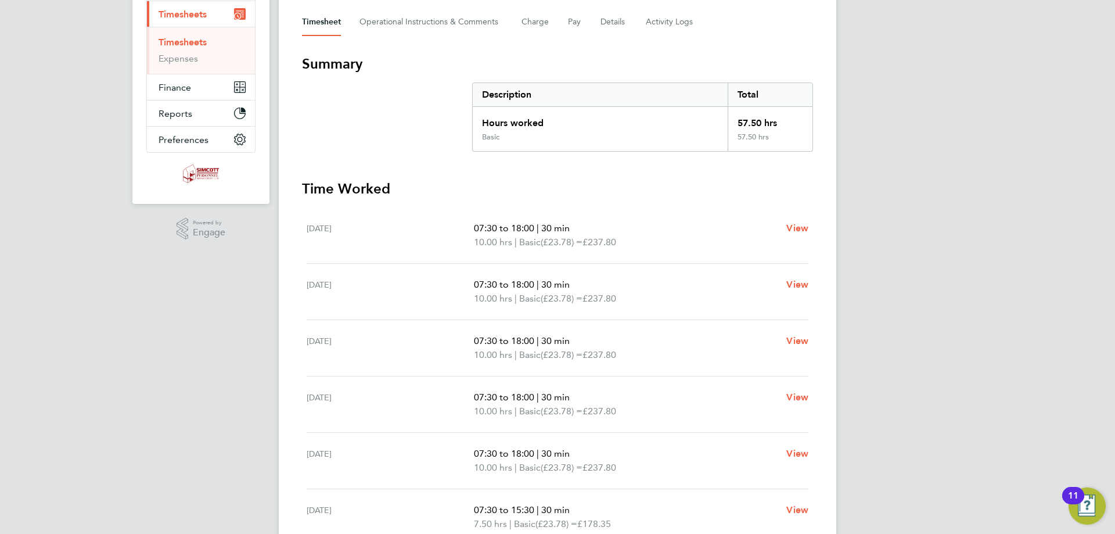
scroll to position [58, 0]
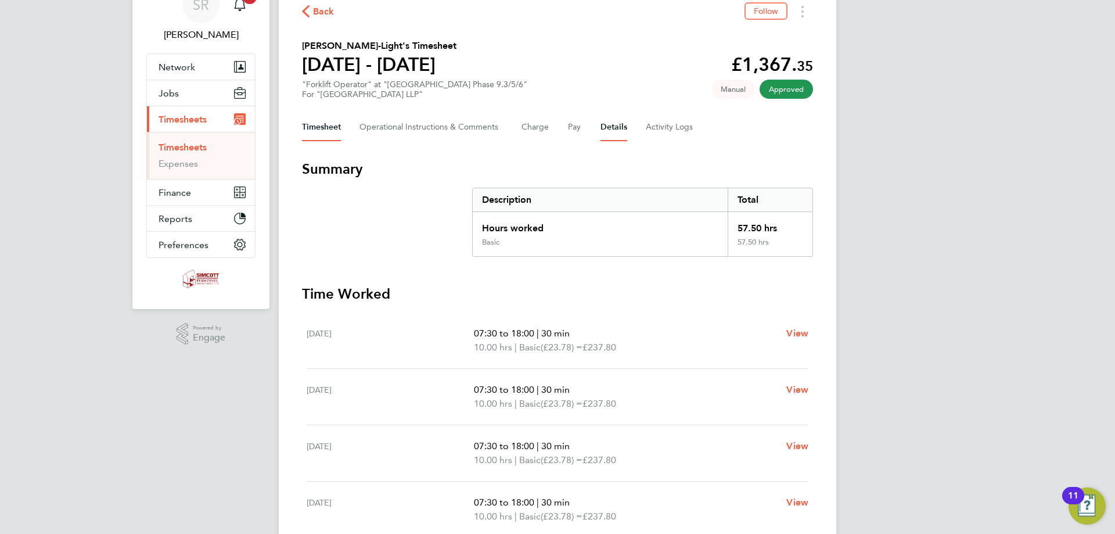
click at [616, 128] on button "Details" at bounding box center [613, 127] width 27 height 28
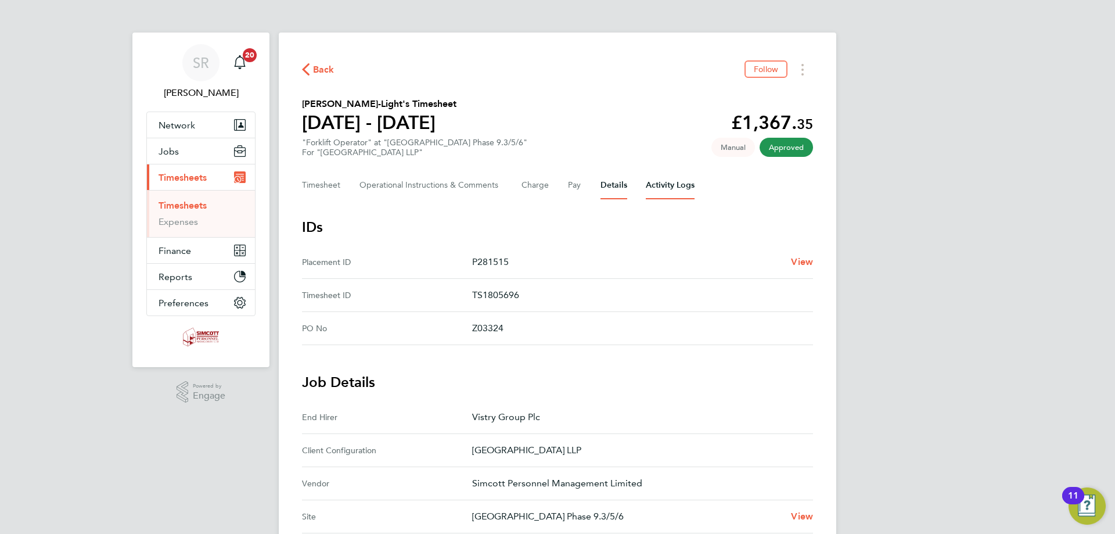
click at [670, 185] on Logs-tab "Activity Logs" at bounding box center [670, 185] width 49 height 28
